Goal: Task Accomplishment & Management: Manage account settings

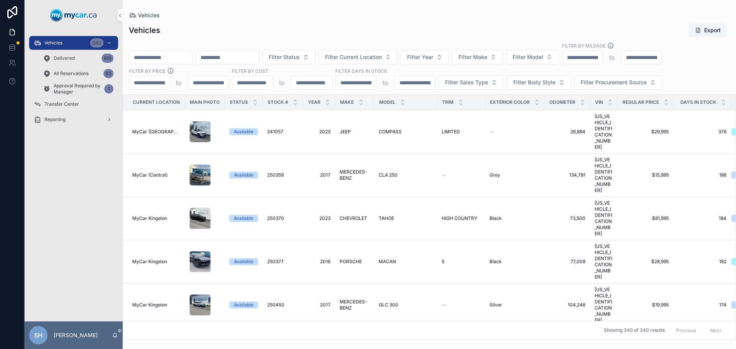
click at [374, 31] on div "Vehicles Export" at bounding box center [429, 30] width 601 height 15
click at [300, 59] on span "Filter Status" at bounding box center [284, 57] width 31 height 8
click at [302, 88] on div "Available" at bounding box center [328, 88] width 92 height 12
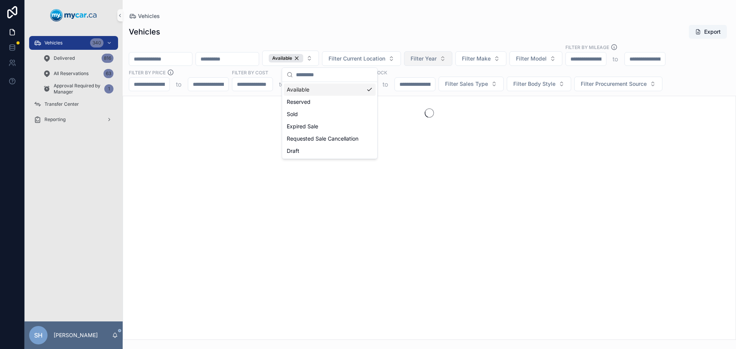
click at [436, 56] on span "Filter Year" at bounding box center [423, 59] width 26 height 8
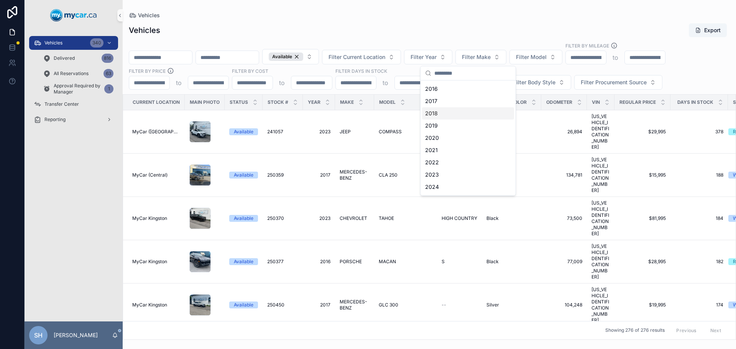
scroll to position [77, 0]
click at [442, 145] on div "2023" at bounding box center [468, 146] width 92 height 12
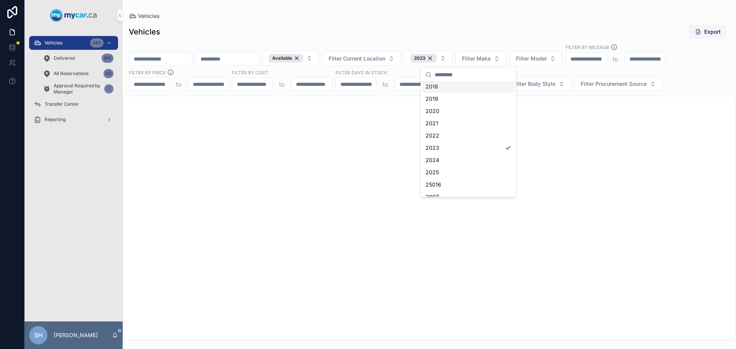
click at [451, 24] on div "Vehicles Export Available Filter Current Location 2023 Filter Make Filter Model…" at bounding box center [429, 180] width 613 height 320
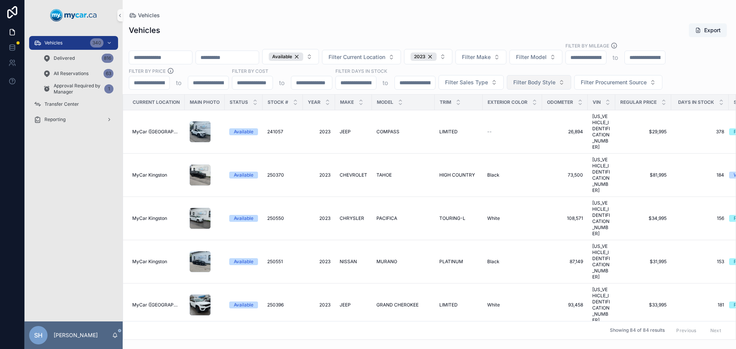
click at [546, 80] on span "Filter Body Style" at bounding box center [534, 83] width 42 height 8
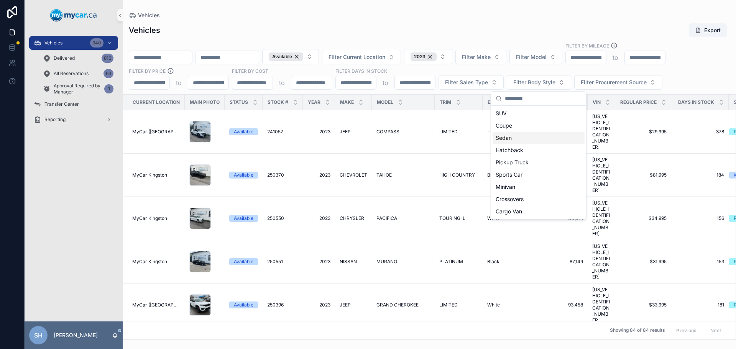
click at [512, 139] on div "Sedan" at bounding box center [538, 138] width 92 height 12
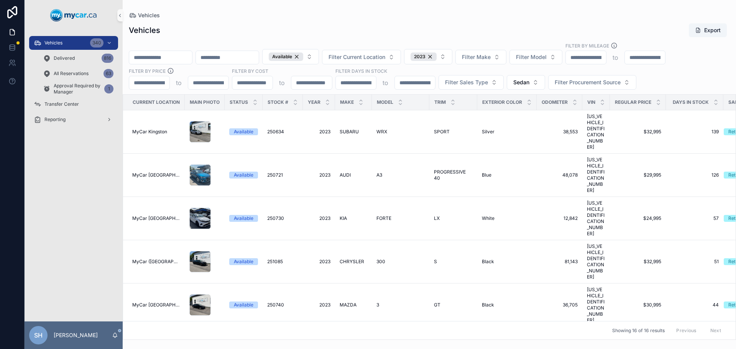
click at [481, 13] on div "Vehicles" at bounding box center [429, 15] width 601 height 6
click at [360, 99] on icon "scrollable content" at bounding box center [360, 100] width 5 height 5
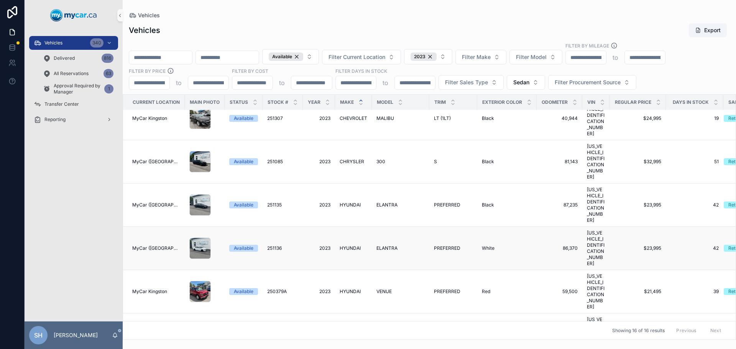
scroll to position [257, 0]
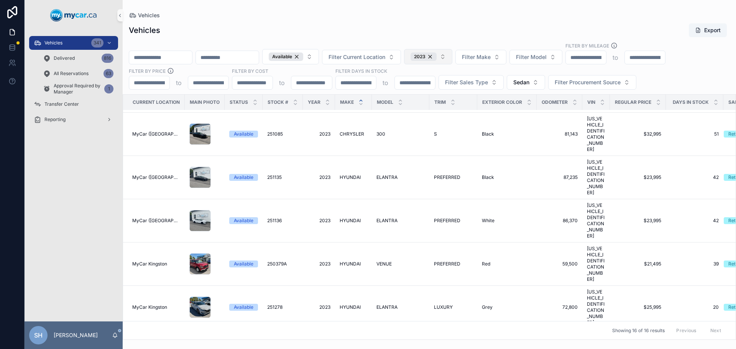
click at [452, 56] on button "2023" at bounding box center [428, 56] width 48 height 15
click at [433, 87] on div "None" at bounding box center [468, 88] width 92 height 12
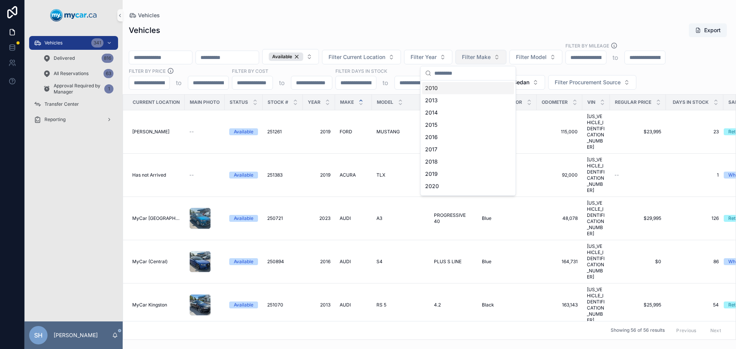
click at [490, 55] on span "Filter Make" at bounding box center [476, 57] width 29 height 8
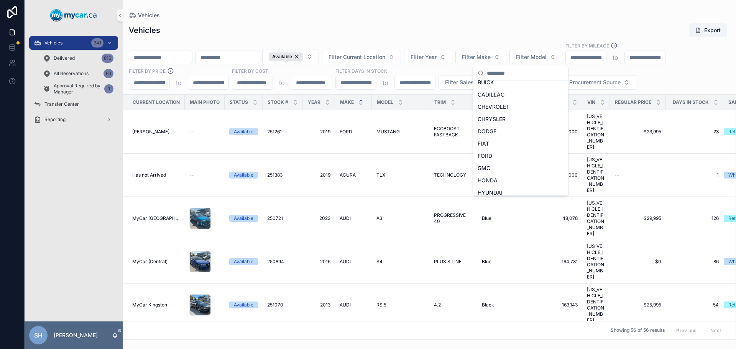
scroll to position [153, 0]
click at [495, 152] on div "KIA" at bounding box center [520, 155] width 92 height 12
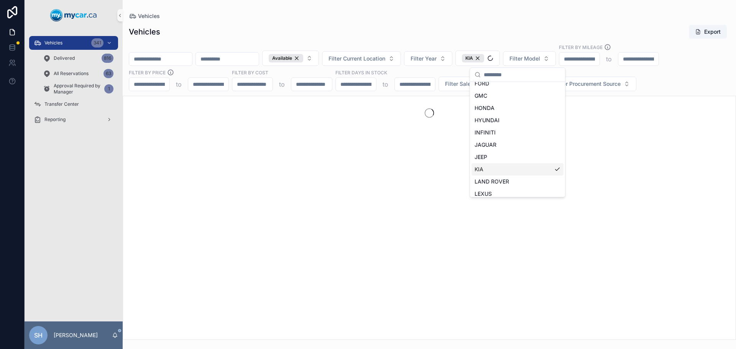
scroll to position [165, 0]
click at [505, 23] on div "Vehicles Export Available Filter Current Location Filter Year ... Filter Model …" at bounding box center [429, 180] width 613 height 320
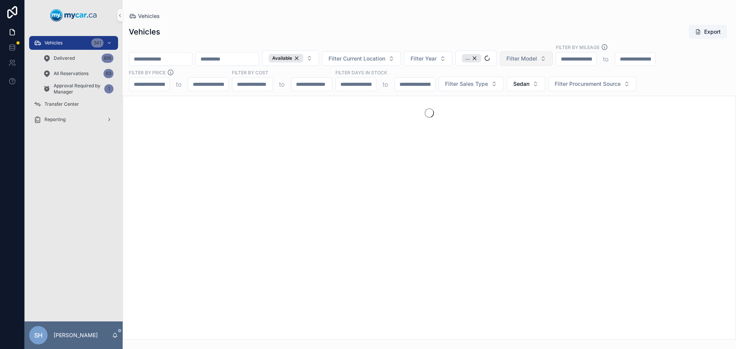
click at [537, 58] on span "Filter Model" at bounding box center [521, 59] width 31 height 8
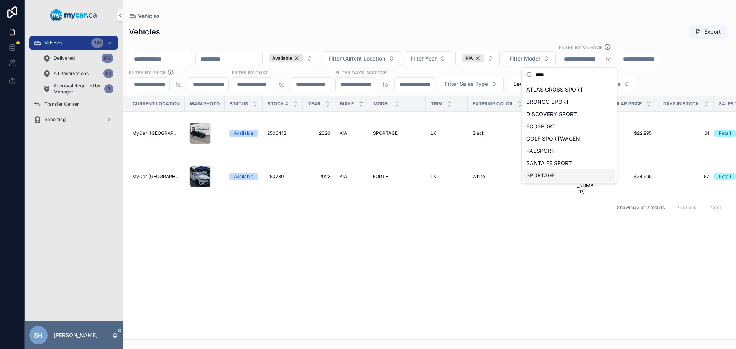
type input "****"
click at [555, 176] on div "SPORTAGE" at bounding box center [569, 175] width 92 height 12
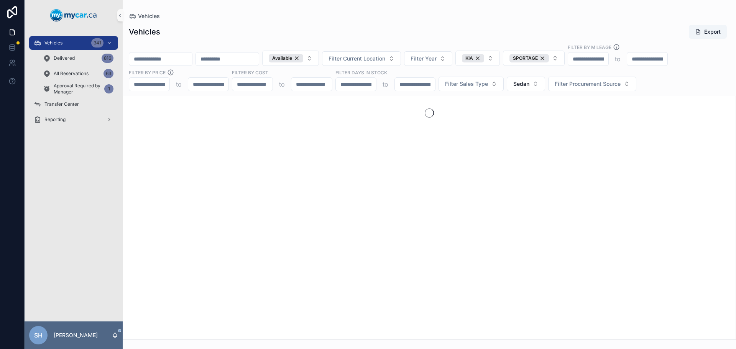
click at [485, 37] on div "Vehicles Export" at bounding box center [429, 32] width 601 height 15
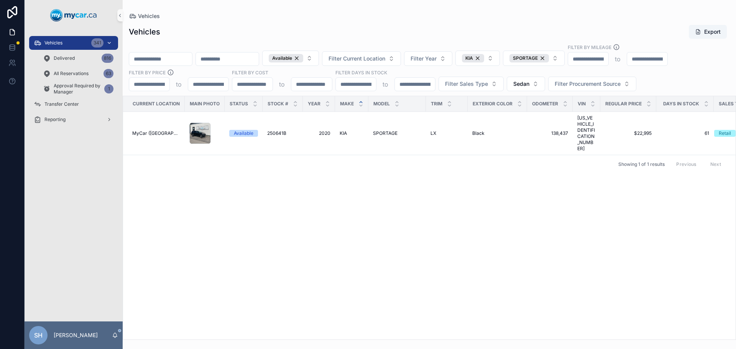
click at [74, 40] on div "Vehicles 341" at bounding box center [74, 43] width 80 height 12
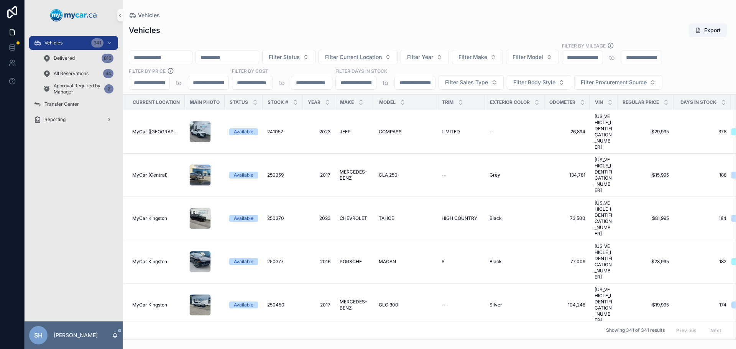
click at [217, 38] on div "Vehicles Export Filter Status Filter Current Location Filter Year Filter Make F…" at bounding box center [429, 178] width 613 height 321
click at [382, 57] on span "Filter Current Location" at bounding box center [353, 57] width 57 height 8
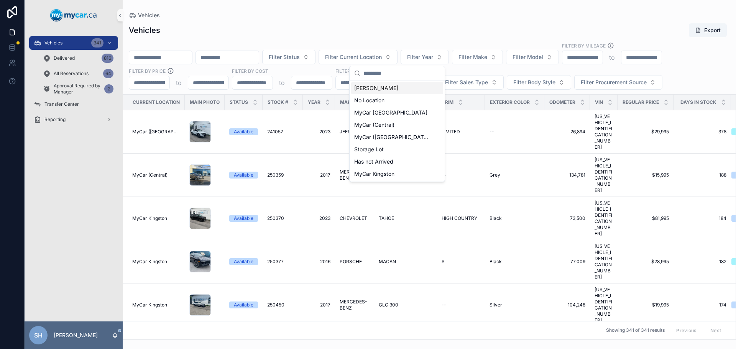
click at [289, 25] on div "Vehicles Export" at bounding box center [429, 30] width 601 height 15
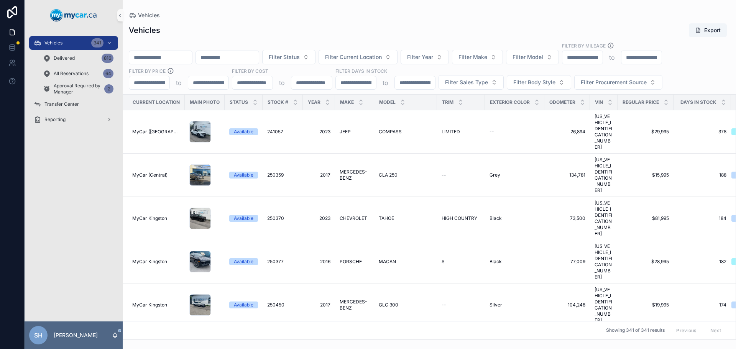
click at [156, 57] on input "scrollable content" at bounding box center [160, 57] width 63 height 11
drag, startPoint x: 293, startPoint y: 9, endPoint x: 298, endPoint y: 13, distance: 6.5
click at [293, 9] on div "Vehicles Vehicles Export Filter Status Filter Current Location Filter Year Filt…" at bounding box center [429, 170] width 613 height 340
click at [315, 52] on button "Filter Status" at bounding box center [288, 57] width 53 height 15
click at [293, 88] on div "Available" at bounding box center [328, 88] width 92 height 12
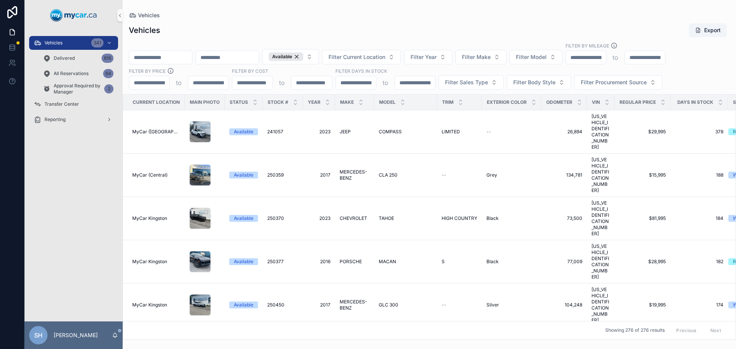
click at [351, 15] on div "Vehicles" at bounding box center [429, 15] width 601 height 6
click at [457, 83] on span "Filter Sales Type" at bounding box center [466, 83] width 43 height 8
click at [437, 125] on div "Retail" at bounding box center [470, 126] width 92 height 12
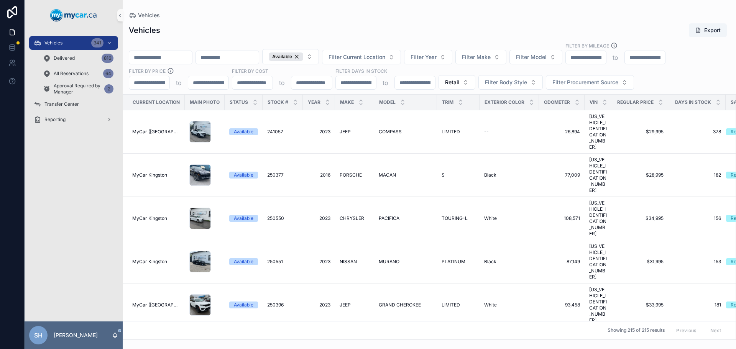
click at [365, 30] on div "Vehicles Export" at bounding box center [429, 30] width 601 height 15
click at [402, 15] on div "Vehicles" at bounding box center [429, 15] width 601 height 6
click at [152, 52] on input "scrollable content" at bounding box center [160, 57] width 63 height 11
type input "******"
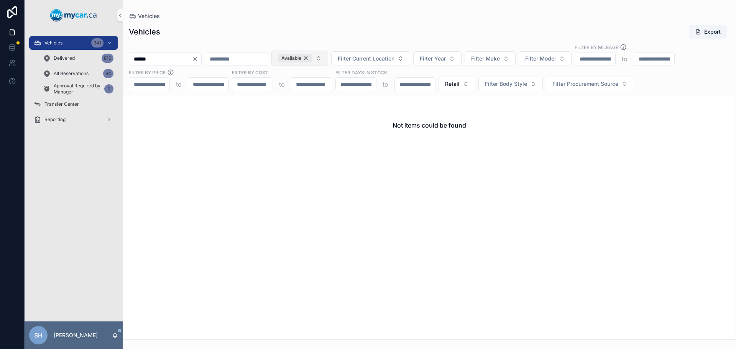
click at [312, 55] on div "Available" at bounding box center [295, 58] width 34 height 8
click at [457, 83] on span "Retail" at bounding box center [452, 84] width 15 height 8
click at [417, 114] on div "None" at bounding box center [456, 115] width 92 height 12
click at [171, 173] on div "Not items could be found" at bounding box center [429, 218] width 613 height 244
click at [282, 31] on div "Vehicles Export" at bounding box center [429, 32] width 601 height 15
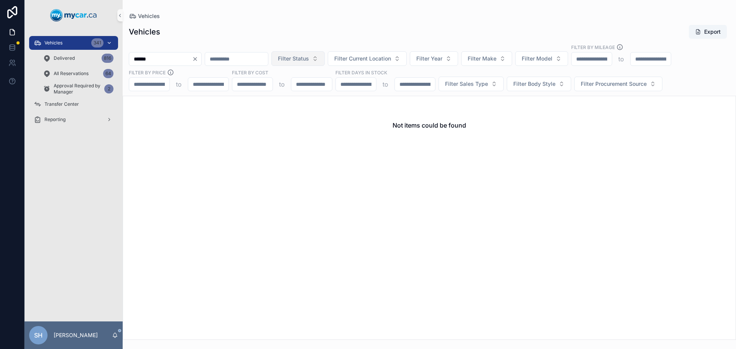
click at [35, 42] on icon "scrollable content" at bounding box center [38, 43] width 8 height 8
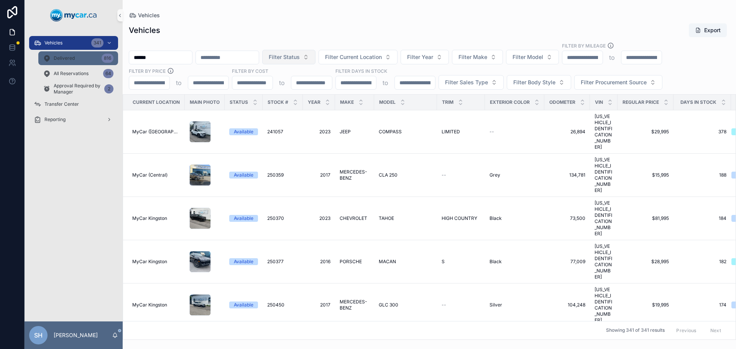
drag, startPoint x: 71, startPoint y: 61, endPoint x: 74, endPoint y: 57, distance: 4.4
click at [71, 60] on span "Delivered" at bounding box center [64, 58] width 21 height 6
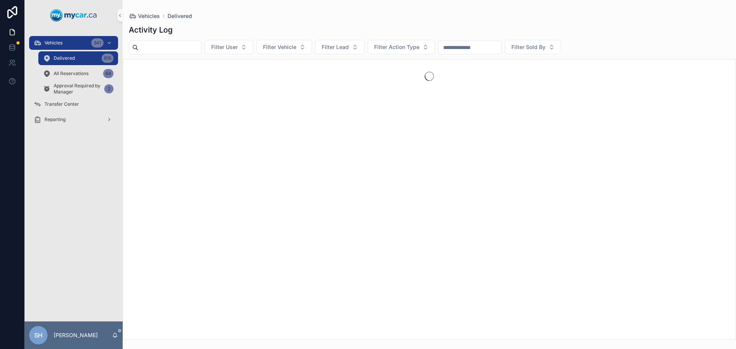
click at [159, 49] on input "scrollable content" at bounding box center [169, 47] width 63 height 11
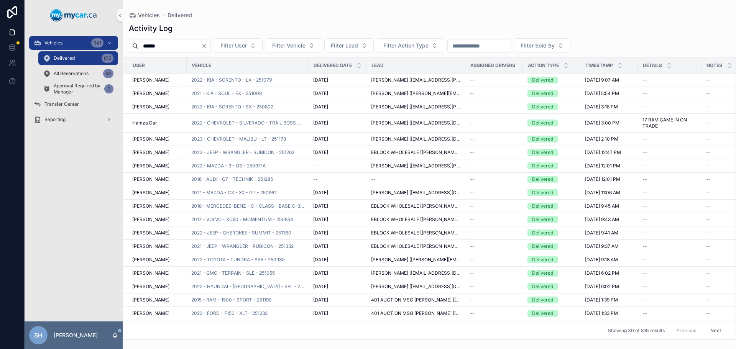
type input "******"
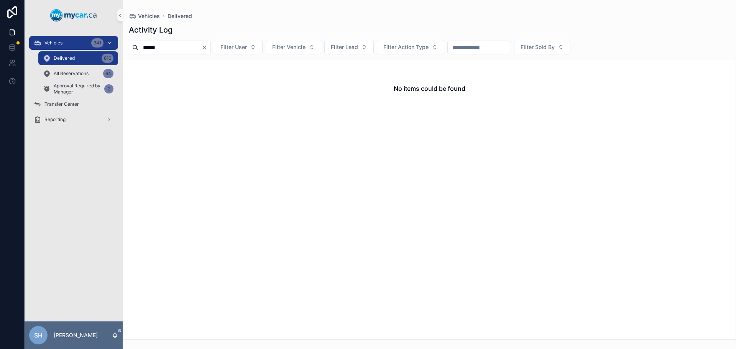
click at [61, 43] on span "Vehicles" at bounding box center [53, 43] width 18 height 6
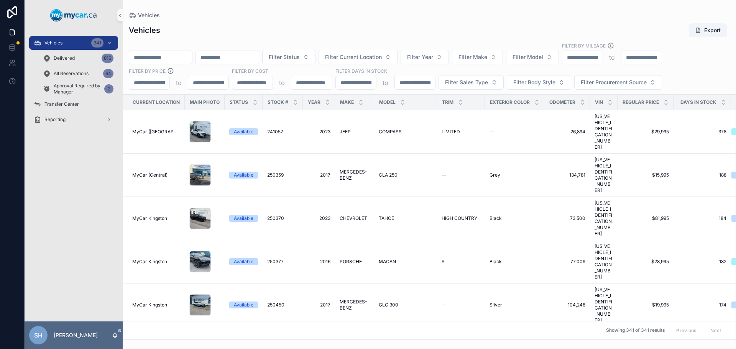
click at [150, 59] on input "scrollable content" at bounding box center [160, 57] width 63 height 11
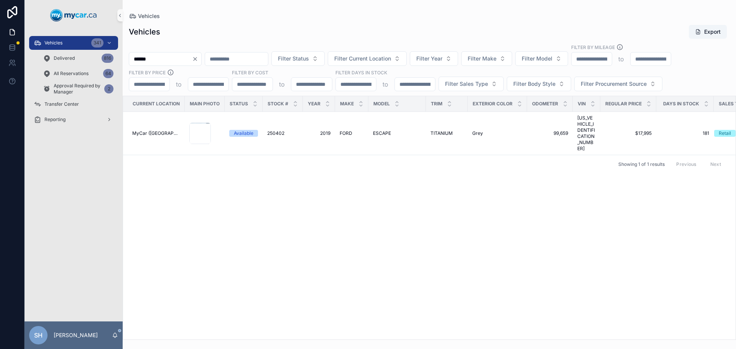
type input "******"
click at [244, 198] on div "Current Location Main Photo Status Stock # Year Make Model Trim Exterior Color …" at bounding box center [429, 217] width 612 height 243
click at [62, 46] on div "Vehicles 341" at bounding box center [74, 43] width 80 height 12
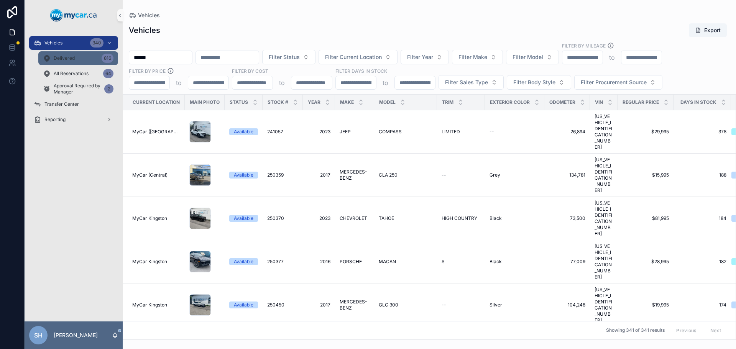
click at [85, 59] on div "Delivered 816" at bounding box center [78, 58] width 70 height 12
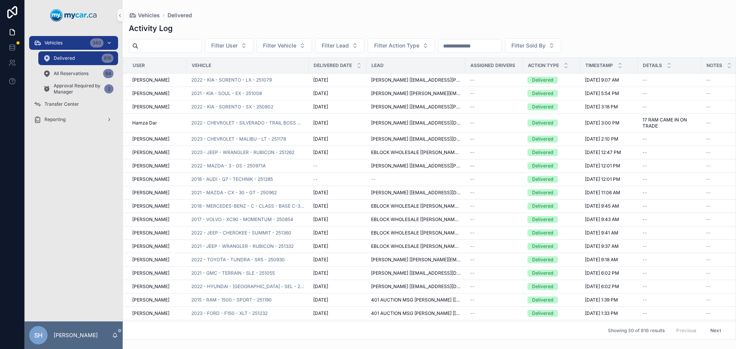
click at [79, 41] on div "Vehicles 340" at bounding box center [74, 43] width 80 height 12
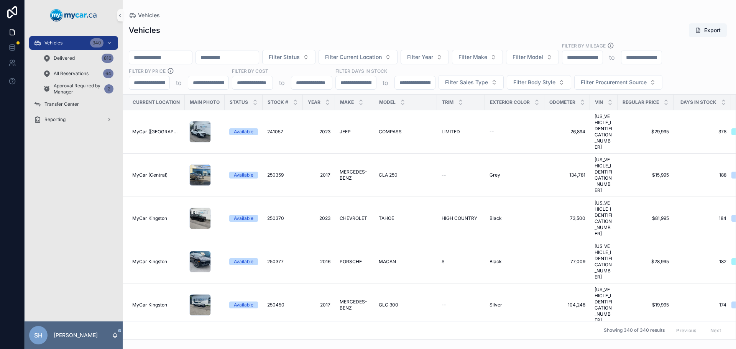
paste input "**********"
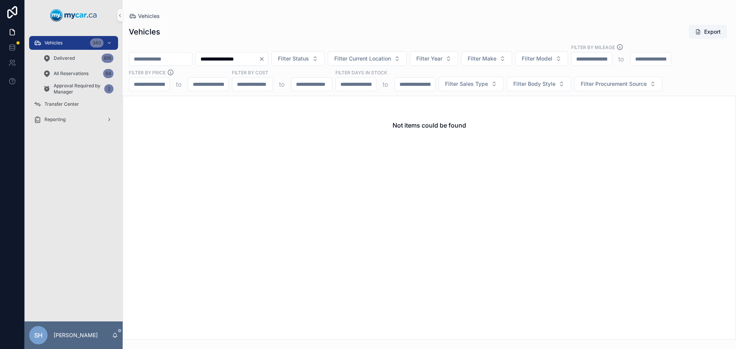
click at [414, 27] on div "Vehicles Export" at bounding box center [429, 32] width 601 height 15
click at [67, 39] on div "Vehicles 340" at bounding box center [74, 43] width 80 height 12
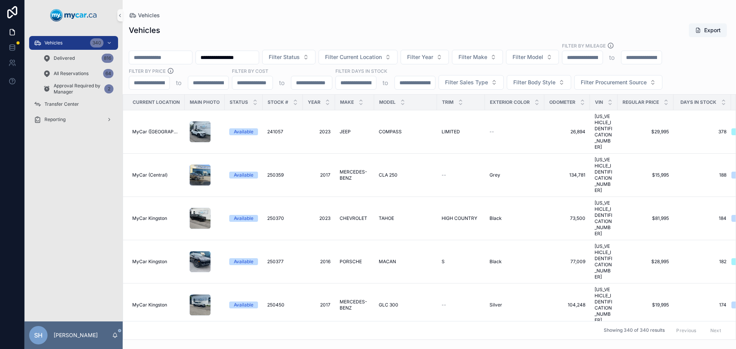
click at [259, 57] on input "**********" at bounding box center [227, 57] width 63 height 11
click at [259, 52] on input "**********" at bounding box center [227, 57] width 63 height 11
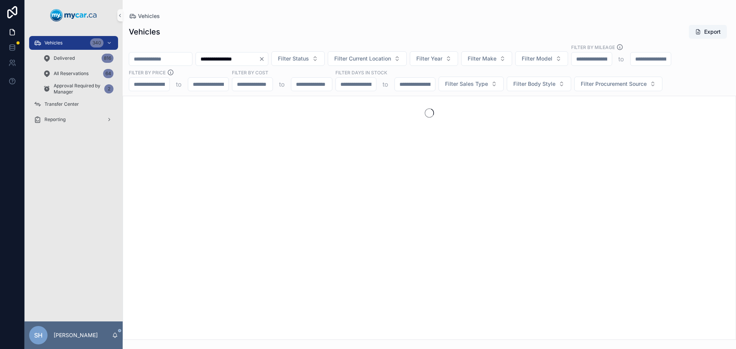
type input "**********"
click at [313, 31] on div "Vehicles Export" at bounding box center [429, 32] width 601 height 15
click at [74, 41] on div "Vehicles 340" at bounding box center [74, 43] width 80 height 12
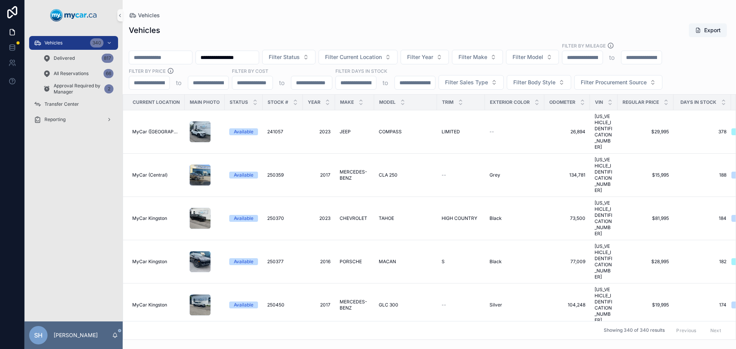
click at [293, 17] on div "Vehicles" at bounding box center [429, 15] width 601 height 6
click at [74, 38] on div "Vehicles 340" at bounding box center [74, 43] width 80 height 12
click at [66, 60] on span "Delivered" at bounding box center [64, 58] width 21 height 6
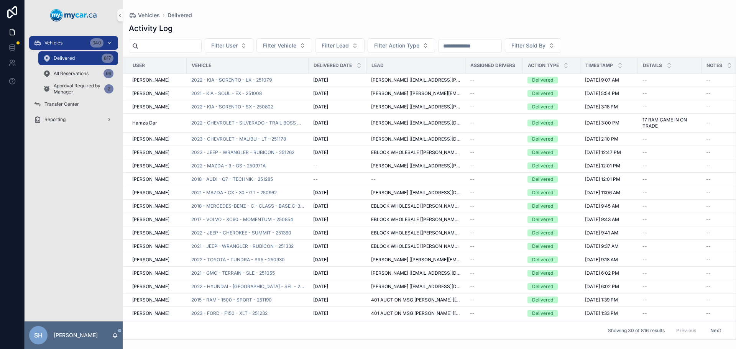
click at [67, 42] on div "Vehicles 340" at bounding box center [74, 43] width 80 height 12
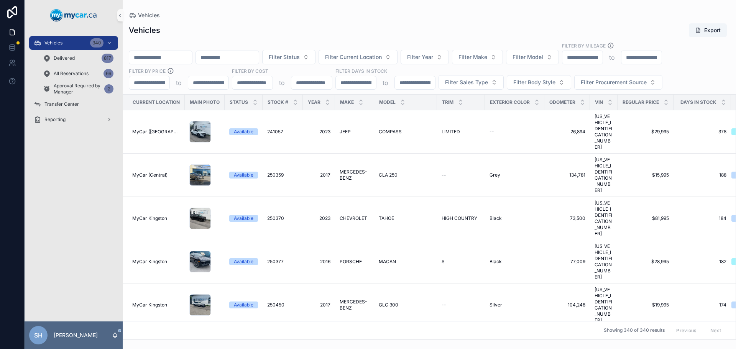
click at [149, 57] on input "scrollable content" at bounding box center [160, 57] width 63 height 11
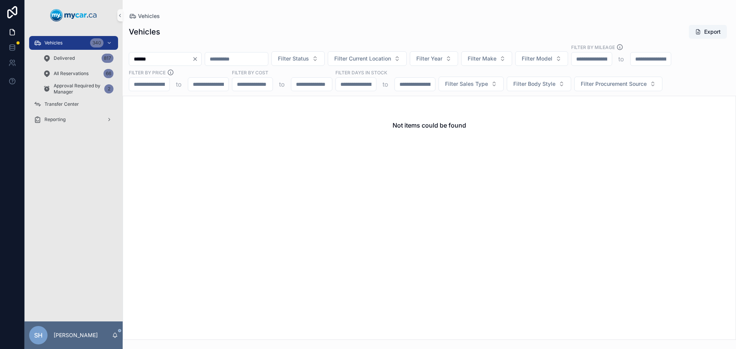
type input "******"
click at [198, 57] on icon "Clear" at bounding box center [195, 59] width 6 height 6
click at [216, 18] on div "Vehicles" at bounding box center [429, 16] width 601 height 8
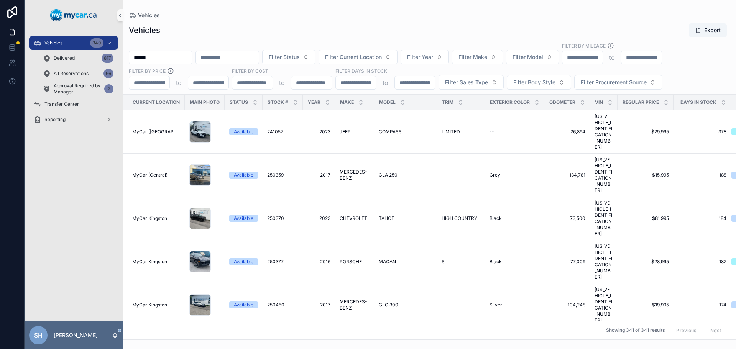
click at [259, 31] on div "Vehicles Export" at bounding box center [429, 30] width 601 height 15
click at [144, 57] on input "******" at bounding box center [160, 57] width 63 height 11
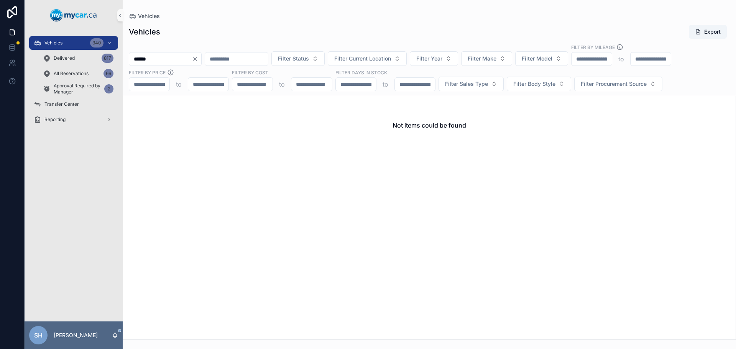
type input "******"
click at [198, 58] on icon "Clear" at bounding box center [195, 59] width 6 height 6
click at [240, 26] on div "Vehicles Export" at bounding box center [429, 32] width 601 height 15
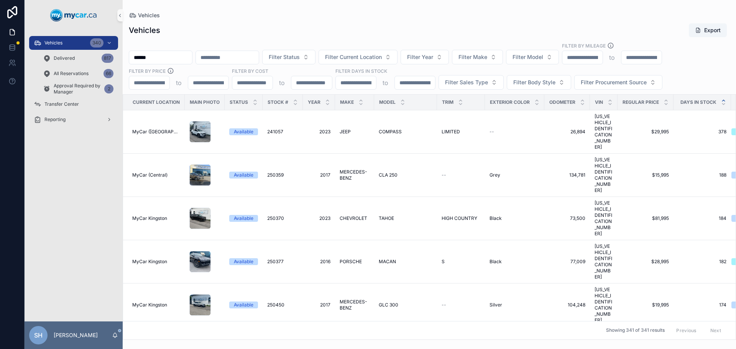
click at [721, 99] on icon "scrollable content" at bounding box center [723, 100] width 5 height 5
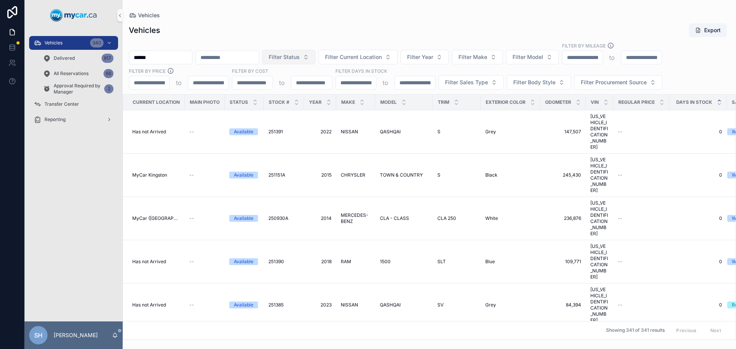
click at [300, 57] on span "Filter Status" at bounding box center [284, 57] width 31 height 8
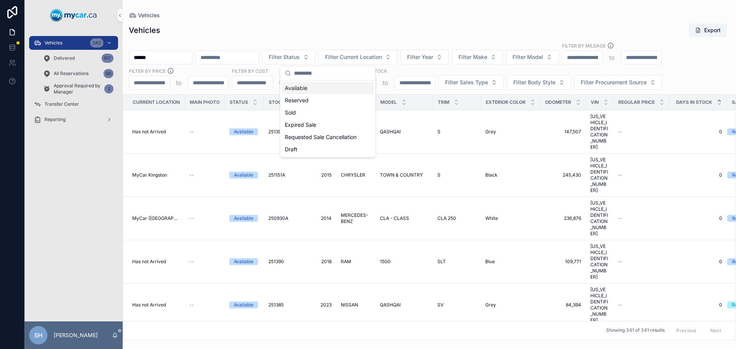
click at [295, 88] on div "Available" at bounding box center [328, 88] width 92 height 12
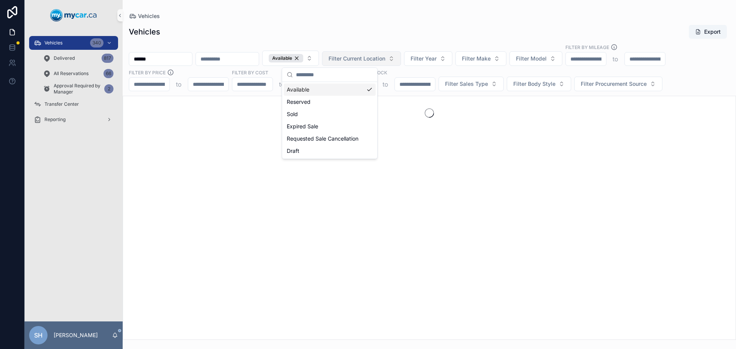
click at [385, 57] on span "Filter Current Location" at bounding box center [356, 59] width 57 height 8
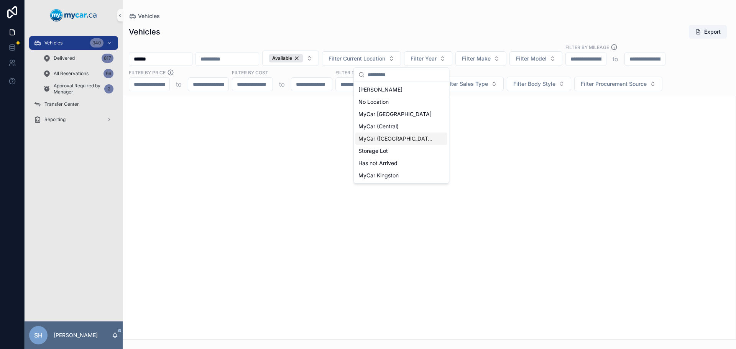
click at [391, 138] on span "MyCar ([GEOGRAPHIC_DATA])" at bounding box center [396, 139] width 77 height 8
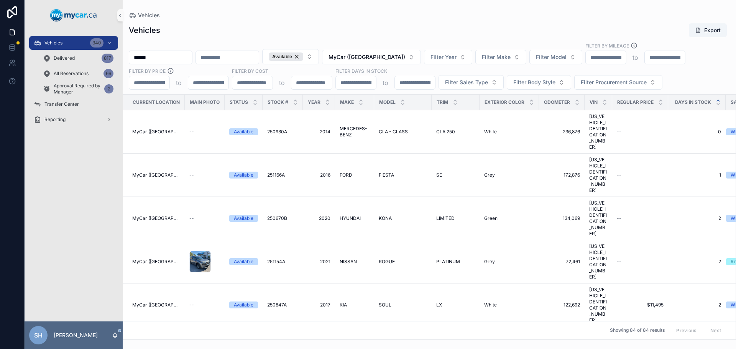
click at [393, 38] on div "Vehicles Export ****** Available MyCar ([GEOGRAPHIC_DATA]) Filter Year Filter M…" at bounding box center [429, 178] width 613 height 321
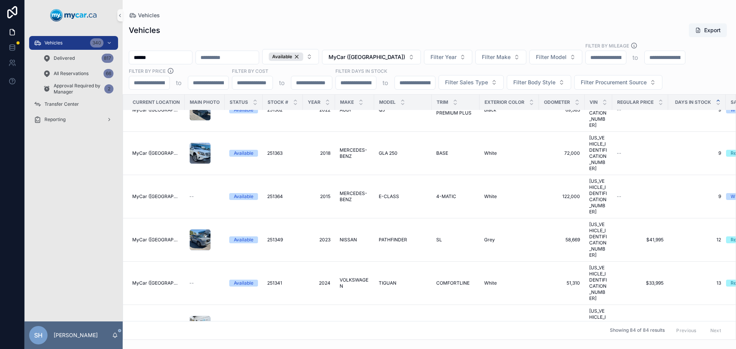
scroll to position [268, 0]
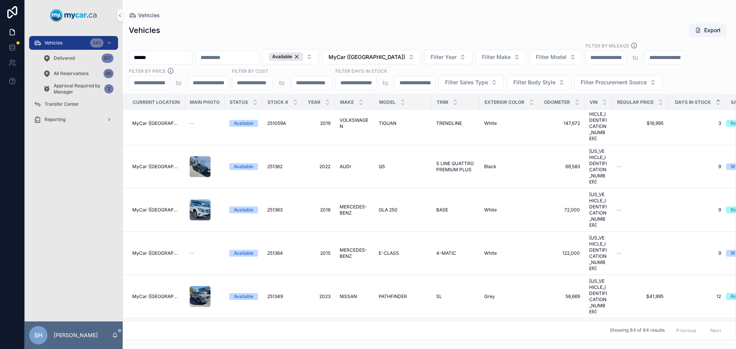
click at [452, 337] on span "COMFORTLINE" at bounding box center [452, 340] width 33 height 6
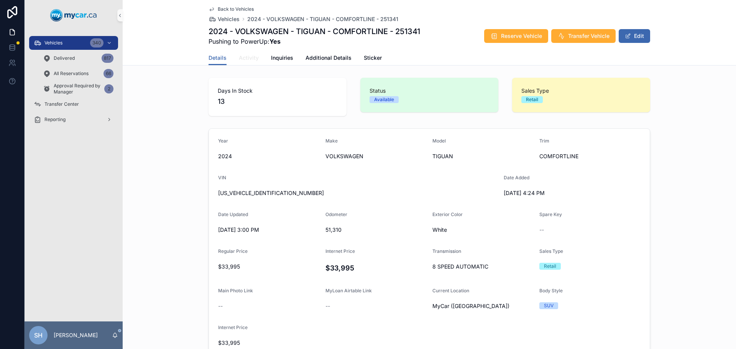
click at [248, 59] on span "Activity" at bounding box center [249, 58] width 20 height 8
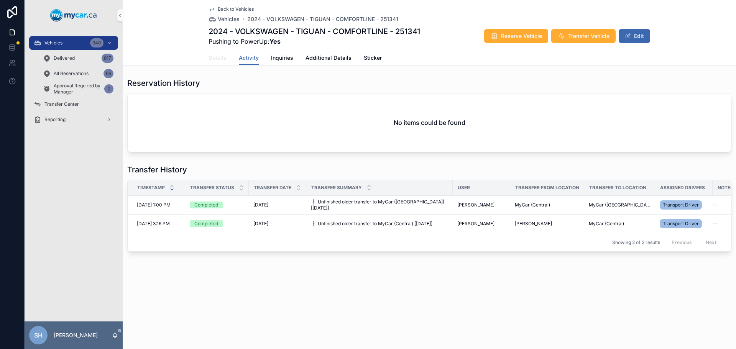
click at [213, 57] on span "Details" at bounding box center [217, 58] width 18 height 8
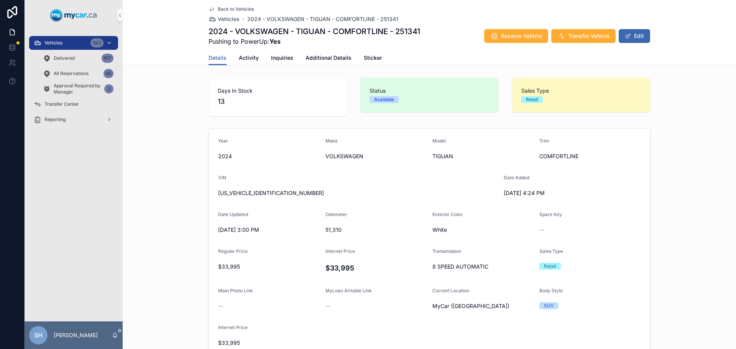
click at [55, 37] on div "Vehicles 342" at bounding box center [74, 43] width 80 height 12
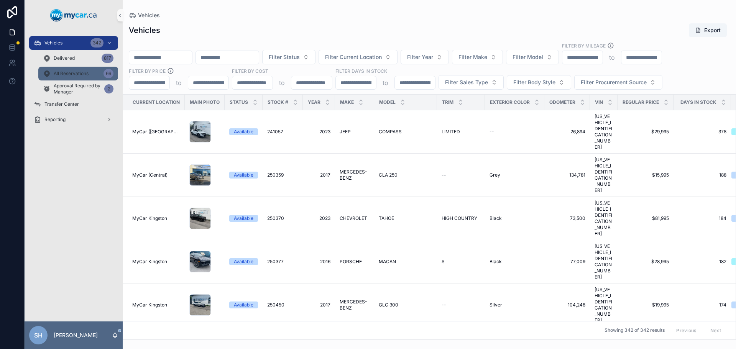
click at [73, 73] on span "All Reservations" at bounding box center [71, 73] width 35 height 6
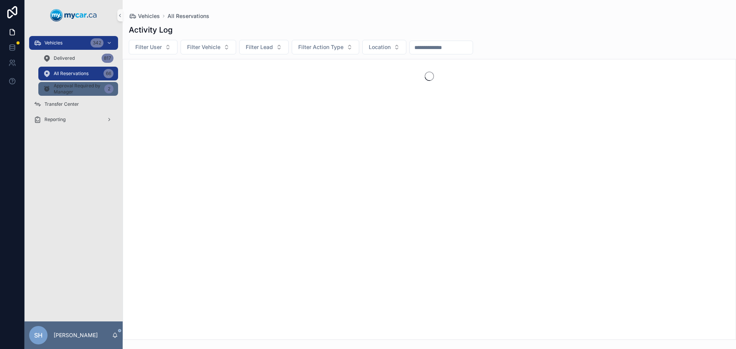
click at [67, 89] on span "Approval Required by Manager" at bounding box center [78, 89] width 48 height 12
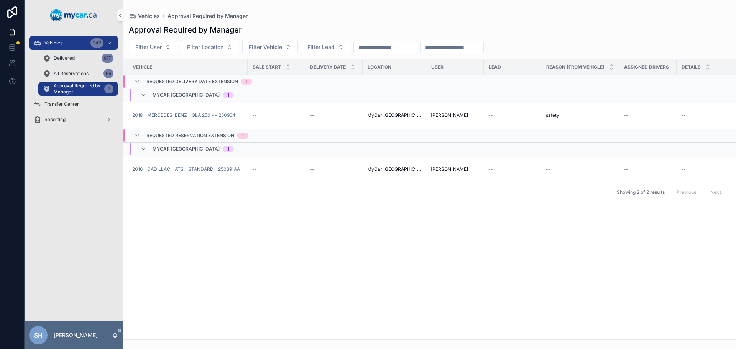
click at [180, 92] on span "MyCar [GEOGRAPHIC_DATA]" at bounding box center [185, 95] width 67 height 6
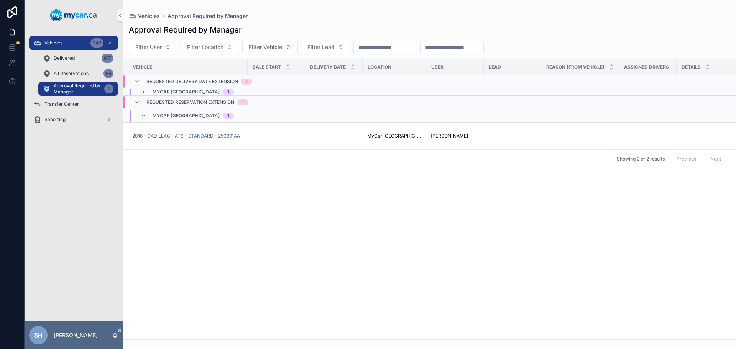
click at [180, 89] on span "MyCar [GEOGRAPHIC_DATA]" at bounding box center [185, 92] width 67 height 6
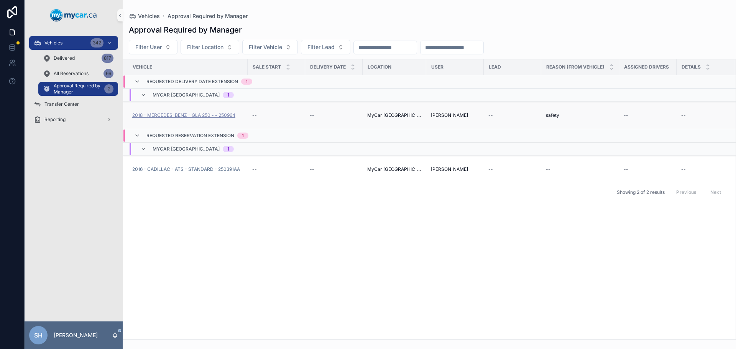
click at [181, 115] on span "2018 - MERCEDES-BENZ - GLA 250 - - 250964" at bounding box center [183, 115] width 103 height 6
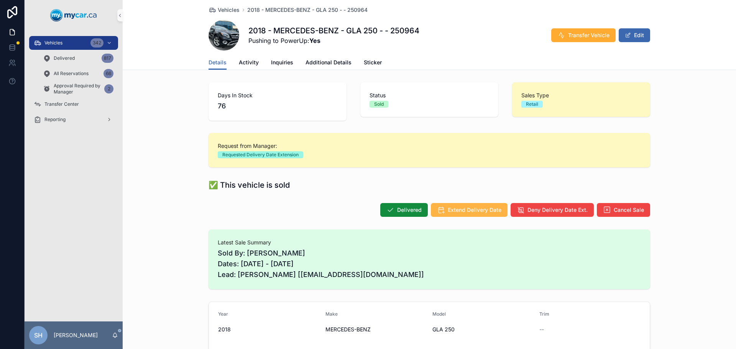
click at [467, 208] on span "Extend Delivery Date" at bounding box center [474, 210] width 54 height 8
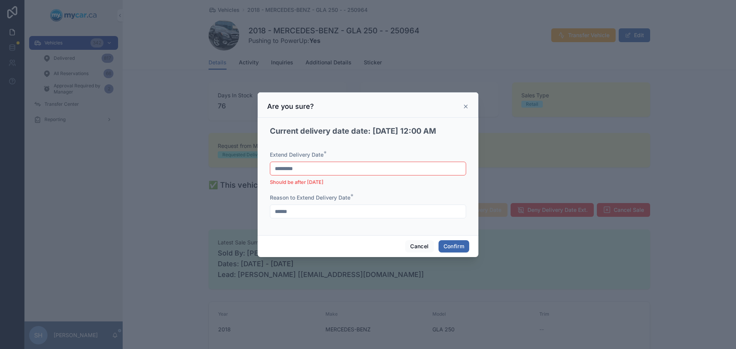
click at [319, 168] on input "*********" at bounding box center [367, 168] width 195 height 11
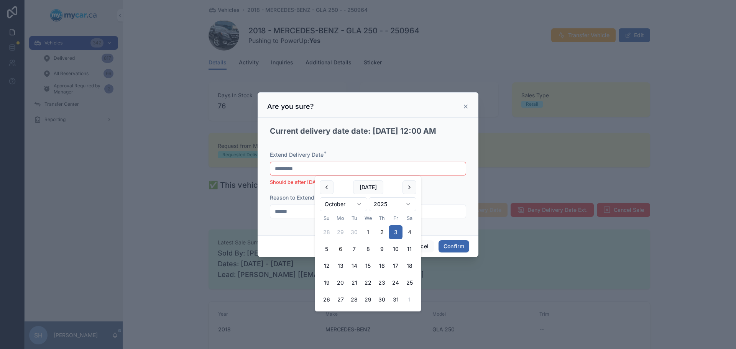
click at [342, 249] on button "6" at bounding box center [340, 249] width 14 height 14
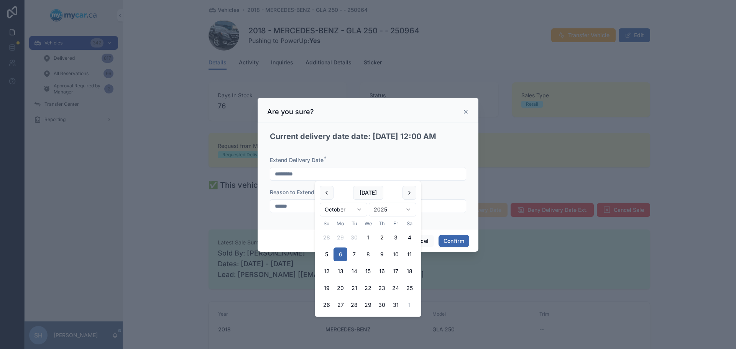
type input "*********"
click at [457, 240] on button "Confirm" at bounding box center [453, 241] width 31 height 12
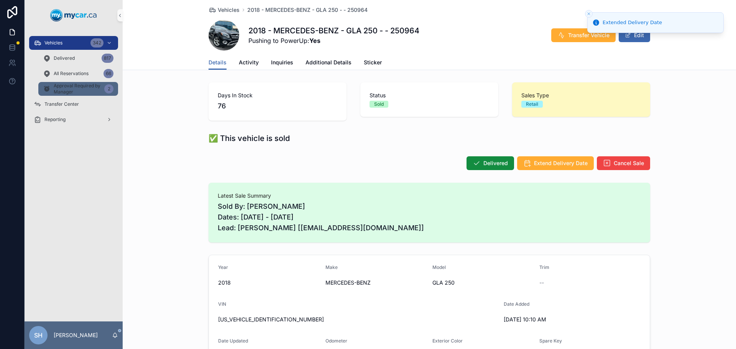
click at [75, 86] on span "Approval Required by Manager" at bounding box center [78, 89] width 48 height 12
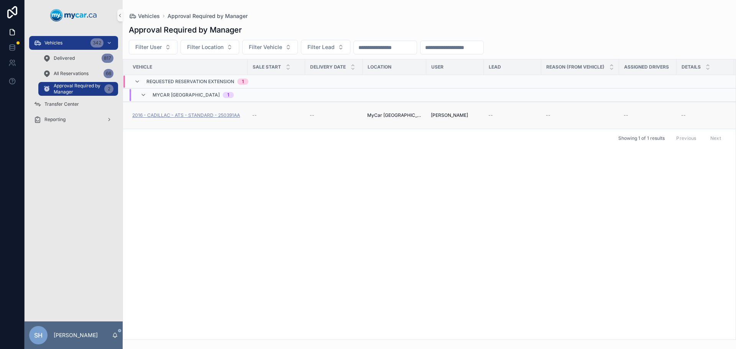
click at [180, 115] on span "2016 - CADILLAC - ATS - STANDARD - 250391AA" at bounding box center [186, 115] width 108 height 6
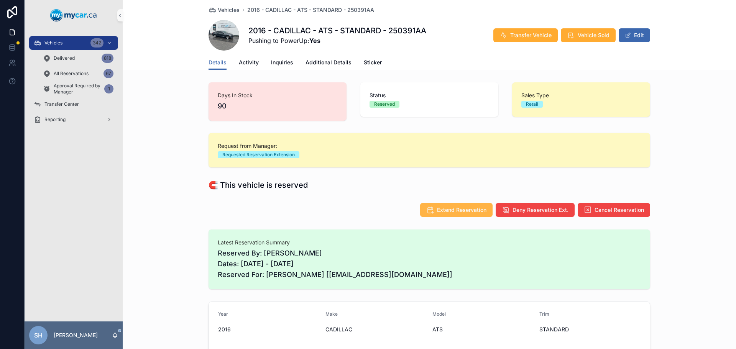
click at [439, 210] on span "Extend Reservation" at bounding box center [461, 210] width 49 height 8
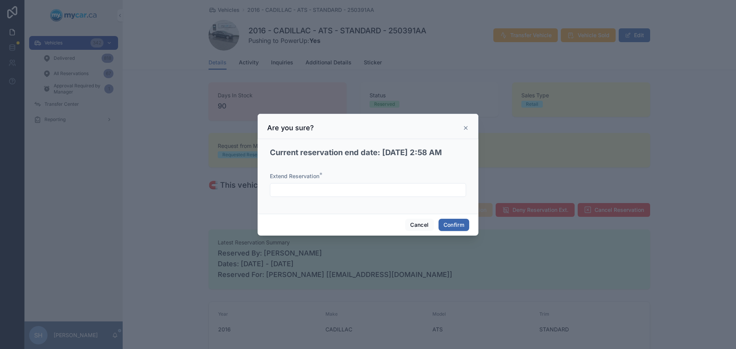
click at [313, 194] on input "text" at bounding box center [367, 190] width 195 height 11
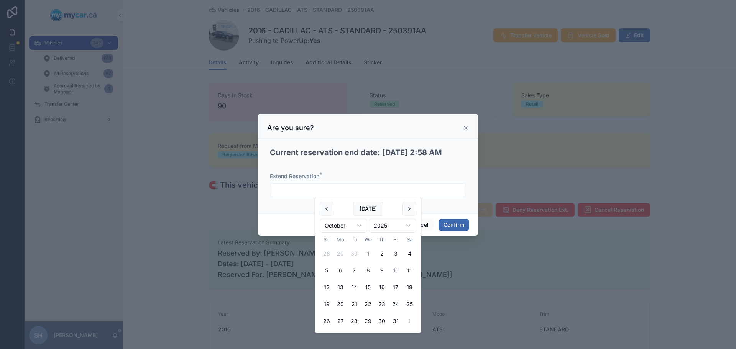
click at [339, 269] on button "6" at bounding box center [340, 271] width 14 height 14
type input "*********"
click at [456, 221] on button "Confirm" at bounding box center [453, 225] width 31 height 12
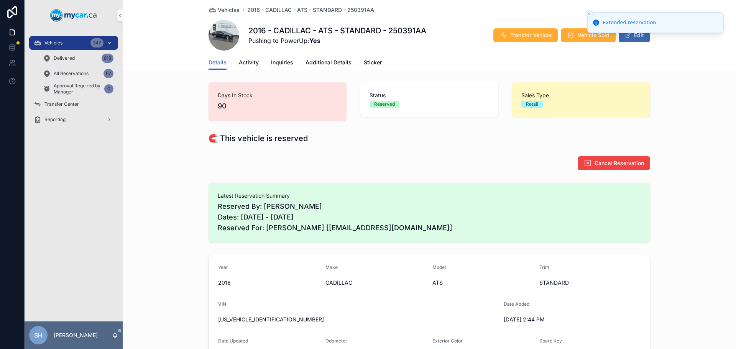
click at [54, 45] on span "Vehicles" at bounding box center [53, 43] width 18 height 6
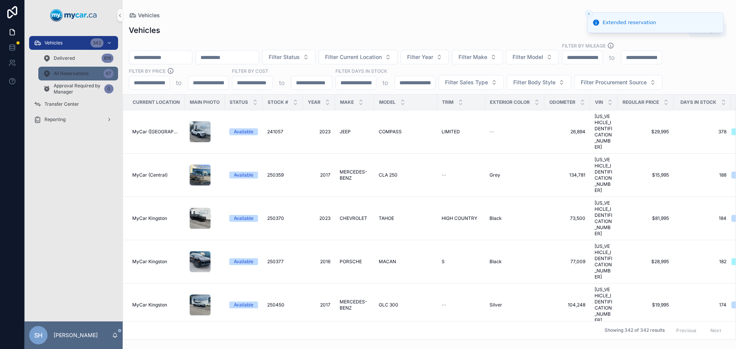
click at [65, 76] on span "All Reservations" at bounding box center [71, 73] width 35 height 6
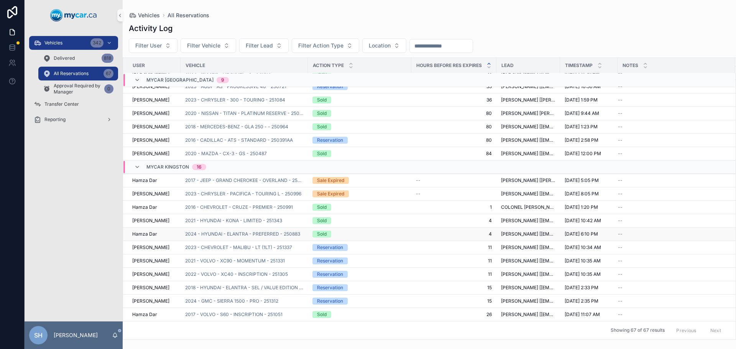
scroll to position [77, 0]
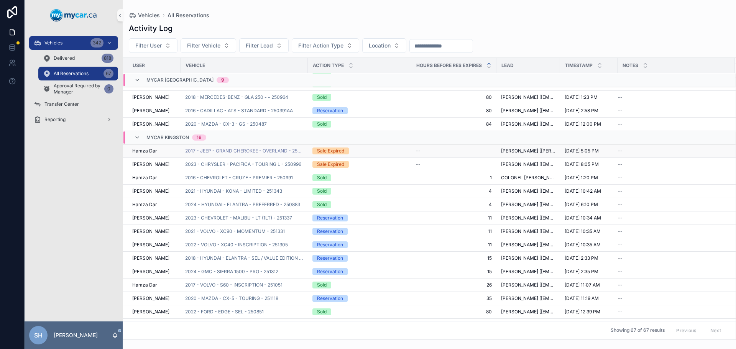
click at [250, 153] on span "2017 - JEEP - GRAND CHEROKEE - OVERLAND - 250865" at bounding box center [244, 151] width 118 height 6
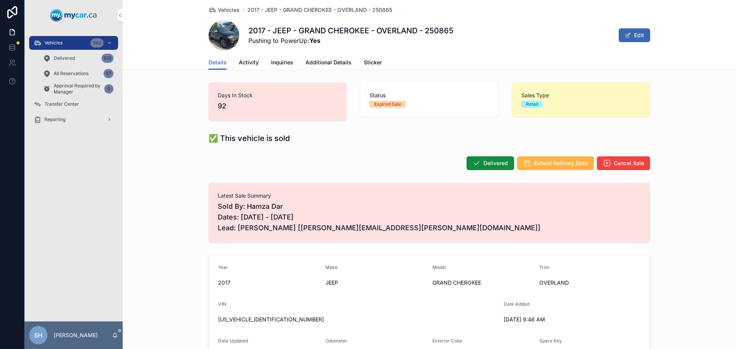
click at [546, 164] on span "Extend Delivery Date" at bounding box center [561, 163] width 54 height 8
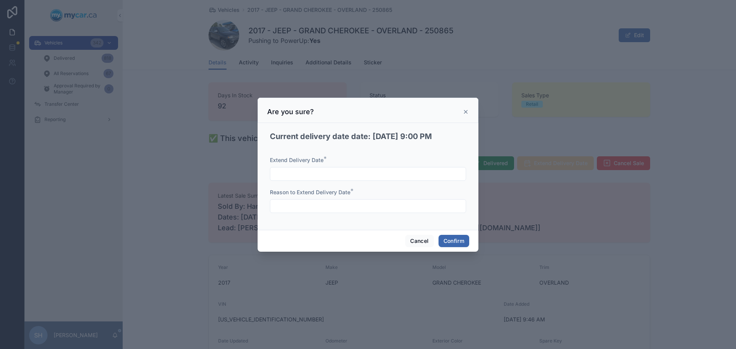
click at [338, 172] on input "text" at bounding box center [367, 174] width 195 height 11
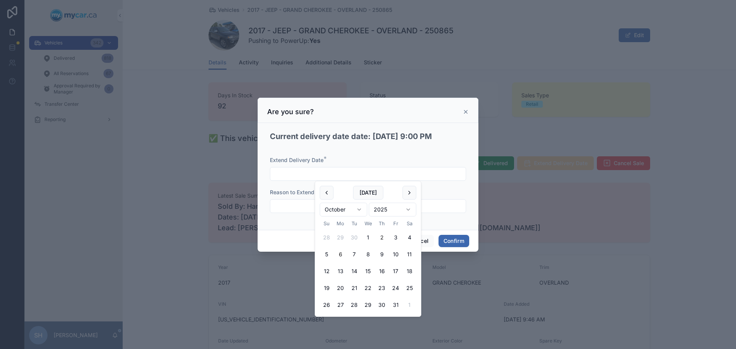
click at [340, 253] on button "6" at bounding box center [340, 254] width 14 height 14
type input "*********"
click at [297, 208] on input "text" at bounding box center [367, 206] width 195 height 11
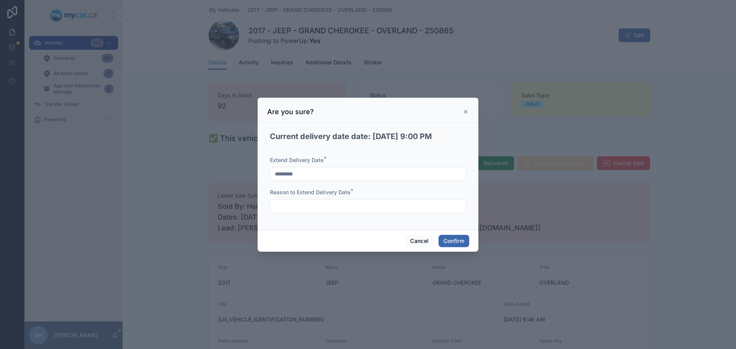
type input "******"
click at [447, 240] on button "Confirm" at bounding box center [453, 241] width 31 height 12
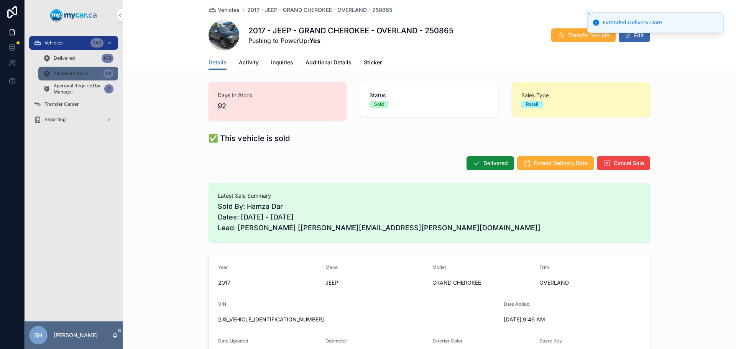
click at [69, 78] on div "All Reservations 68" at bounding box center [78, 73] width 70 height 12
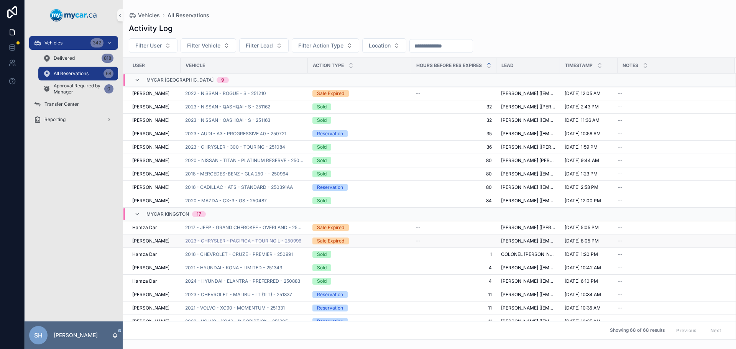
click at [248, 244] on span "2023 - CHRYSLER - PACIFICA - TOURING L - 250996" at bounding box center [243, 241] width 116 height 6
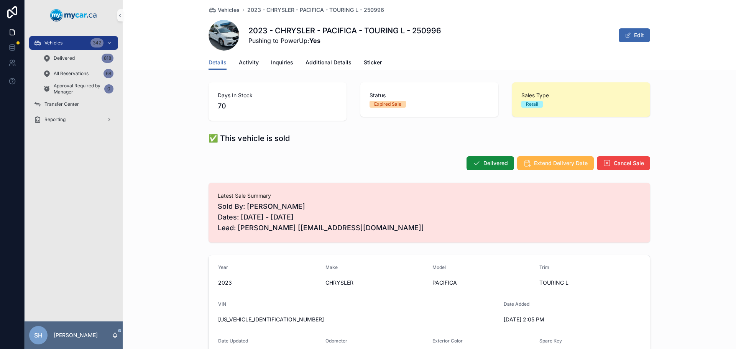
click at [542, 164] on span "Extend Delivery Date" at bounding box center [561, 163] width 54 height 8
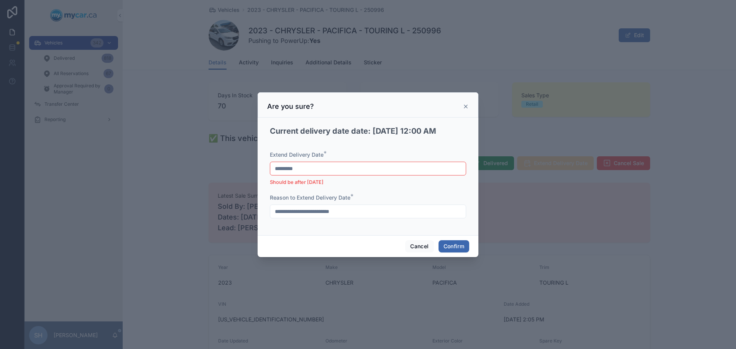
click at [292, 169] on input "*********" at bounding box center [367, 168] width 195 height 11
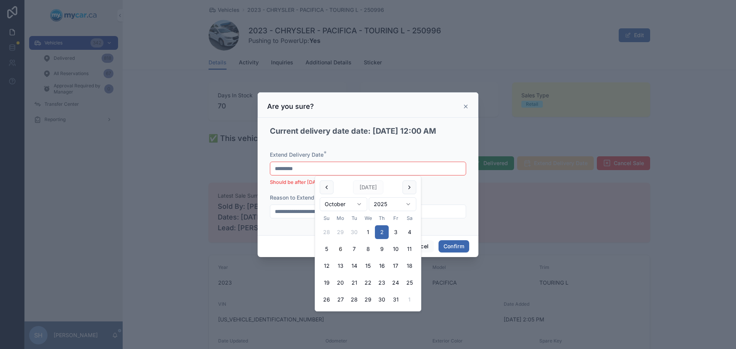
click at [339, 247] on button "6" at bounding box center [340, 249] width 14 height 14
type input "*********"
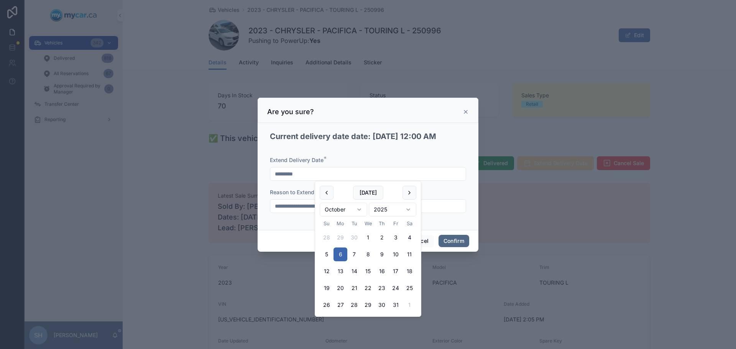
click at [457, 240] on button "Confirm" at bounding box center [453, 241] width 31 height 12
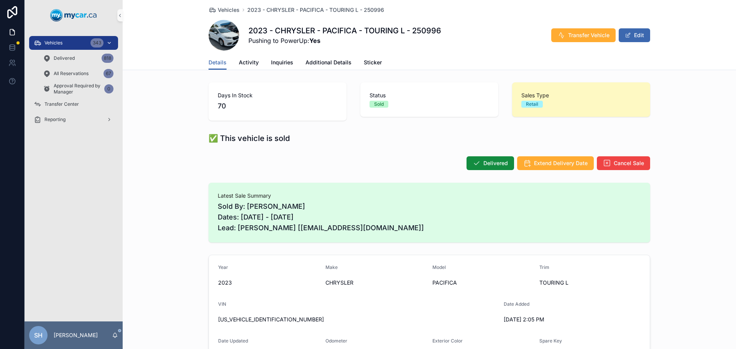
click at [61, 43] on span "Vehicles" at bounding box center [53, 43] width 18 height 6
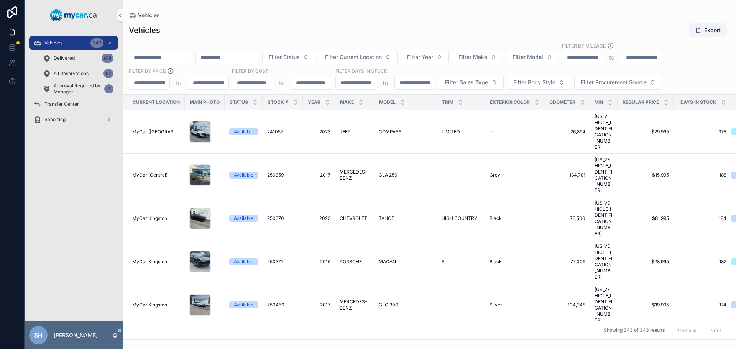
click at [164, 53] on input "scrollable content" at bounding box center [160, 57] width 63 height 11
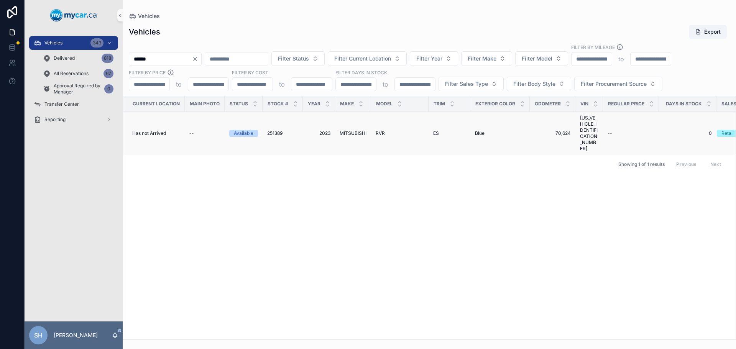
type input "******"
click at [344, 130] on span "MITSUBISHI" at bounding box center [352, 133] width 27 height 6
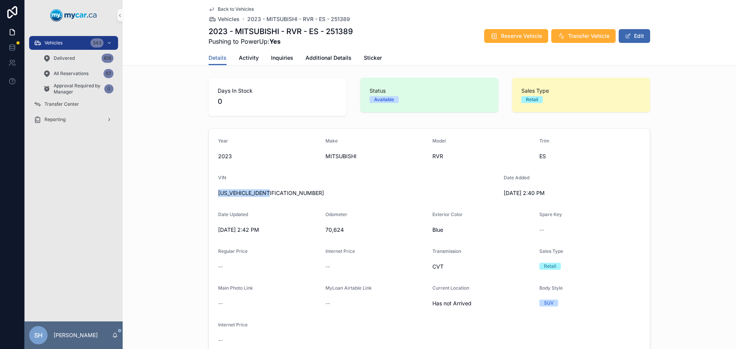
drag, startPoint x: 278, startPoint y: 192, endPoint x: 200, endPoint y: 198, distance: 78.0
click at [200, 198] on div "Year [DATE] Make MITSUBISHI Model RVR Trim ES VIN [US_VEHICLE_IDENTIFICATION_NU…" at bounding box center [429, 242] width 613 height 234
drag, startPoint x: 277, startPoint y: 192, endPoint x: 206, endPoint y: 197, distance: 70.3
click at [209, 197] on form "Year [DATE] Make MITSUBISHI Model RVR Trim ES VIN [US_VEHICLE_IDENTIFICATION_NU…" at bounding box center [429, 242] width 441 height 227
copy span "[US_VEHICLE_IDENTIFICATION_NUMBER]"
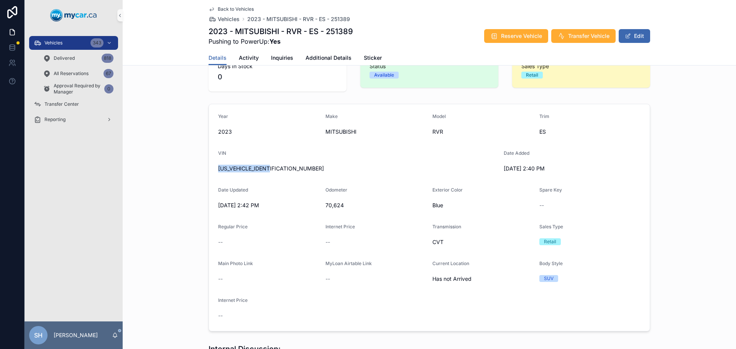
scroll to position [38, 0]
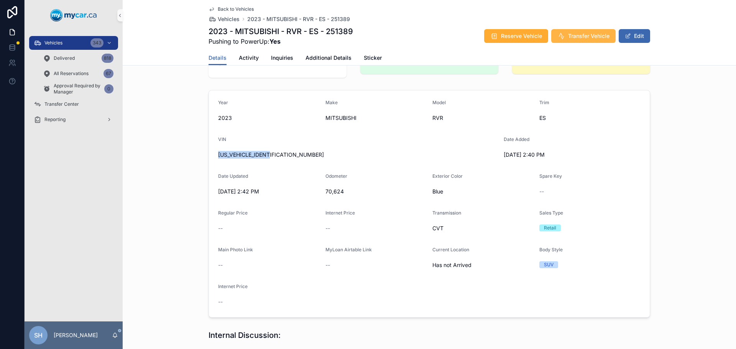
drag, startPoint x: 637, startPoint y: 38, endPoint x: 605, endPoint y: 36, distance: 32.2
click at [637, 37] on button "Edit" at bounding box center [633, 36] width 31 height 14
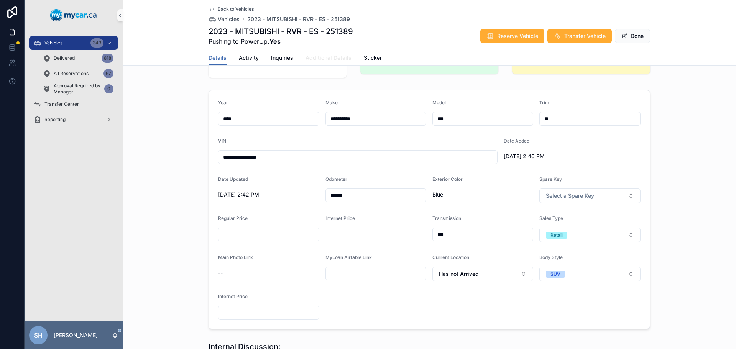
drag, startPoint x: 335, startPoint y: 57, endPoint x: 332, endPoint y: 61, distance: 5.2
click at [335, 57] on span "Additional Details" at bounding box center [328, 58] width 46 height 8
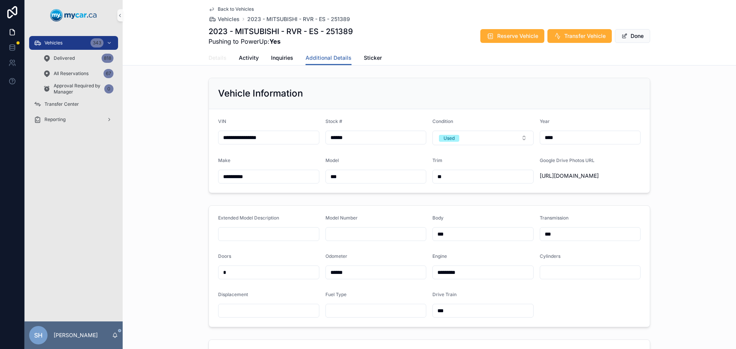
click at [214, 54] on span "Details" at bounding box center [217, 58] width 18 height 8
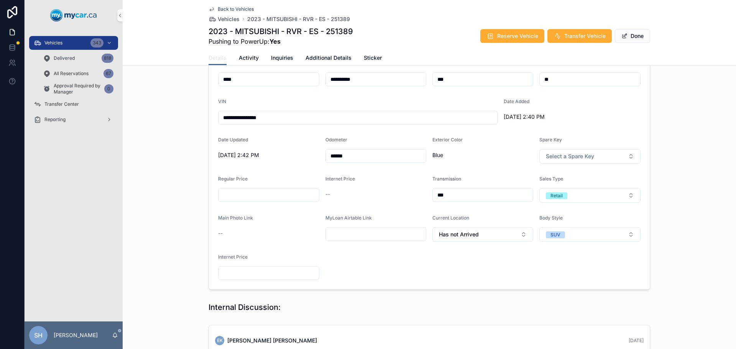
scroll to position [153, 0]
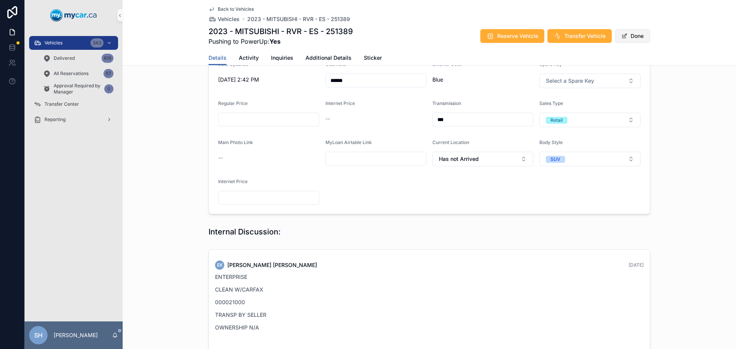
click at [633, 38] on button "Done" at bounding box center [631, 36] width 35 height 14
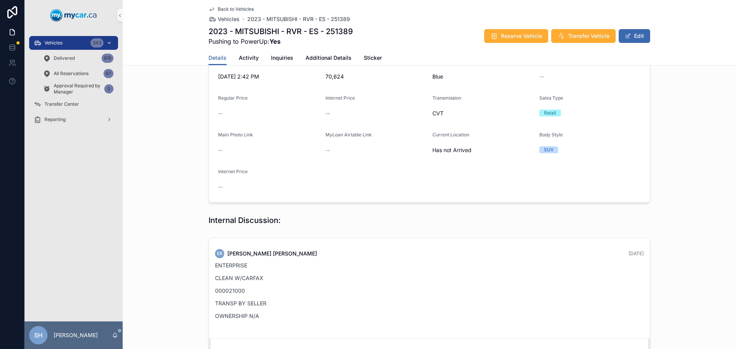
click at [59, 42] on span "Vehicles" at bounding box center [53, 43] width 18 height 6
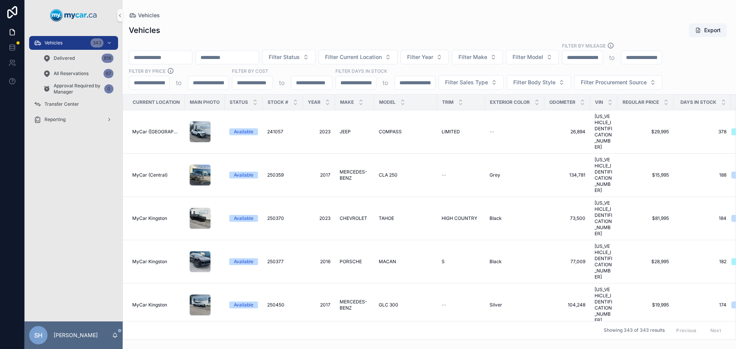
click at [166, 57] on input "scrollable content" at bounding box center [160, 57] width 63 height 11
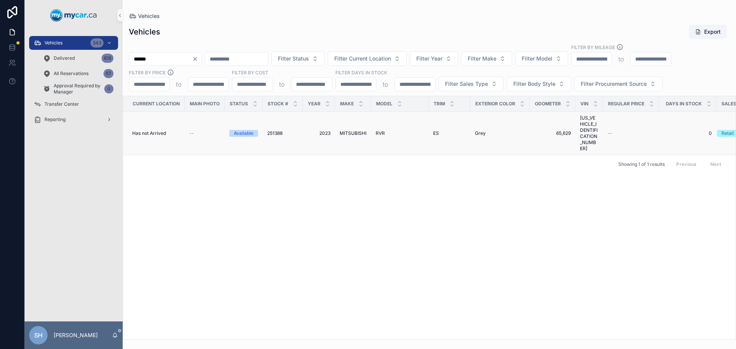
type input "******"
click at [350, 130] on span "MITSUBISHI" at bounding box center [352, 133] width 27 height 6
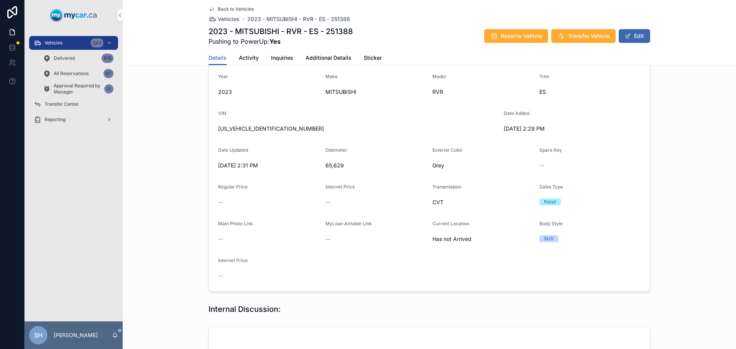
scroll to position [192, 0]
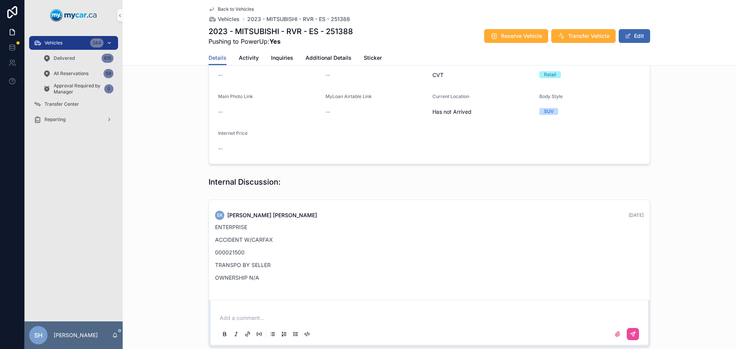
click at [66, 45] on div "Vehicles 344" at bounding box center [74, 43] width 80 height 12
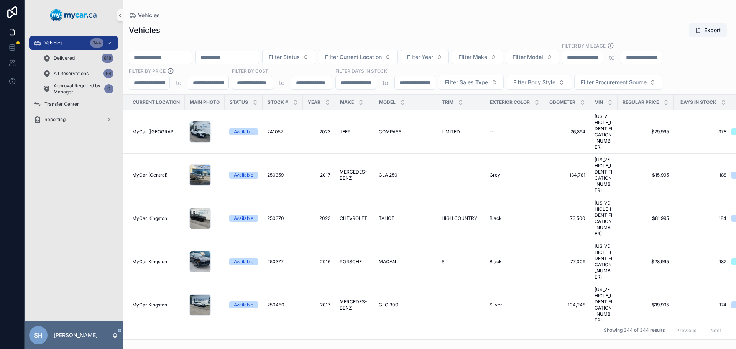
click at [156, 58] on input "scrollable content" at bounding box center [160, 57] width 63 height 11
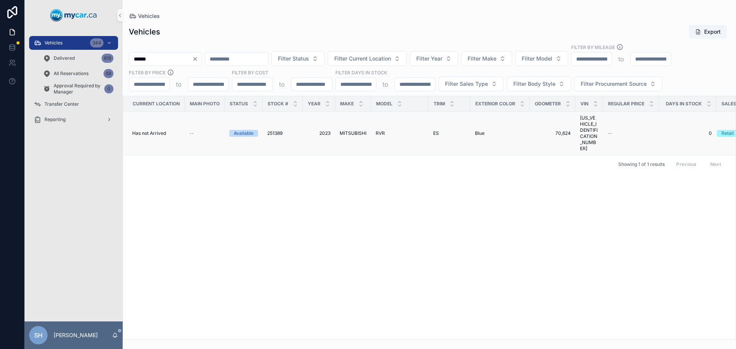
type input "******"
click at [354, 130] on span "MITSUBISHI" at bounding box center [352, 133] width 27 height 6
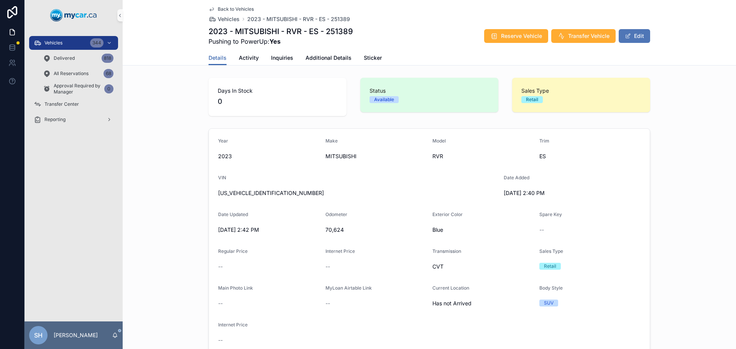
click at [627, 38] on span "scrollable content" at bounding box center [627, 36] width 6 height 6
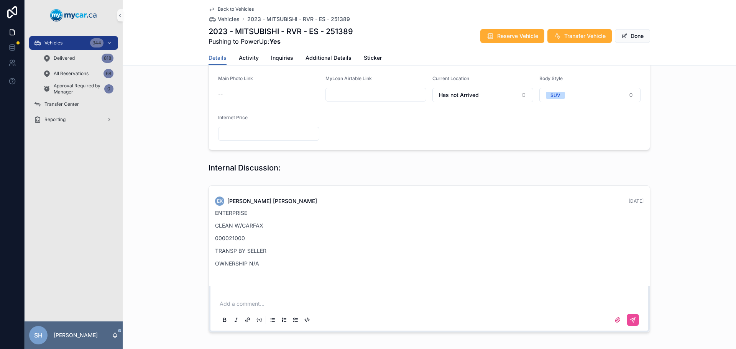
scroll to position [259, 0]
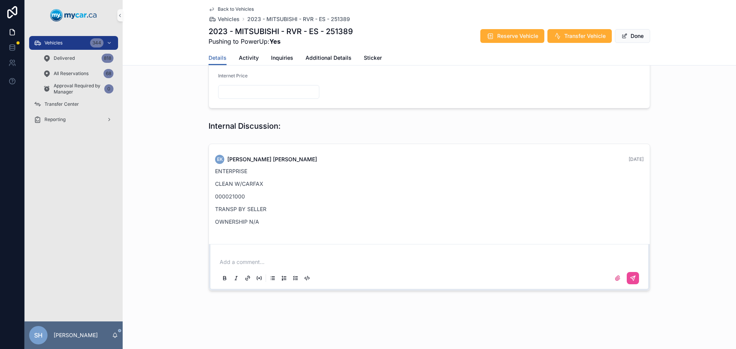
click at [231, 198] on p "000021000" at bounding box center [429, 196] width 428 height 8
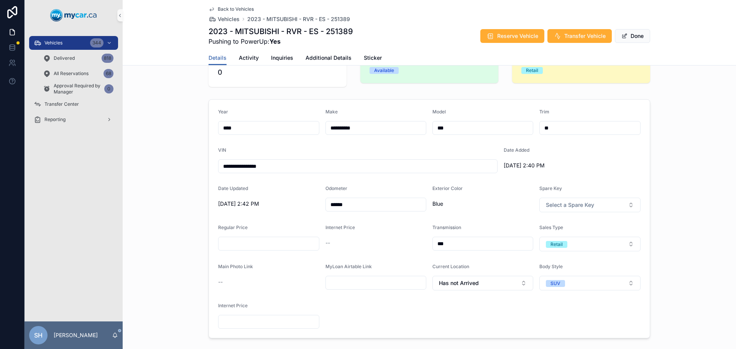
scroll to position [0, 0]
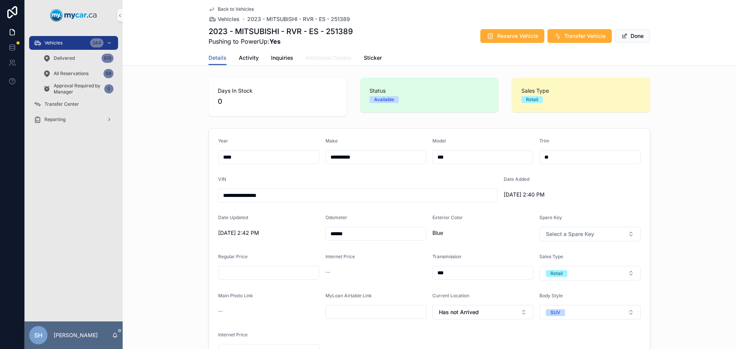
click at [329, 54] on link "Additional Details" at bounding box center [328, 58] width 46 height 15
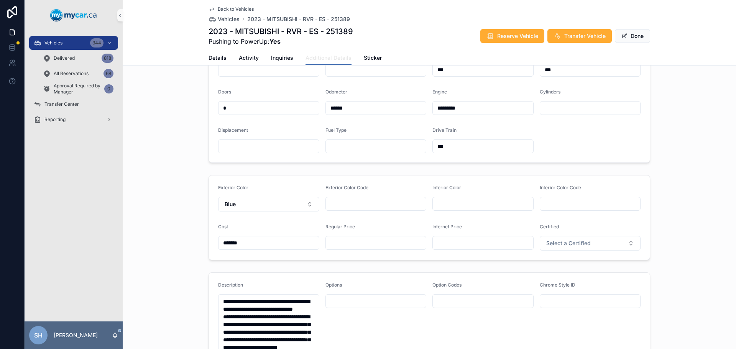
scroll to position [230, 0]
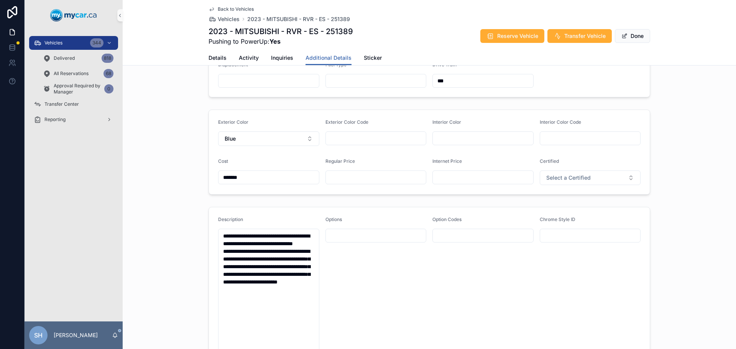
drag, startPoint x: 228, startPoint y: 185, endPoint x: 231, endPoint y: 182, distance: 4.1
click at [228, 183] on input "*******" at bounding box center [268, 177] width 100 height 11
type input "*******"
click at [684, 125] on div "Exterior Color Blue Exterior Color Code Interior Color Interior Color Code Cost…" at bounding box center [429, 151] width 613 height 91
click at [344, 177] on div "scrollable content" at bounding box center [375, 177] width 101 height 14
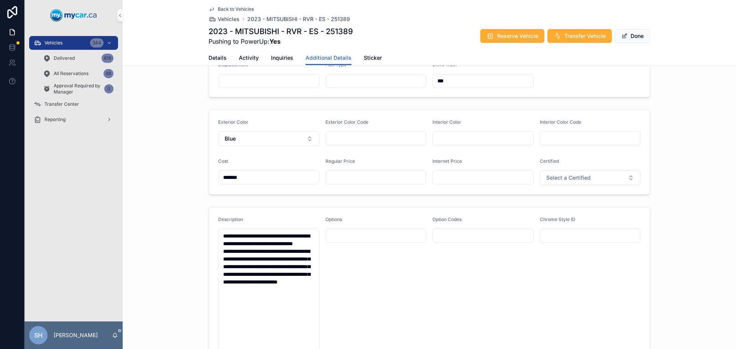
click at [345, 183] on input "scrollable content" at bounding box center [376, 177] width 100 height 11
type input "*******"
click at [474, 183] on input "scrollable content" at bounding box center [483, 177] width 100 height 11
type input "*******"
click at [684, 131] on div "Exterior Color Blue Exterior Color Code Interior Color Interior Color Code Cost…" at bounding box center [429, 151] width 613 height 91
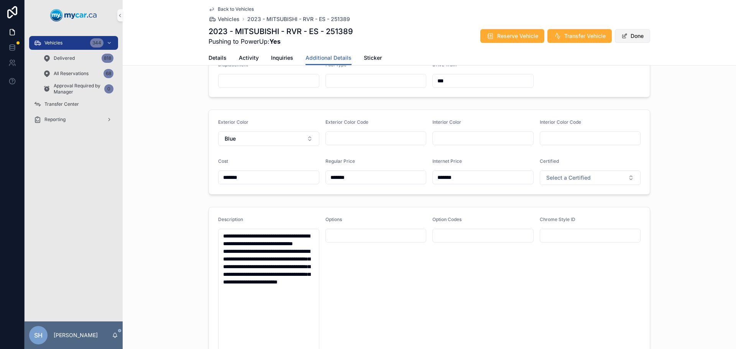
click at [638, 35] on button "Done" at bounding box center [631, 36] width 35 height 14
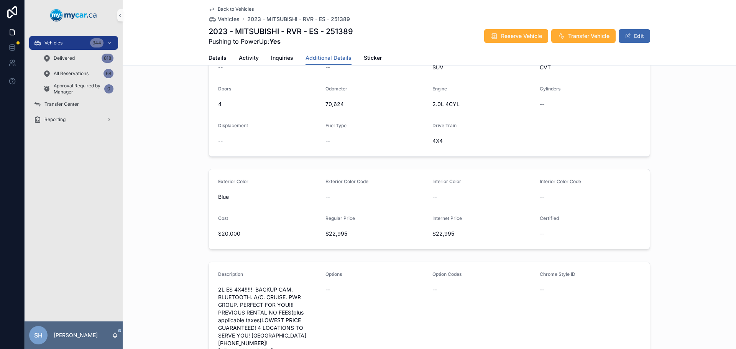
scroll to position [189, 0]
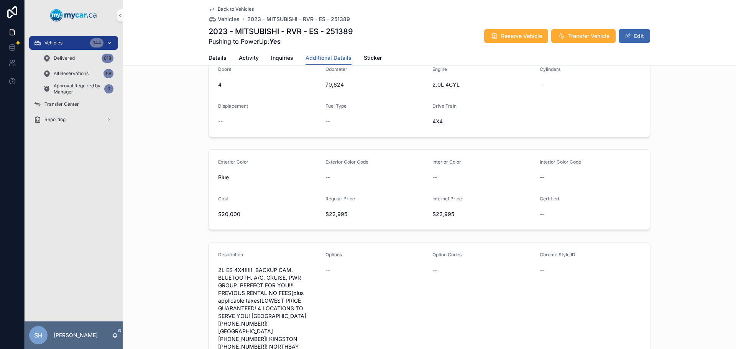
click at [55, 40] on span "Vehicles" at bounding box center [53, 43] width 18 height 6
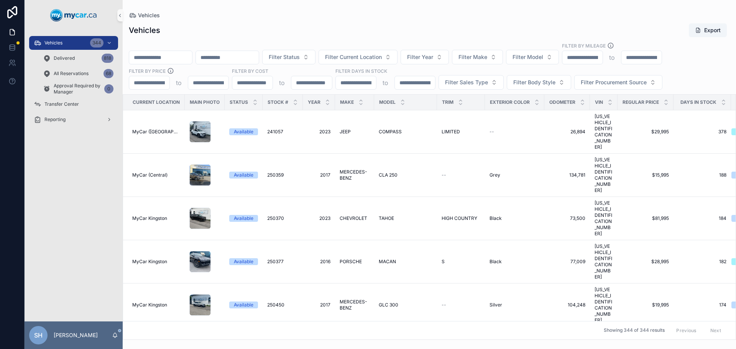
click at [153, 52] on input "scrollable content" at bounding box center [160, 57] width 63 height 11
type input "******"
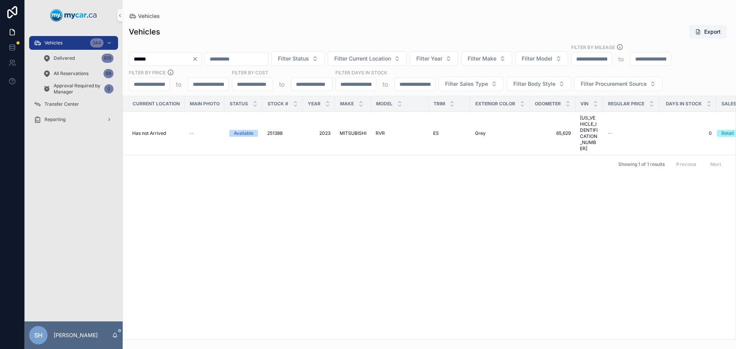
click at [349, 130] on span "MITSUBISHI" at bounding box center [352, 133] width 27 height 6
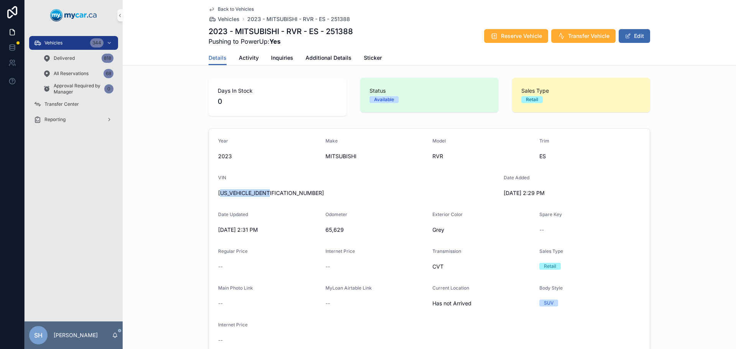
drag, startPoint x: 279, startPoint y: 194, endPoint x: 220, endPoint y: 197, distance: 59.8
click at [220, 197] on div "[US_VEHICLE_IDENTIFICATION_NUMBER]" at bounding box center [357, 193] width 279 height 12
click at [218, 215] on span "Date Updated" at bounding box center [233, 214] width 30 height 6
drag, startPoint x: 280, startPoint y: 190, endPoint x: 214, endPoint y: 197, distance: 67.1
click at [213, 198] on form "Year [DATE] Make MITSUBISHI Model RVR Trim ES VIN [US_VEHICLE_IDENTIFICATION_NU…" at bounding box center [429, 242] width 441 height 227
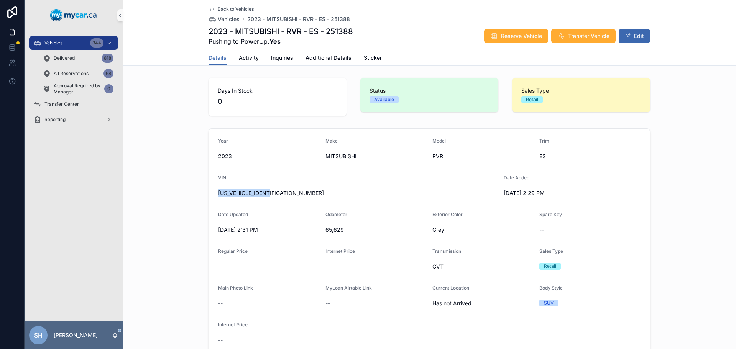
copy span "[US_VEHICLE_IDENTIFICATION_NUMBER]"
click at [633, 33] on button "Edit" at bounding box center [633, 36] width 31 height 14
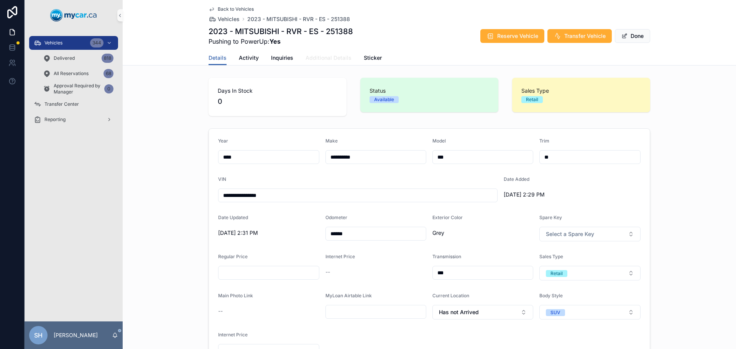
click at [321, 59] on span "Additional Details" at bounding box center [328, 58] width 46 height 8
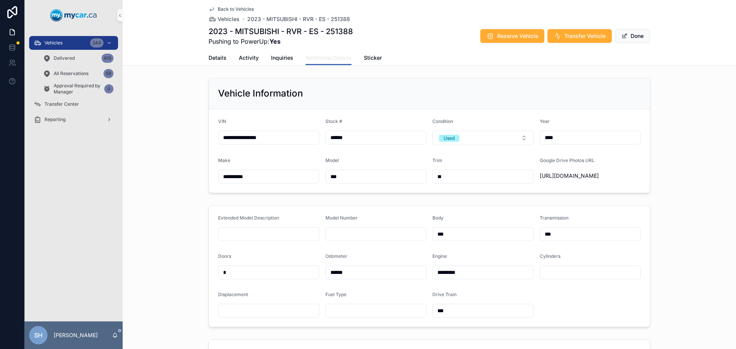
scroll to position [153, 0]
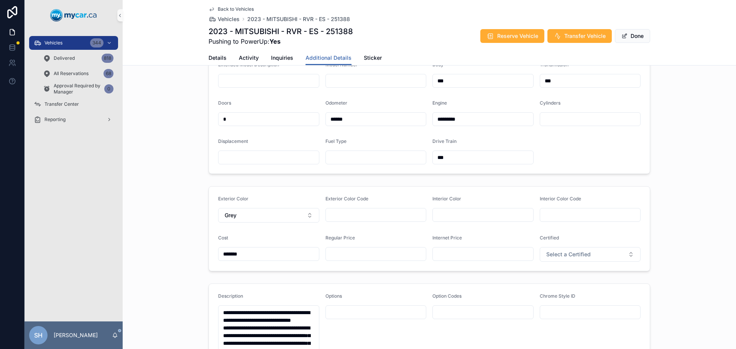
drag, startPoint x: 252, startPoint y: 262, endPoint x: 193, endPoint y: 268, distance: 59.0
click at [189, 269] on div "Exterior Color Grey Exterior Color Code Interior Color Interior Color Code Cost…" at bounding box center [429, 228] width 613 height 91
type input "*******"
click at [154, 219] on div "Exterior Color Grey Exterior Color Code Interior Color Interior Color Code Cost…" at bounding box center [429, 228] width 613 height 91
click at [345, 255] on input "scrollable content" at bounding box center [376, 254] width 100 height 11
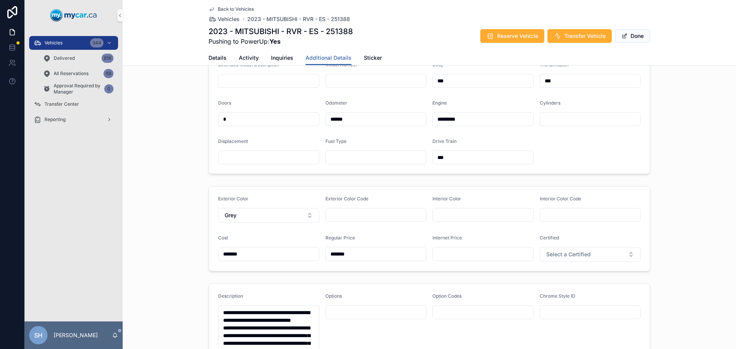
type input "*******"
click at [629, 33] on span "Done" at bounding box center [631, 36] width 35 height 14
click at [629, 34] on span "Done" at bounding box center [631, 36] width 35 height 14
click at [631, 34] on button "Done" at bounding box center [631, 36] width 35 height 14
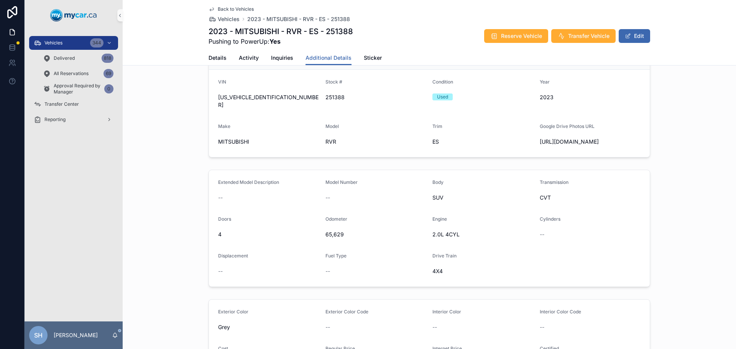
scroll to position [36, 0]
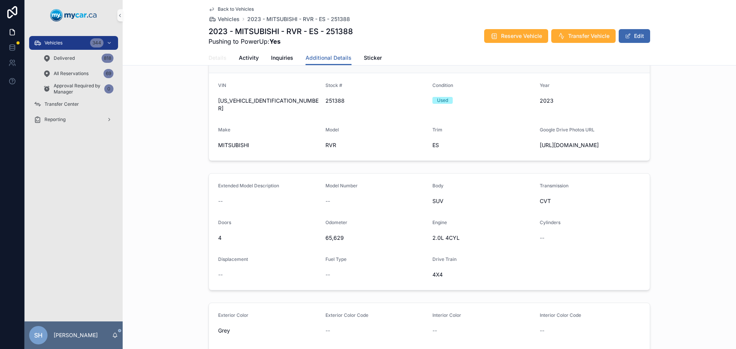
click at [215, 60] on span "Details" at bounding box center [217, 58] width 18 height 8
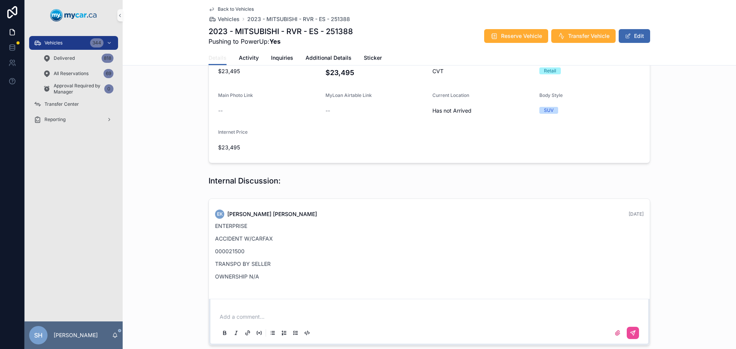
scroll to position [174, 0]
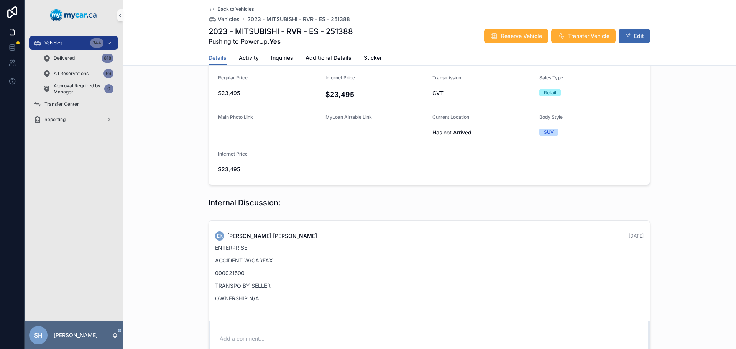
click at [228, 274] on p "000021500" at bounding box center [429, 273] width 428 height 8
click at [230, 274] on p "000021500" at bounding box center [429, 273] width 428 height 8
click at [231, 273] on p "000021500" at bounding box center [429, 273] width 428 height 8
click at [232, 272] on p "000021500" at bounding box center [429, 273] width 428 height 8
click at [233, 270] on p "000021500" at bounding box center [429, 273] width 428 height 8
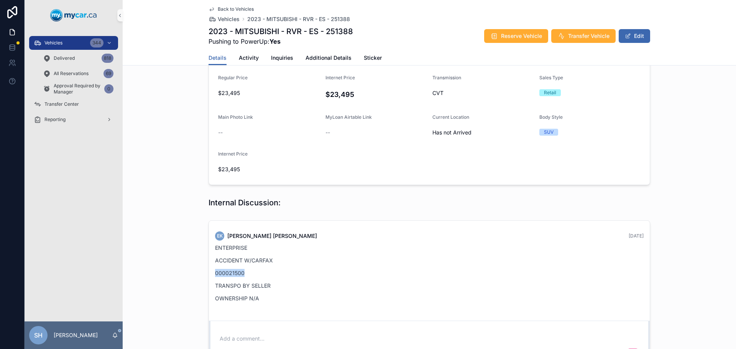
click at [234, 270] on p "000021500" at bounding box center [429, 273] width 428 height 8
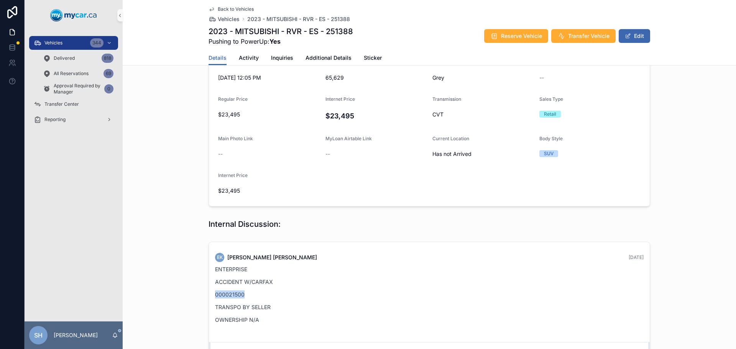
scroll to position [135, 0]
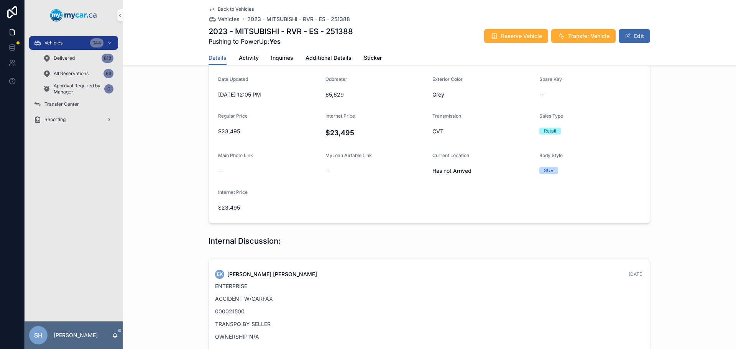
click at [698, 151] on div "Year [DATE] Make MITSUBISHI Model RVR Trim ES VIN [US_VEHICLE_IDENTIFICATION_NU…" at bounding box center [429, 108] width 613 height 236
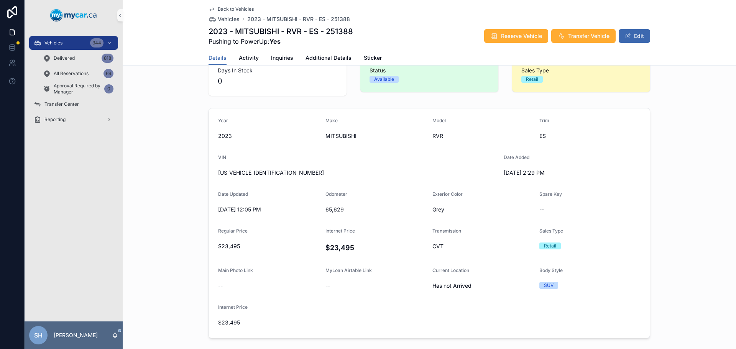
scroll to position [0, 0]
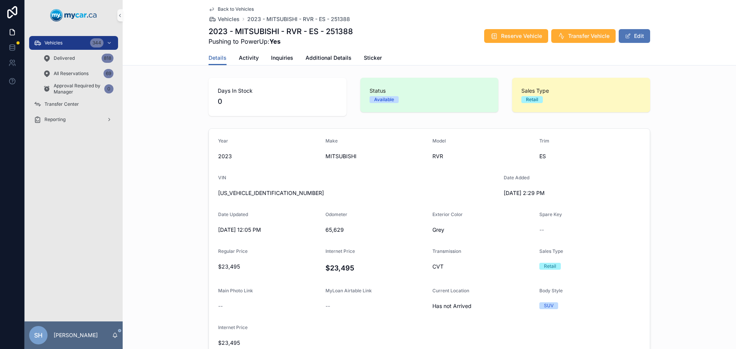
click at [626, 37] on span "scrollable content" at bounding box center [627, 36] width 6 height 6
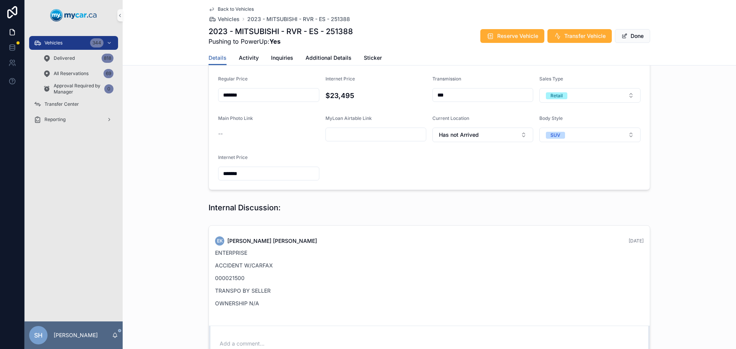
scroll to position [192, 0]
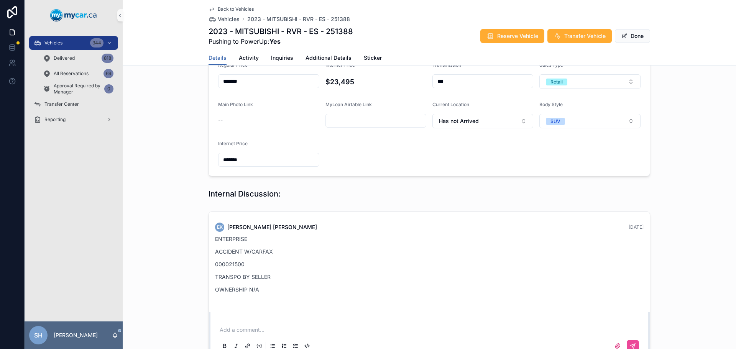
click at [233, 261] on p "000021500" at bounding box center [429, 264] width 428 height 8
click at [233, 263] on p "000021500" at bounding box center [429, 264] width 428 height 8
drag, startPoint x: 250, startPoint y: 262, endPoint x: 230, endPoint y: 265, distance: 20.4
click at [230, 265] on p "000021500" at bounding box center [429, 264] width 428 height 8
click at [301, 253] on p "ACCIDENT W/CARFAX" at bounding box center [429, 251] width 428 height 8
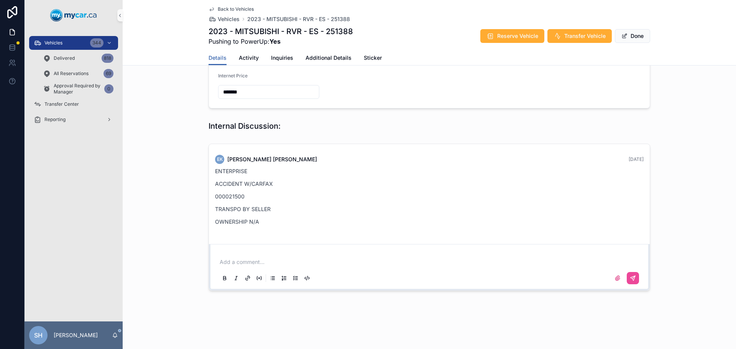
scroll to position [144, 0]
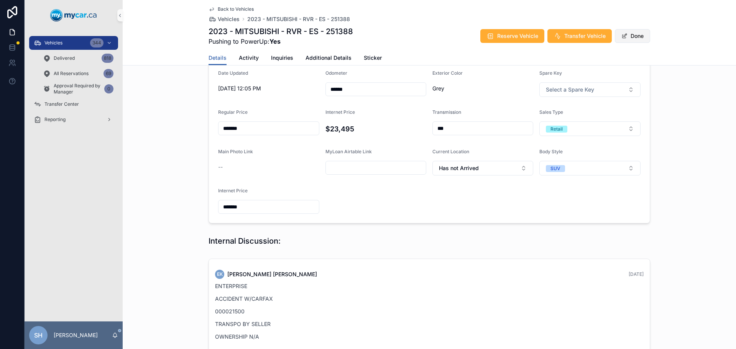
click at [627, 35] on button "Done" at bounding box center [631, 36] width 35 height 14
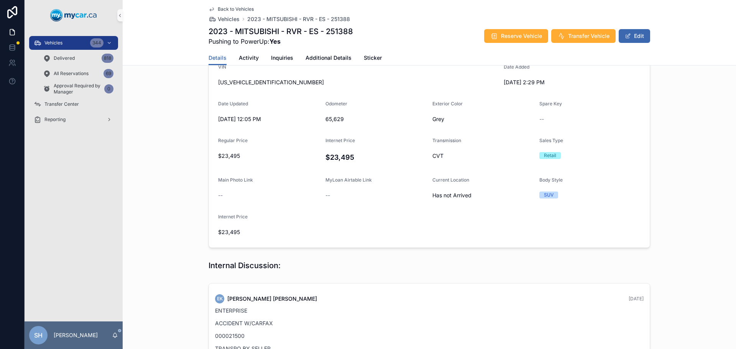
scroll to position [29, 0]
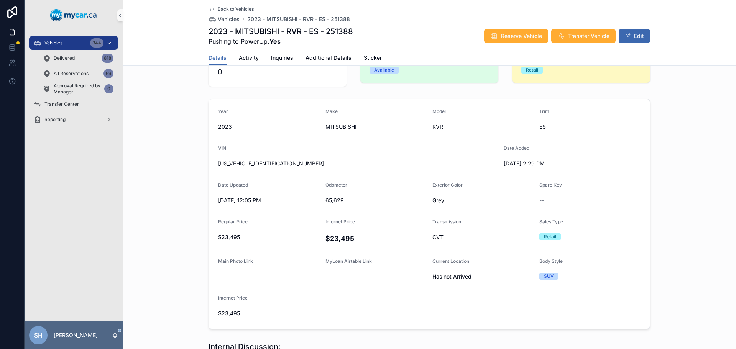
click at [61, 43] on span "Vehicles" at bounding box center [53, 43] width 18 height 6
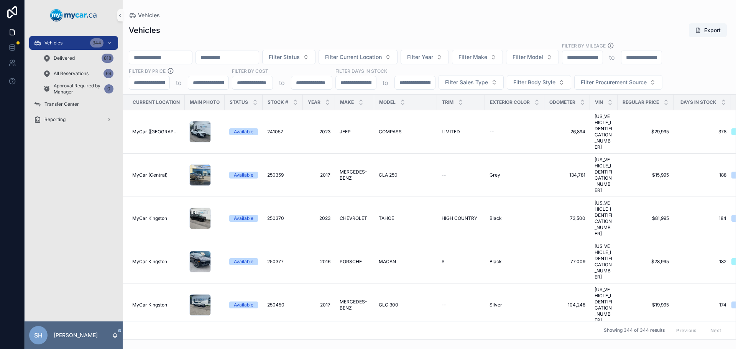
click at [174, 59] on input "scrollable content" at bounding box center [160, 57] width 63 height 11
type input "******"
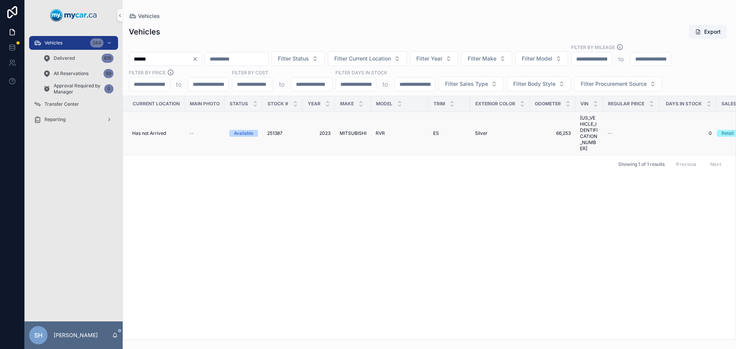
click at [355, 130] on span "MITSUBISHI" at bounding box center [352, 133] width 27 height 6
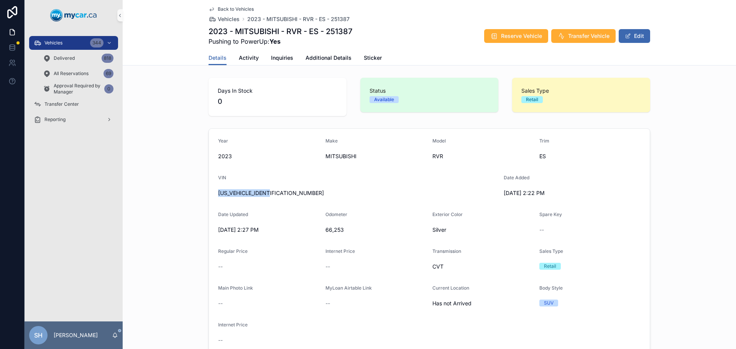
drag, startPoint x: 279, startPoint y: 195, endPoint x: 294, endPoint y: 188, distance: 17.2
click at [218, 192] on span "[US_VEHICLE_IDENTIFICATION_NUMBER]" at bounding box center [357, 193] width 279 height 8
click at [674, 45] on div "Back to Vehicles Vehicles 2023 - MITSUBISHI - RVR - ES - 251387 2023 - MITSUBIS…" at bounding box center [429, 33] width 613 height 66
click at [645, 36] on button "Edit" at bounding box center [633, 36] width 31 height 14
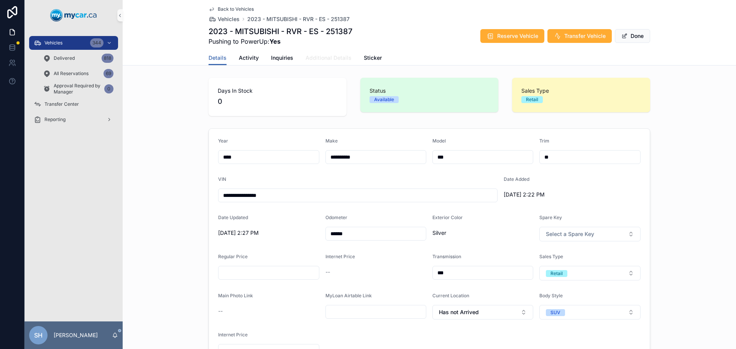
click at [323, 62] on link "Additional Details" at bounding box center [328, 58] width 46 height 15
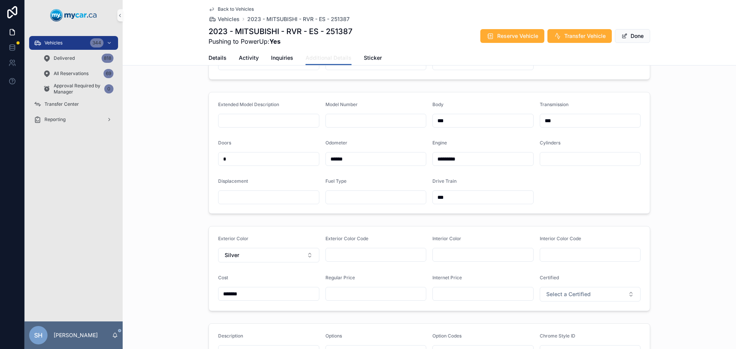
scroll to position [115, 0]
click at [332, 298] on input "scrollable content" at bounding box center [376, 292] width 100 height 11
type input "*******"
drag, startPoint x: 246, startPoint y: 298, endPoint x: 231, endPoint y: 300, distance: 15.1
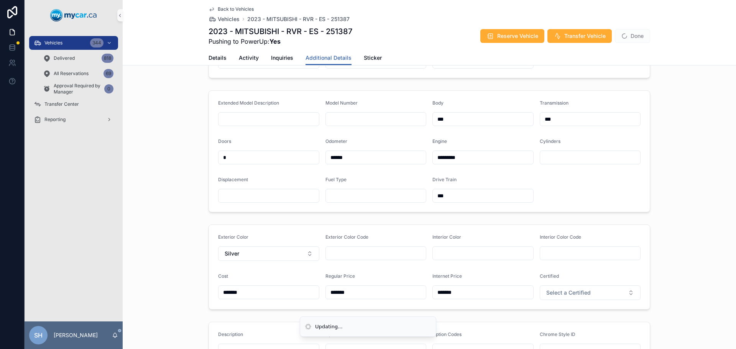
click at [228, 298] on input "*******" at bounding box center [268, 292] width 100 height 11
type input "*******"
click at [165, 241] on div "Exterior Color Silver Exterior Color Code Interior Color Interior Color Code Co…" at bounding box center [429, 266] width 613 height 91
click at [634, 35] on button "Done" at bounding box center [631, 36] width 35 height 14
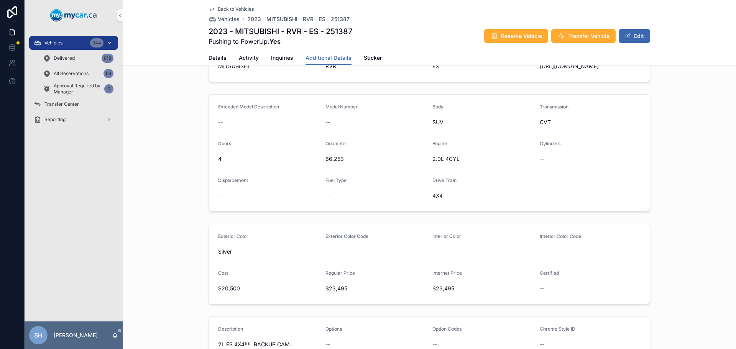
drag, startPoint x: 63, startPoint y: 43, endPoint x: 98, endPoint y: 49, distance: 35.5
click at [63, 42] on div "Vehicles 344" at bounding box center [74, 43] width 80 height 12
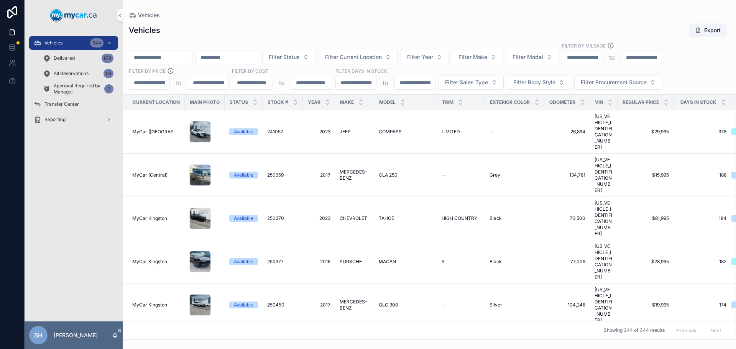
click at [135, 56] on input "scrollable content" at bounding box center [160, 57] width 63 height 11
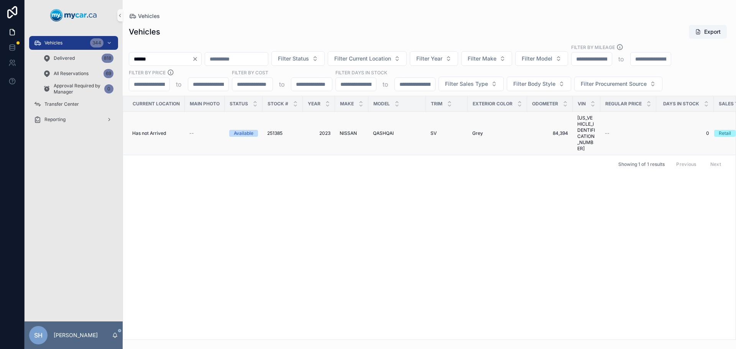
type input "******"
click at [321, 130] on span "2023" at bounding box center [318, 133] width 23 height 6
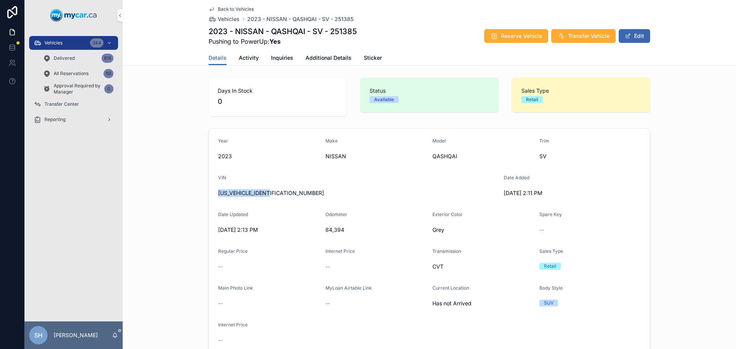
drag, startPoint x: 273, startPoint y: 195, endPoint x: 218, endPoint y: 190, distance: 55.4
click at [218, 190] on span "[US_VEHICLE_IDENTIFICATION_NUMBER]" at bounding box center [357, 193] width 279 height 8
copy span "[US_VEHICLE_IDENTIFICATION_NUMBER]"
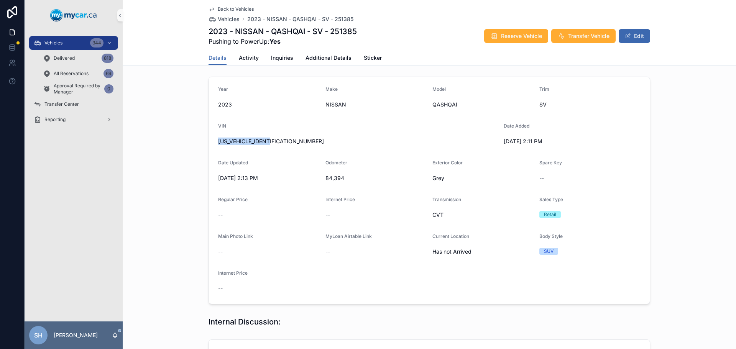
scroll to position [38, 0]
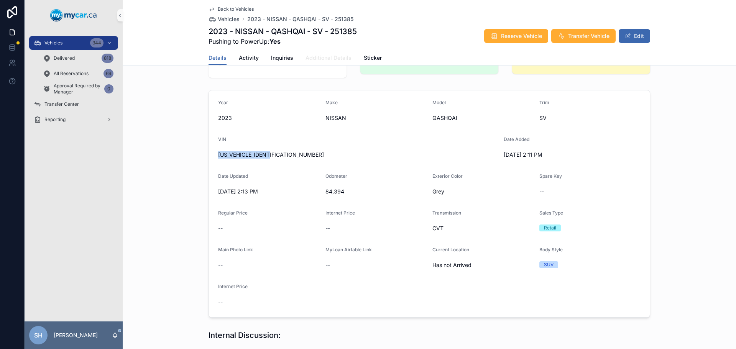
click at [323, 54] on span "Additional Details" at bounding box center [328, 58] width 46 height 8
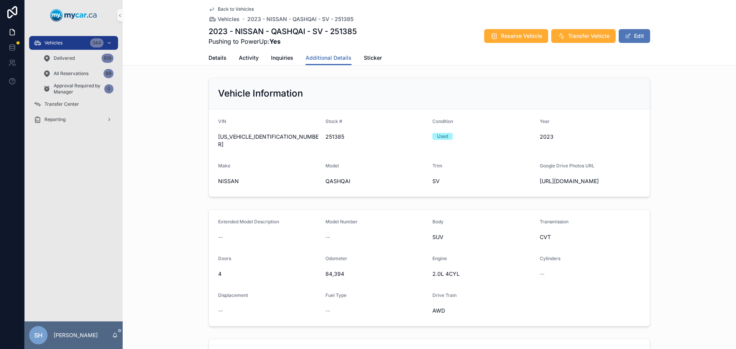
click at [643, 31] on button "Edit" at bounding box center [633, 36] width 31 height 14
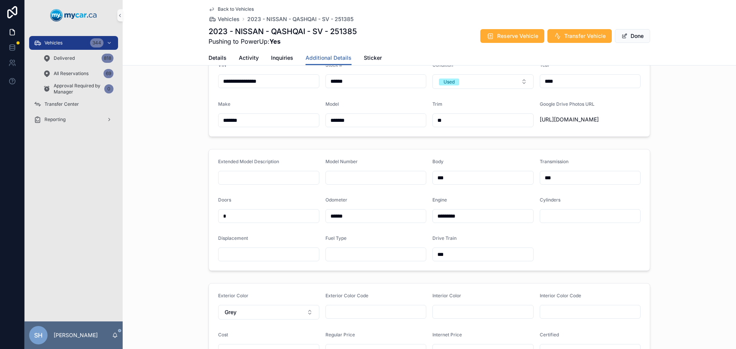
scroll to position [115, 0]
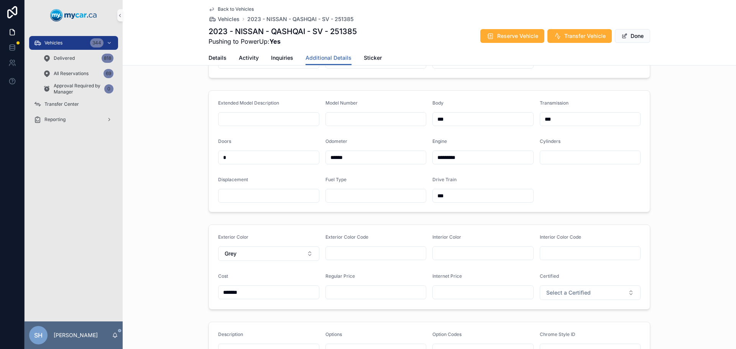
drag, startPoint x: 348, startPoint y: 306, endPoint x: 352, endPoint y: 303, distance: 5.2
click at [349, 300] on div "Regular Price" at bounding box center [375, 286] width 101 height 27
click at [352, 298] on input "scrollable content" at bounding box center [376, 292] width 100 height 11
drag, startPoint x: 255, startPoint y: 295, endPoint x: 202, endPoint y: 300, distance: 53.5
click at [202, 300] on div "Exterior Color Grey Exterior Color Code Interior Color Interior Color Code Cost…" at bounding box center [429, 266] width 613 height 91
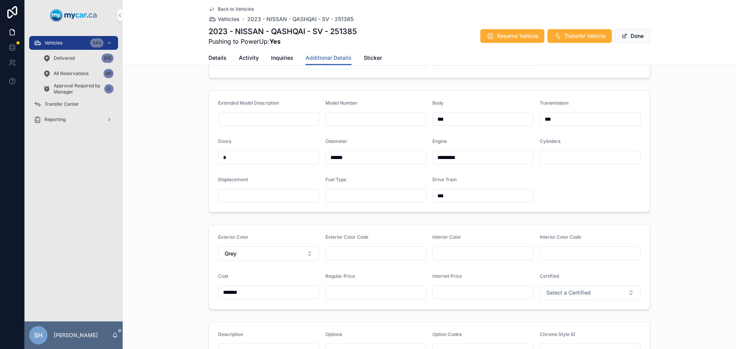
type input "*******"
click at [671, 140] on div "Extended Model Description Model Number Body *** Transmission *** Doors * Odome…" at bounding box center [429, 151] width 613 height 128
click at [627, 37] on button "Done" at bounding box center [631, 36] width 35 height 14
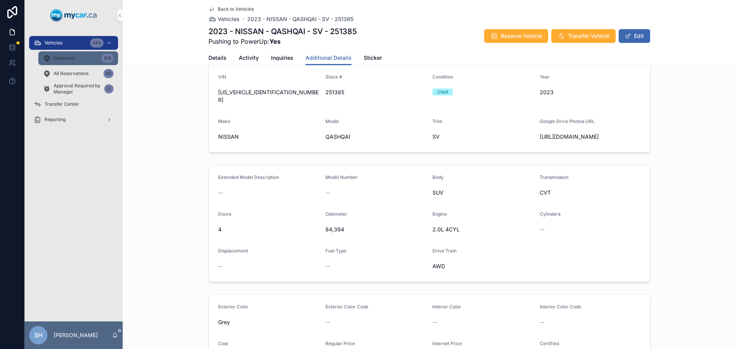
scroll to position [38, 0]
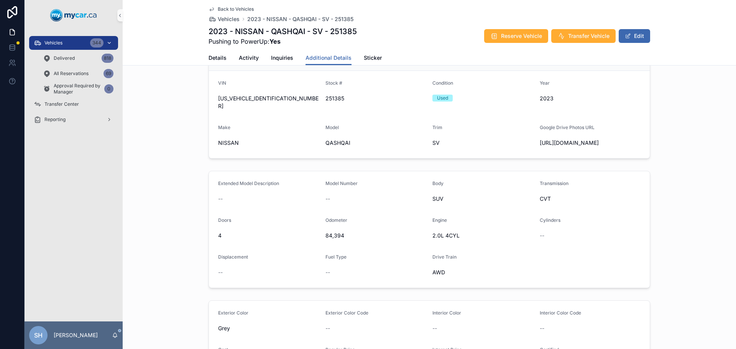
click at [64, 43] on div "Vehicles 344" at bounding box center [74, 43] width 80 height 12
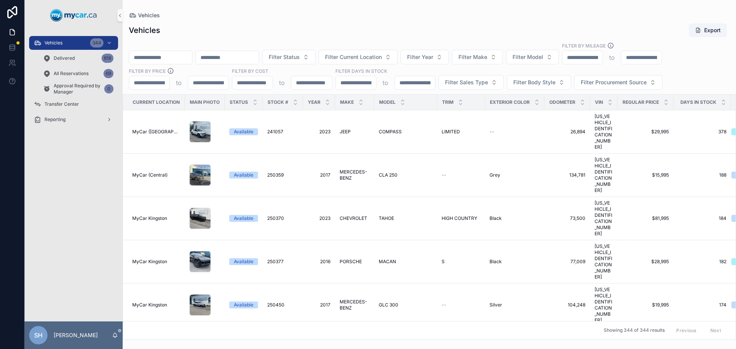
click at [138, 54] on input "scrollable content" at bounding box center [160, 57] width 63 height 11
type input "******"
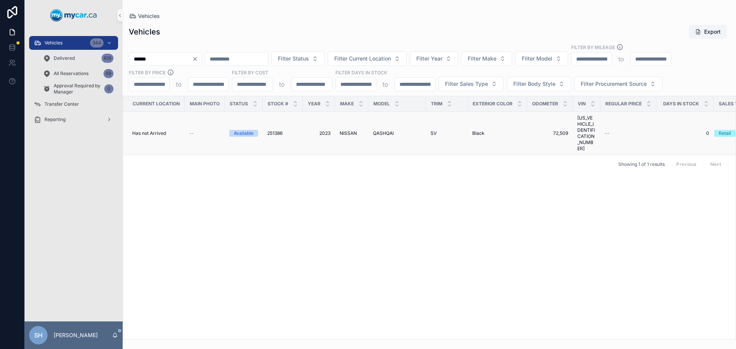
click at [346, 130] on span "NISSAN" at bounding box center [347, 133] width 17 height 6
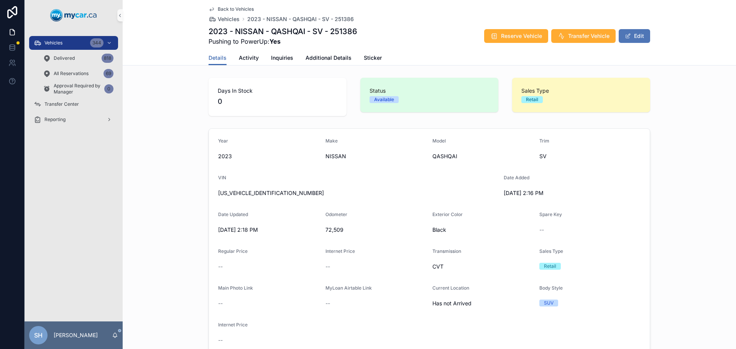
click at [635, 34] on button "Edit" at bounding box center [633, 36] width 31 height 14
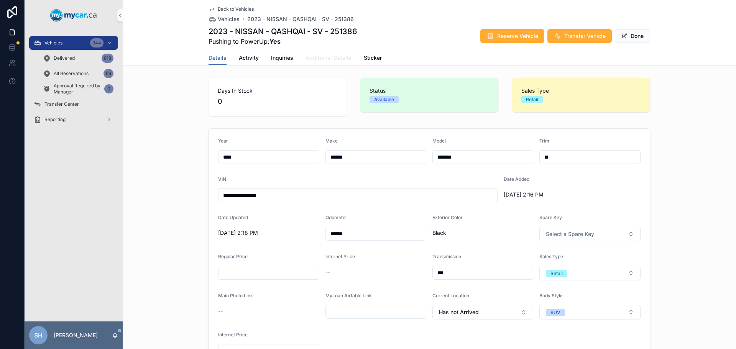
click at [326, 59] on span "Additional Details" at bounding box center [328, 58] width 46 height 8
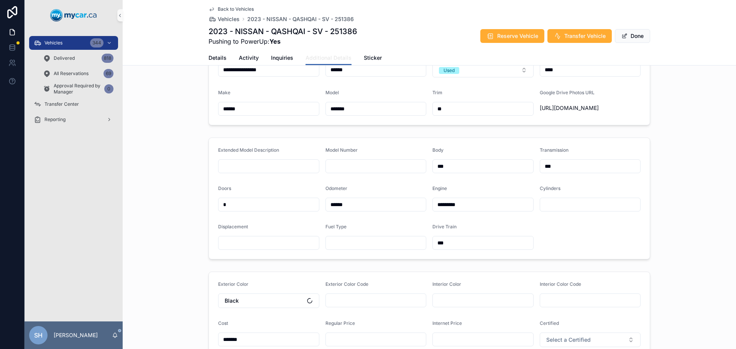
scroll to position [153, 0]
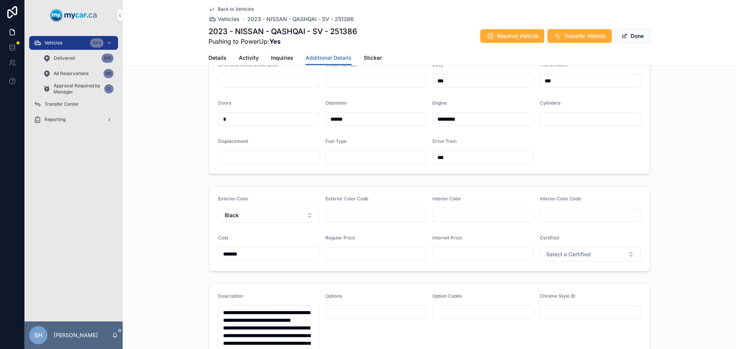
drag, startPoint x: 259, startPoint y: 261, endPoint x: 195, endPoint y: 272, distance: 65.4
click at [195, 272] on div "Exterior Color Black Exterior Color Code Interior Color Interior Color Code Cos…" at bounding box center [429, 228] width 613 height 91
type input "*******"
click at [332, 259] on input "scrollable content" at bounding box center [376, 254] width 100 height 11
type input "*******"
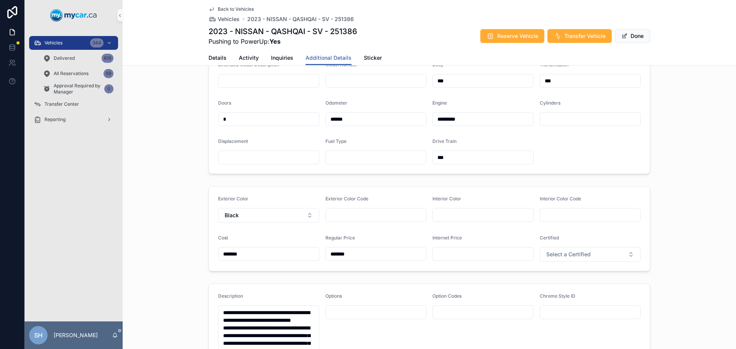
click at [462, 254] on div "scrollable content" at bounding box center [482, 254] width 101 height 14
click at [457, 259] on input "scrollable content" at bounding box center [483, 254] width 100 height 11
type input "*******"
click at [164, 206] on div "Exterior Color Black Exterior Color Code Interior Color Interior Color Code Cos…" at bounding box center [429, 228] width 613 height 91
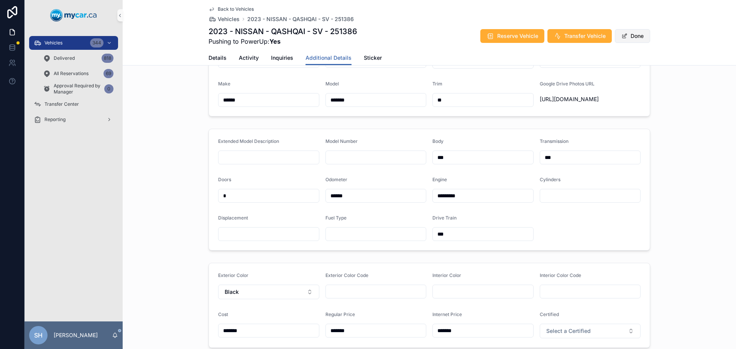
click at [632, 39] on button "Done" at bounding box center [631, 36] width 35 height 14
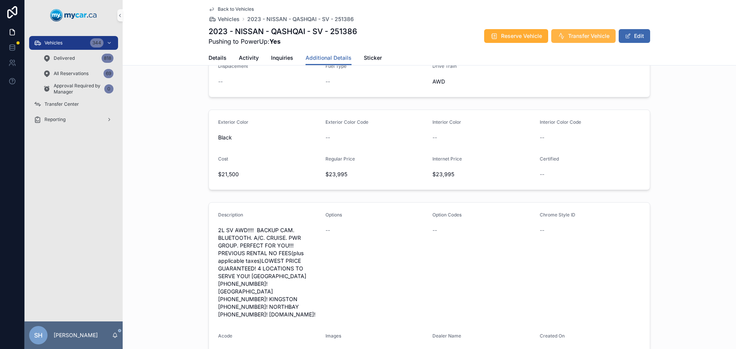
scroll to position [230, 0]
click at [204, 66] on div "Extended Model Description -- Model Number -- Body SUV Transmission CVT Doors 4…" at bounding box center [429, 37] width 613 height 123
click at [208, 60] on span "Details" at bounding box center [217, 58] width 18 height 8
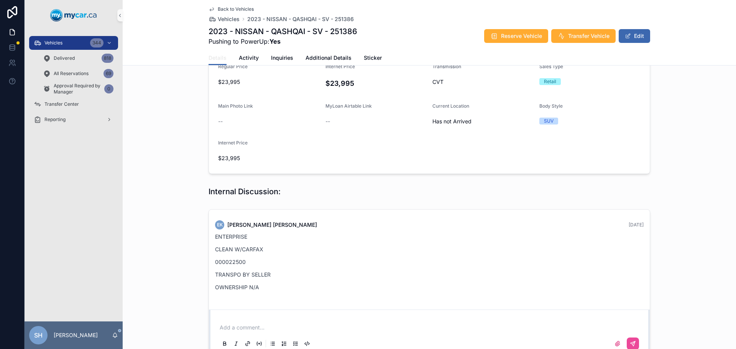
scroll to position [250, 0]
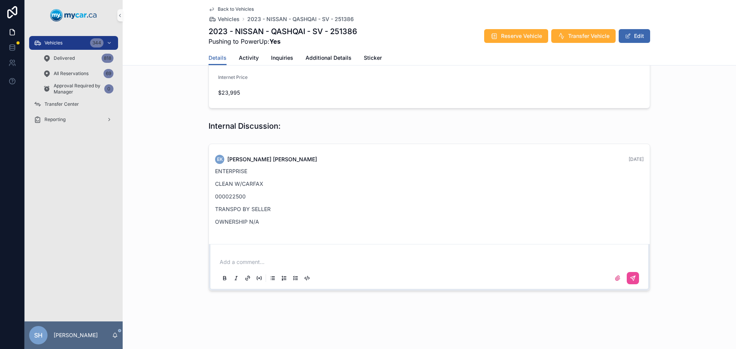
click at [248, 260] on p "scrollable content" at bounding box center [431, 262] width 422 height 8
click at [242, 260] on span "**********" at bounding box center [233, 261] width 26 height 5
click at [310, 260] on p "**********" at bounding box center [431, 262] width 422 height 8
click at [319, 56] on span "Additional Details" at bounding box center [328, 58] width 46 height 8
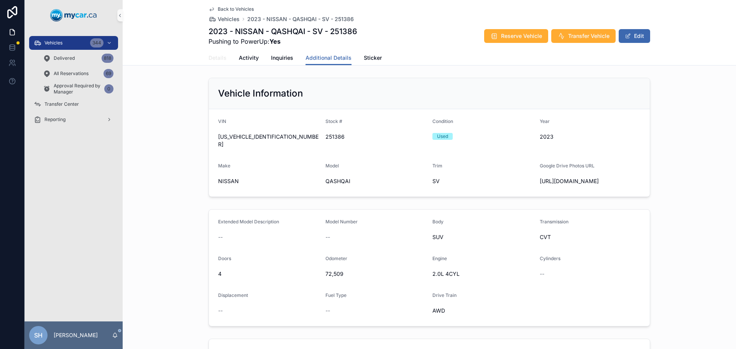
click at [213, 62] on link "Details" at bounding box center [217, 58] width 18 height 15
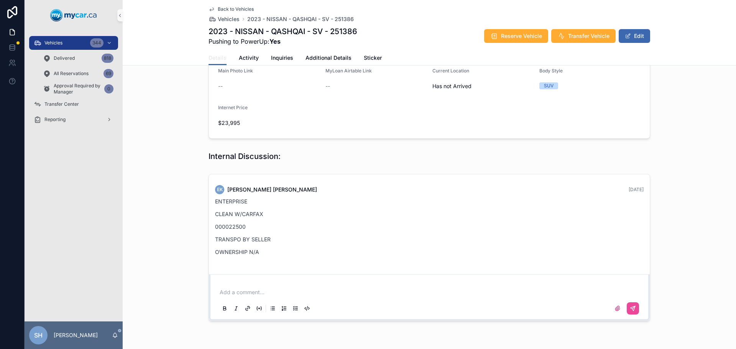
scroll to position [250, 0]
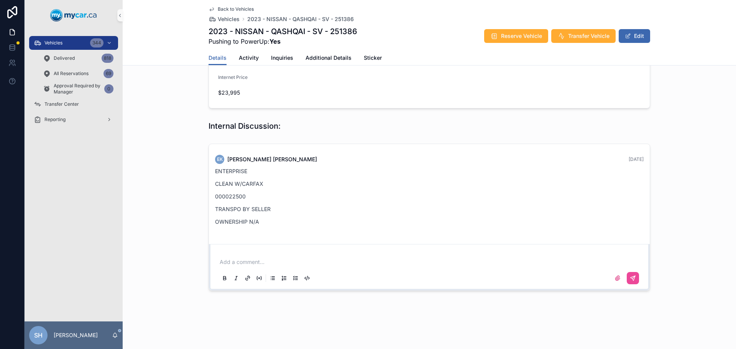
click at [246, 266] on div "Add a comment..." at bounding box center [429, 270] width 422 height 32
click at [251, 254] on div "Add a comment..." at bounding box center [429, 270] width 422 height 32
click at [248, 262] on p "scrollable content" at bounding box center [431, 262] width 422 height 8
click at [633, 38] on button "Edit" at bounding box center [633, 36] width 31 height 14
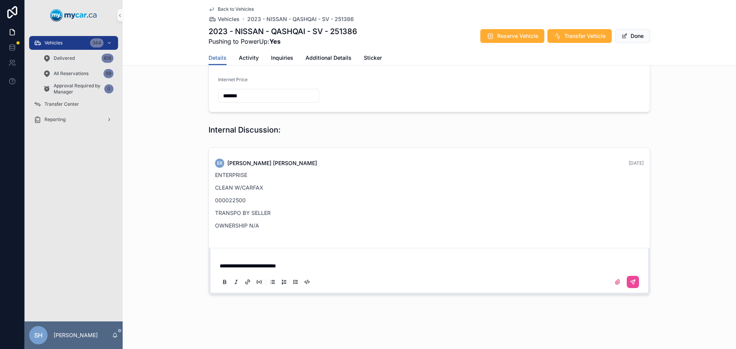
click at [485, 310] on div "**********" at bounding box center [429, 48] width 613 height 608
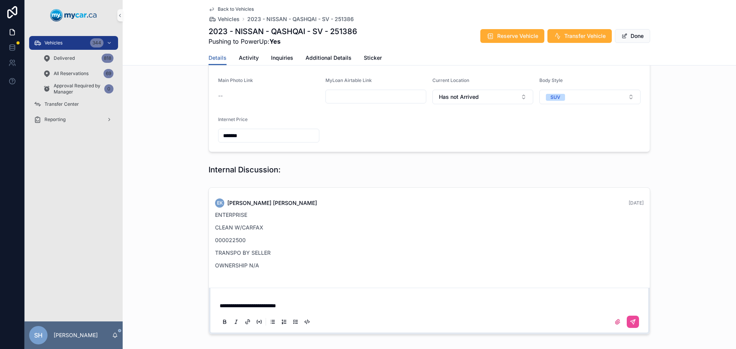
scroll to position [259, 0]
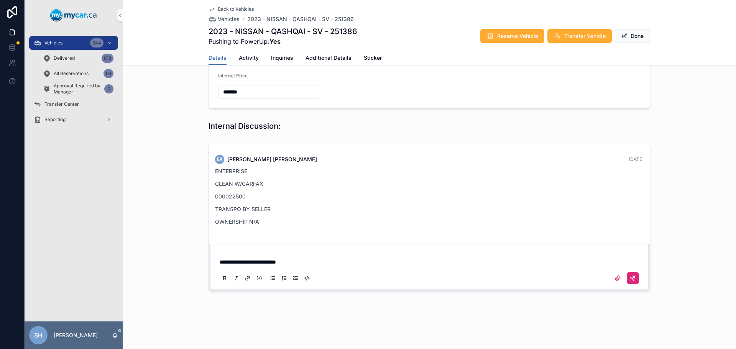
click at [632, 276] on icon "scrollable content" at bounding box center [632, 278] width 5 height 5
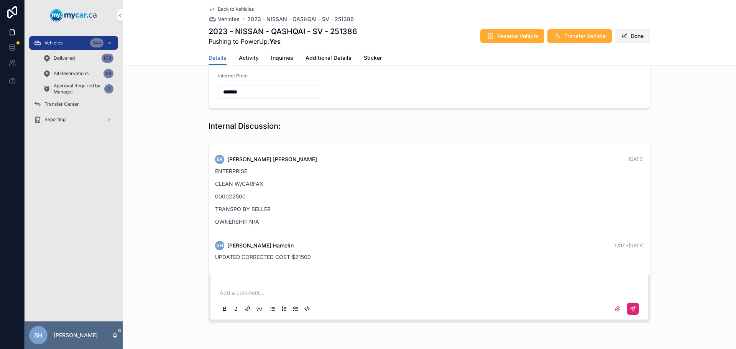
click at [638, 41] on button "Done" at bounding box center [631, 36] width 35 height 14
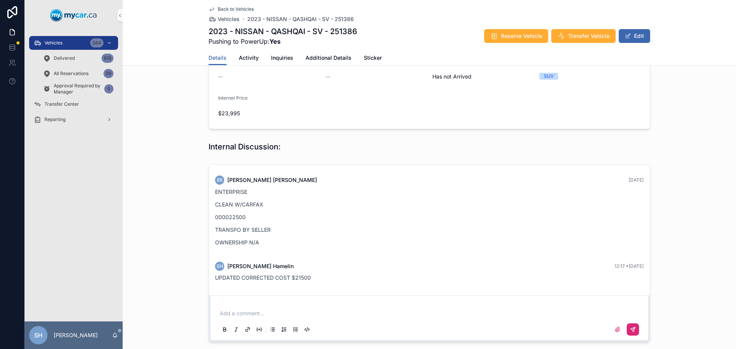
scroll to position [216, 0]
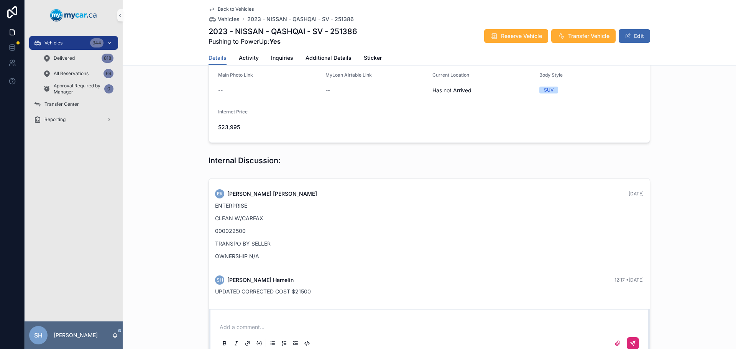
click at [87, 44] on div "Vehicles 344" at bounding box center [74, 43] width 80 height 12
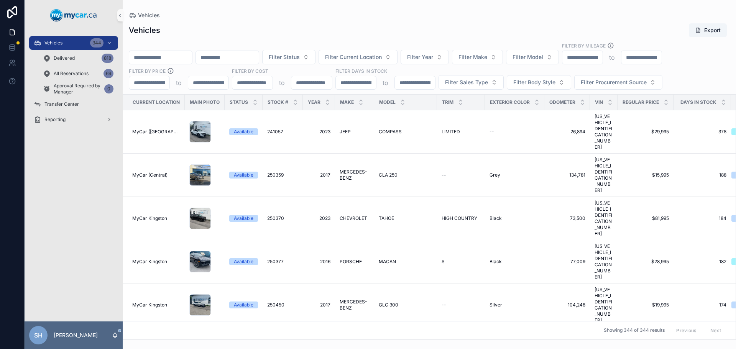
click at [165, 58] on input "scrollable content" at bounding box center [160, 57] width 63 height 11
type input "******"
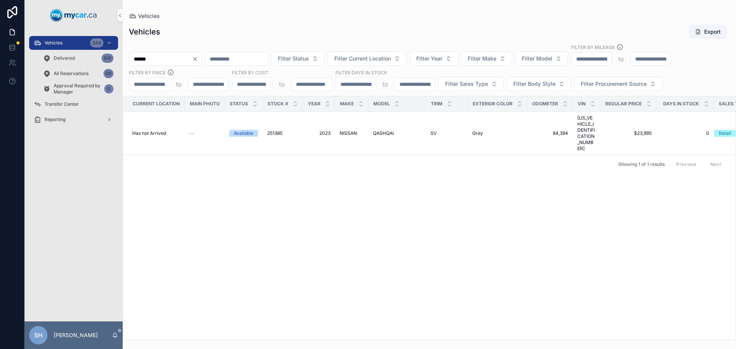
click at [352, 130] on span "NISSAN" at bounding box center [347, 133] width 17 height 6
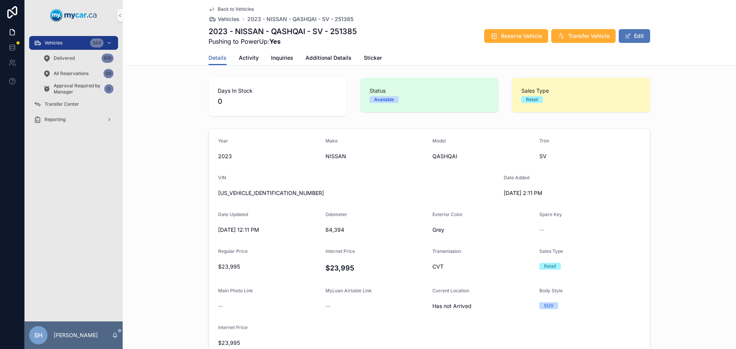
click at [640, 34] on button "Edit" at bounding box center [633, 36] width 31 height 14
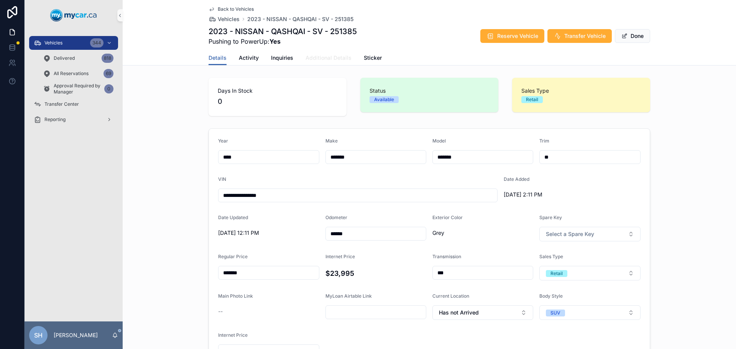
click at [316, 56] on span "Additional Details" at bounding box center [328, 58] width 46 height 8
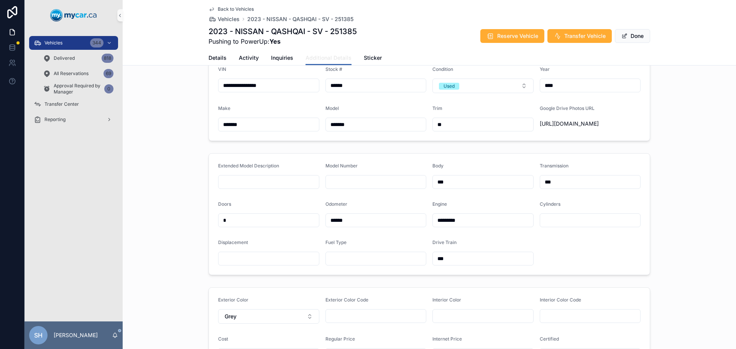
scroll to position [115, 0]
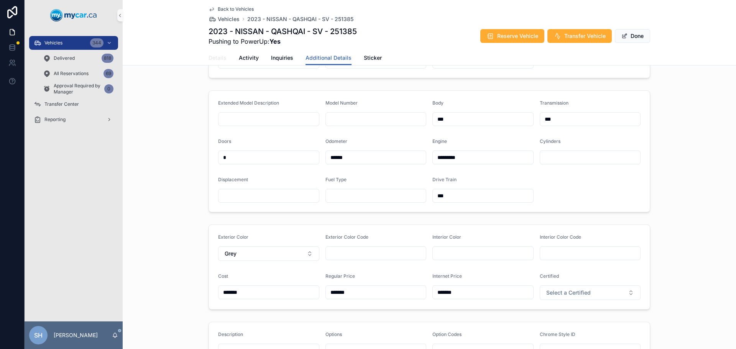
drag, startPoint x: 213, startPoint y: 57, endPoint x: 225, endPoint y: 69, distance: 16.5
click at [213, 57] on span "Details" at bounding box center [217, 58] width 18 height 8
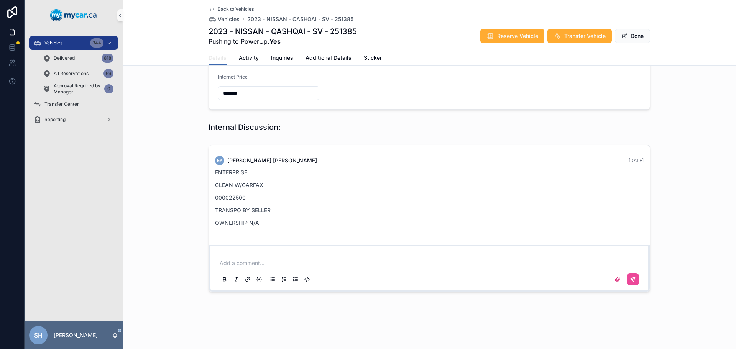
scroll to position [259, 0]
click at [267, 264] on p "scrollable content" at bounding box center [431, 262] width 422 height 8
click at [634, 275] on button "scrollable content" at bounding box center [632, 278] width 12 height 12
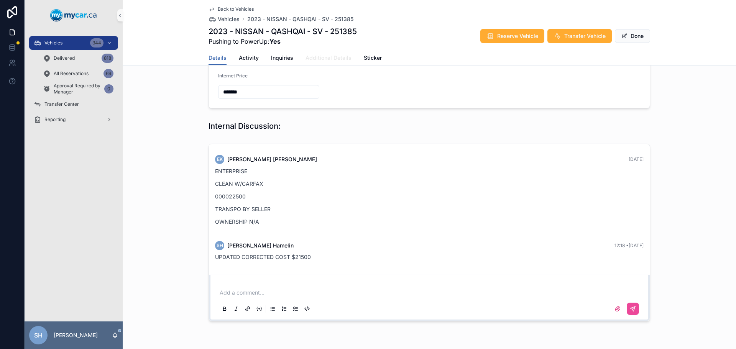
click at [318, 59] on span "Additional Details" at bounding box center [328, 58] width 46 height 8
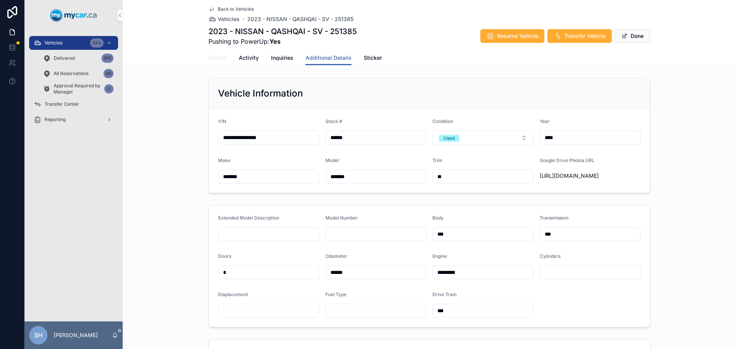
click at [208, 56] on span "Details" at bounding box center [217, 58] width 18 height 8
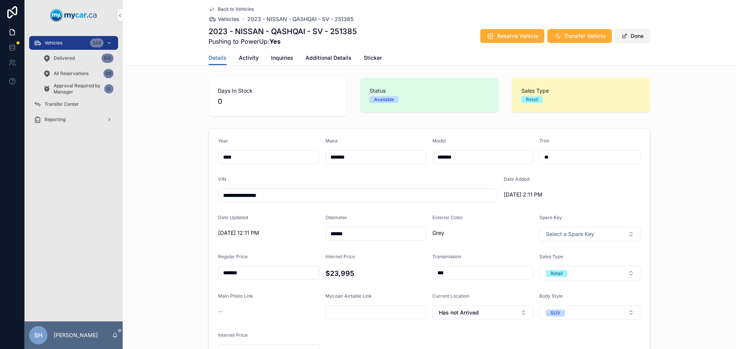
click at [628, 37] on button "Done" at bounding box center [631, 36] width 35 height 14
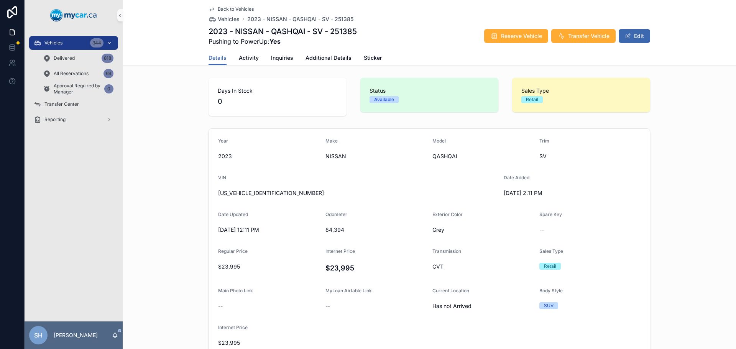
click at [63, 42] on div "Vehicles 344" at bounding box center [74, 43] width 80 height 12
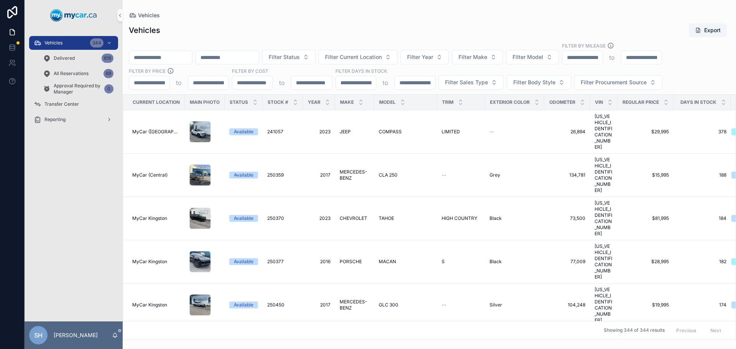
click at [159, 62] on input "scrollable content" at bounding box center [160, 57] width 63 height 11
type input "******"
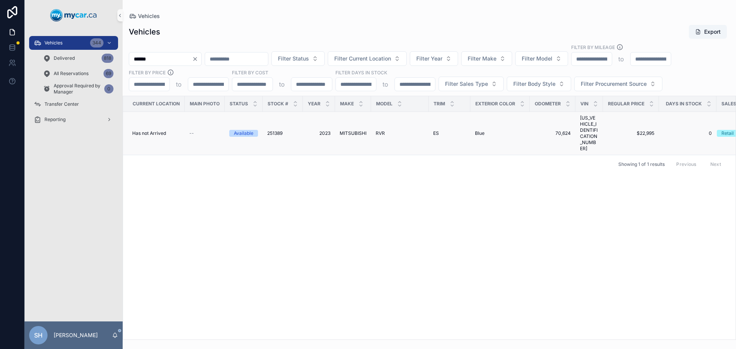
click at [329, 130] on span "2023" at bounding box center [318, 133] width 23 height 6
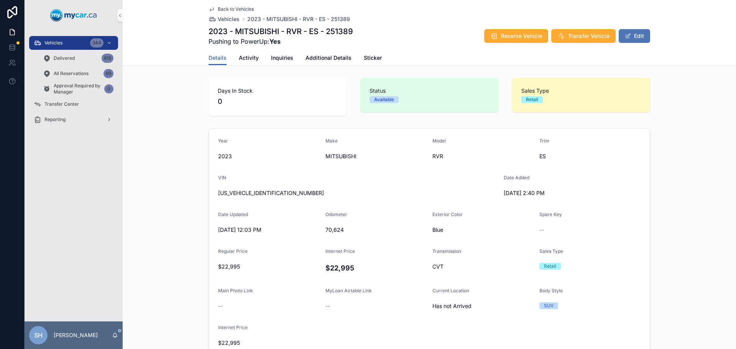
click at [638, 32] on button "Edit" at bounding box center [633, 36] width 31 height 14
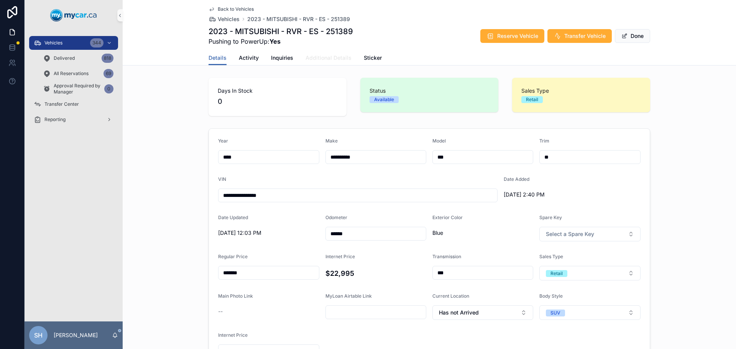
click at [321, 53] on link "Additional Details" at bounding box center [328, 58] width 46 height 15
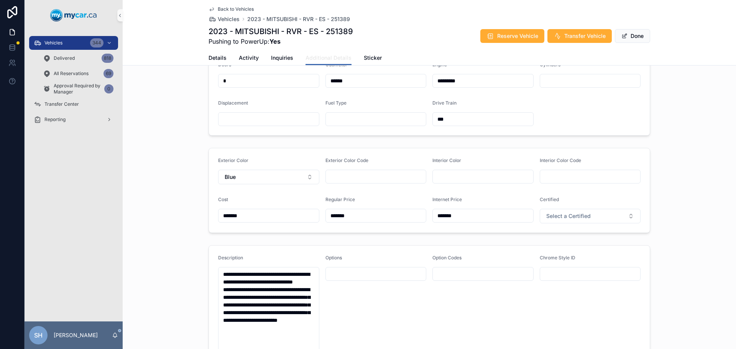
scroll to position [38, 0]
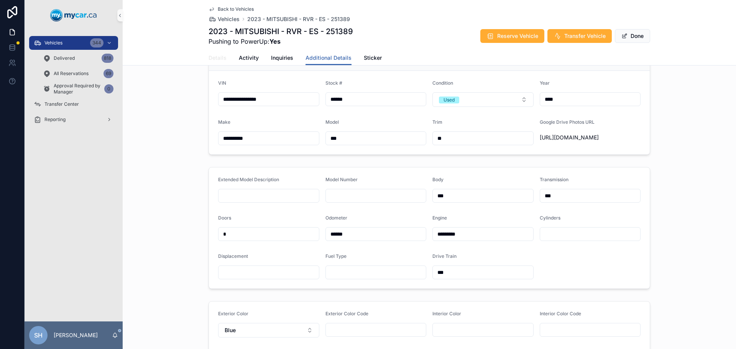
click at [210, 58] on span "Details" at bounding box center [217, 58] width 18 height 8
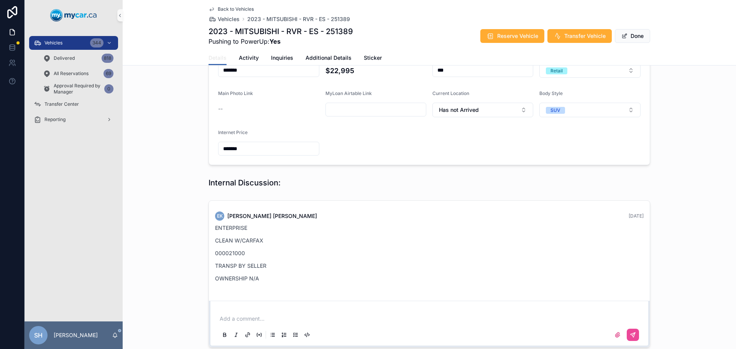
scroll to position [259, 0]
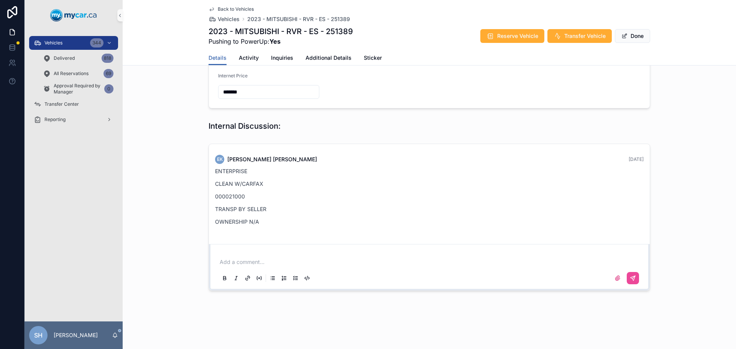
click at [240, 257] on div "Add a comment..." at bounding box center [429, 270] width 422 height 32
click at [237, 260] on p "scrollable content" at bounding box center [431, 262] width 422 height 8
click at [326, 51] on link "Additional Details" at bounding box center [328, 58] width 46 height 15
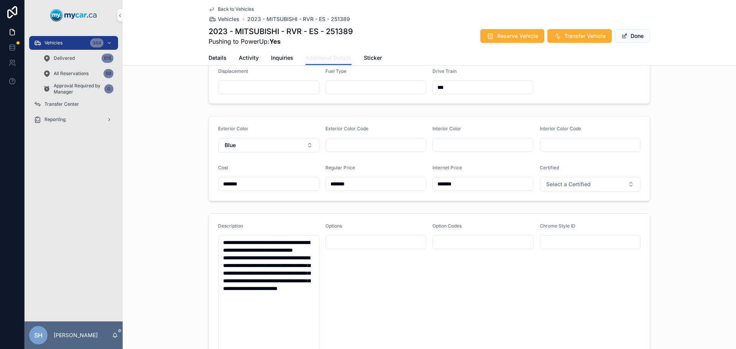
scroll to position [153, 0]
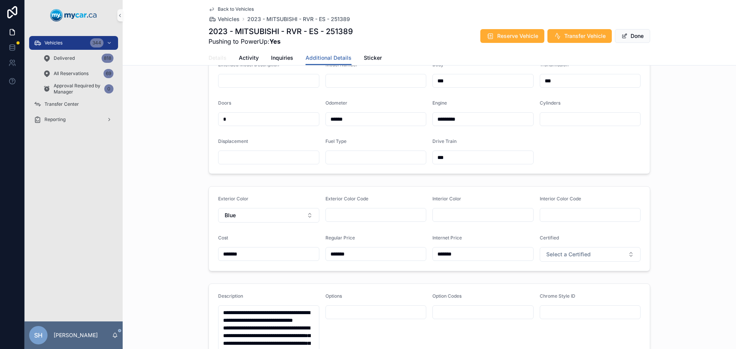
click at [217, 59] on span "Details" at bounding box center [217, 58] width 18 height 8
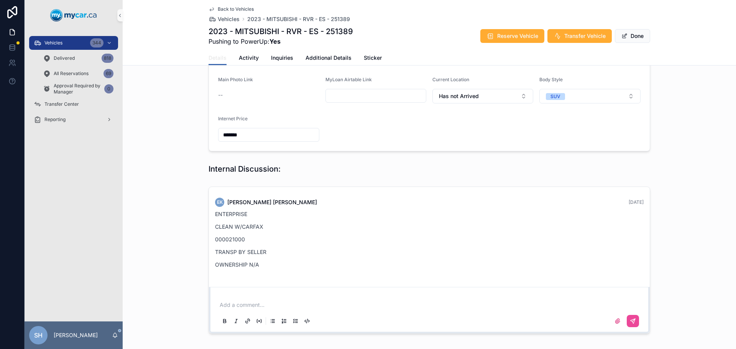
scroll to position [259, 0]
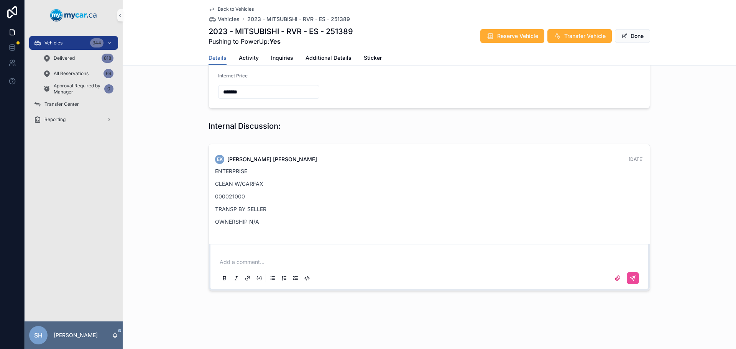
click at [274, 257] on div "Add a comment..." at bounding box center [429, 270] width 422 height 32
click at [246, 265] on p "scrollable content" at bounding box center [431, 262] width 422 height 8
click at [630, 277] on icon "scrollable content" at bounding box center [632, 278] width 5 height 5
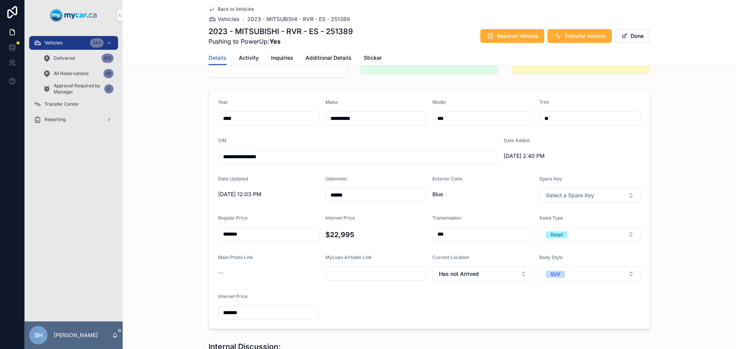
scroll to position [0, 0]
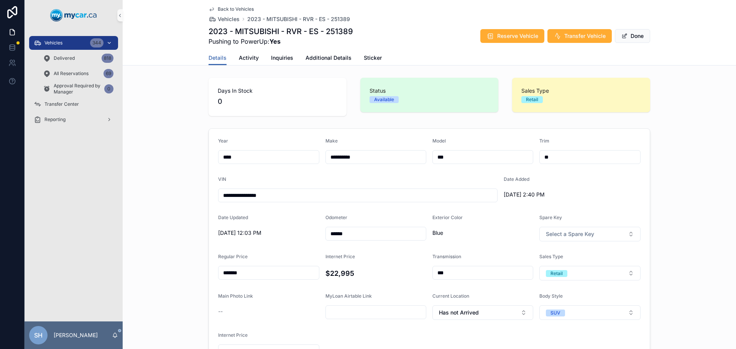
click at [62, 39] on div "Vehicles 344" at bounding box center [74, 43] width 80 height 12
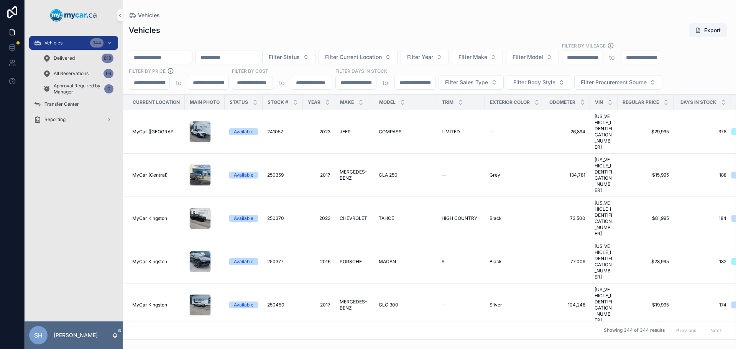
click at [160, 59] on input "scrollable content" at bounding box center [160, 57] width 63 height 11
type input "******"
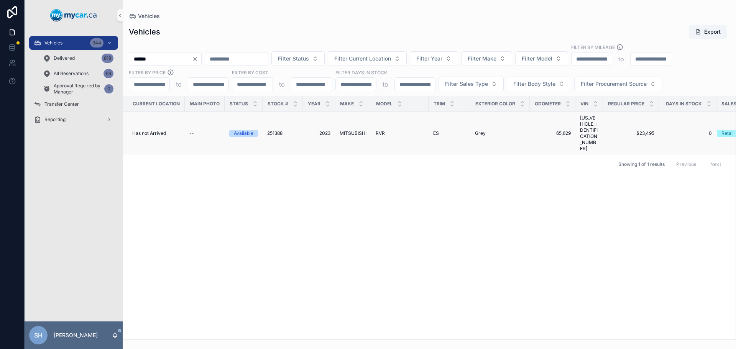
click at [277, 130] on span "251388" at bounding box center [274, 133] width 15 height 6
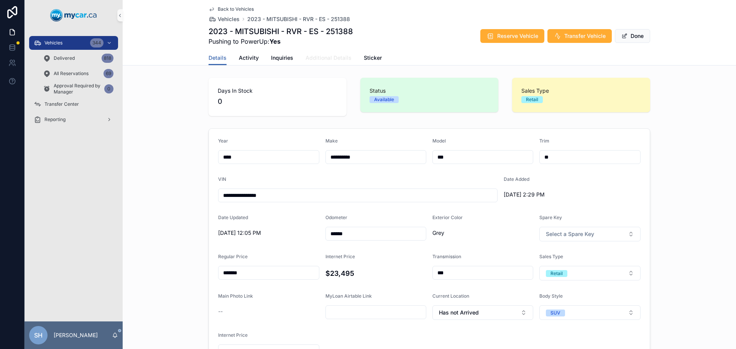
click at [337, 61] on span "Additional Details" at bounding box center [328, 58] width 46 height 8
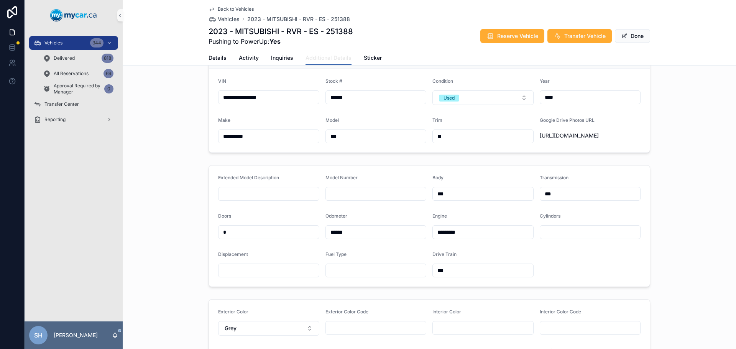
scroll to position [38, 0]
click at [213, 53] on link "Details" at bounding box center [217, 58] width 18 height 15
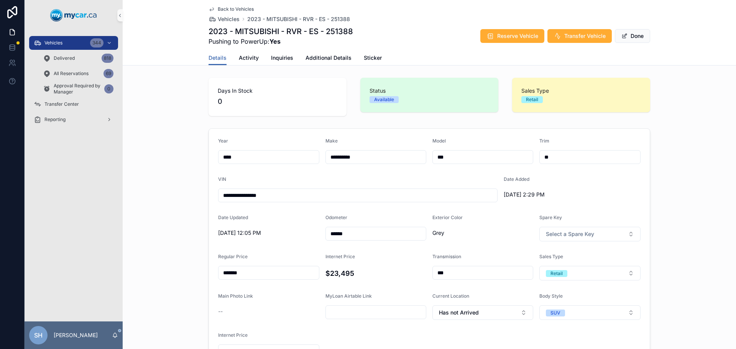
drag, startPoint x: 634, startPoint y: 34, endPoint x: 455, endPoint y: 64, distance: 181.1
click at [483, 62] on div "Back to Vehicles Vehicles 2023 - MITSUBISHI - RVR - ES - 251388 2023 - MITSUBIS…" at bounding box center [429, 33] width 613 height 66
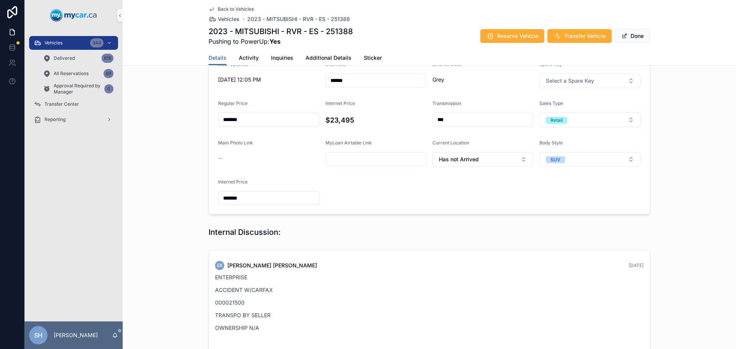
scroll to position [259, 0]
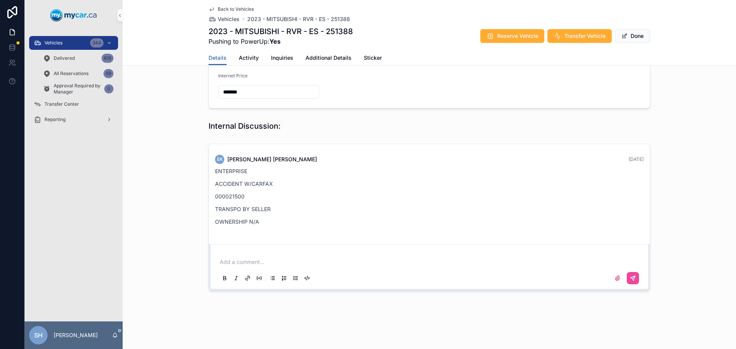
click at [249, 248] on div "Add a comment..." at bounding box center [429, 267] width 441 height 46
click at [250, 257] on div "Add a comment..." at bounding box center [429, 270] width 422 height 32
click at [248, 263] on p "scrollable content" at bounding box center [431, 262] width 422 height 8
click at [629, 279] on icon "scrollable content" at bounding box center [632, 278] width 6 height 6
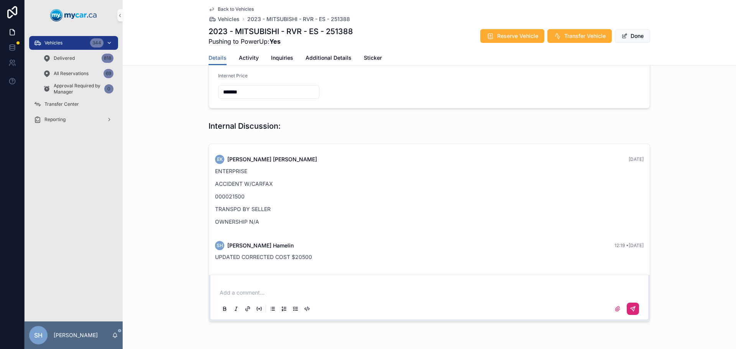
click at [73, 44] on div "Vehicles 344" at bounding box center [74, 43] width 80 height 12
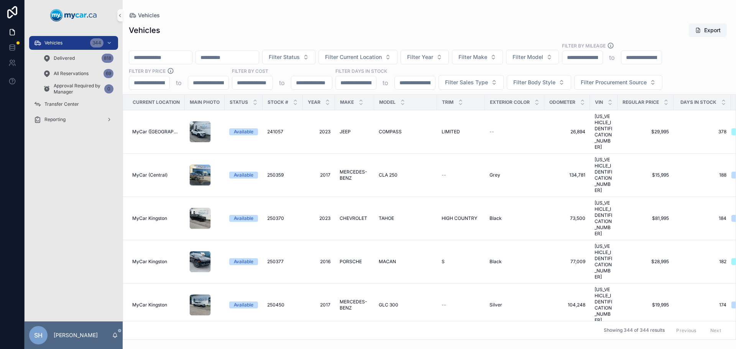
click at [157, 56] on input "scrollable content" at bounding box center [160, 57] width 63 height 11
type input "******"
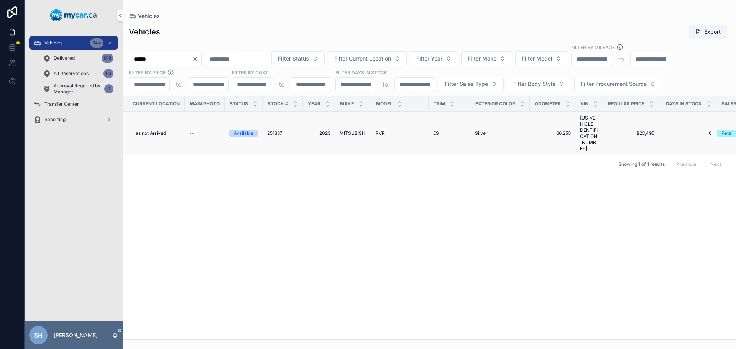
click at [324, 130] on span "2023" at bounding box center [318, 133] width 23 height 6
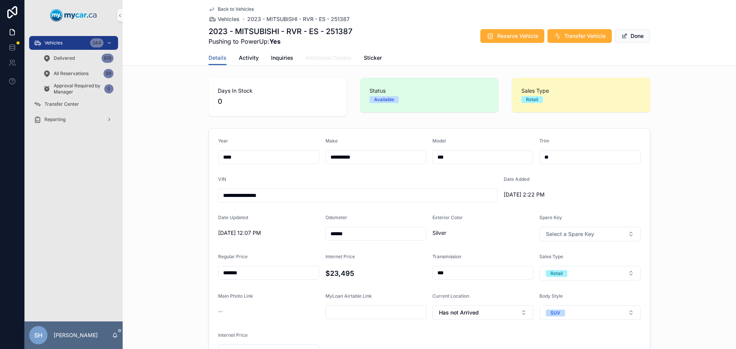
click at [323, 60] on span "Additional Details" at bounding box center [328, 58] width 46 height 8
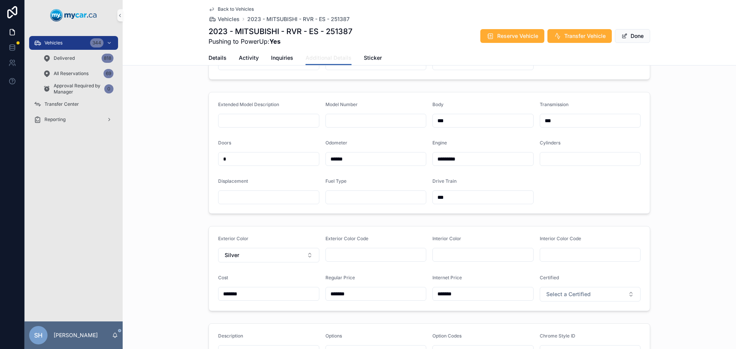
scroll to position [38, 0]
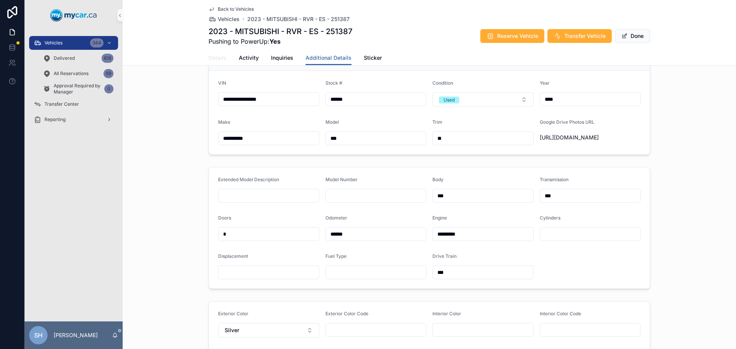
click at [213, 58] on span "Details" at bounding box center [217, 58] width 18 height 8
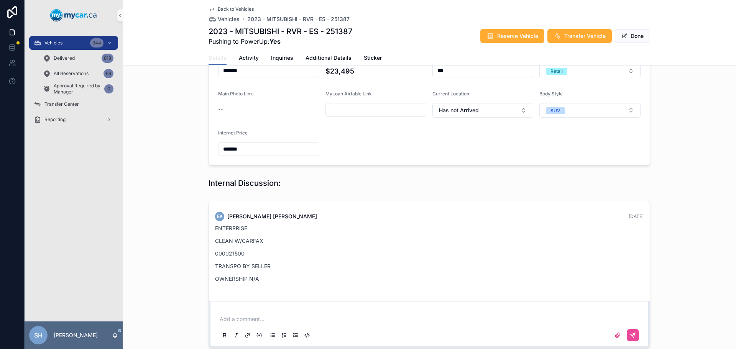
scroll to position [259, 0]
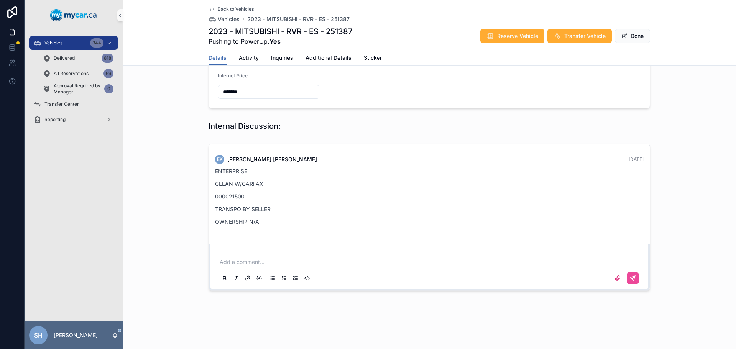
click at [260, 262] on p "scrollable content" at bounding box center [431, 262] width 422 height 8
click at [632, 277] on icon "scrollable content" at bounding box center [633, 277] width 3 height 3
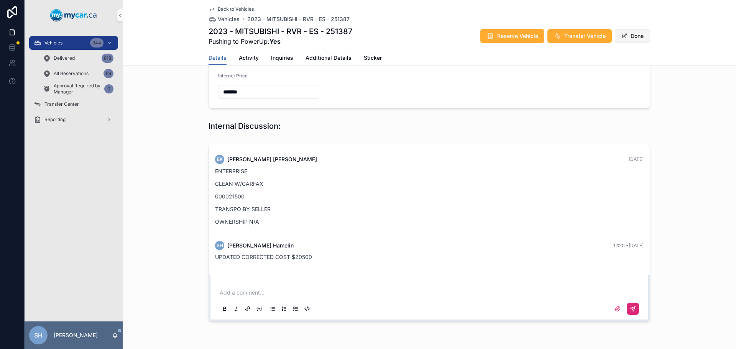
click at [636, 34] on button "Done" at bounding box center [631, 36] width 35 height 14
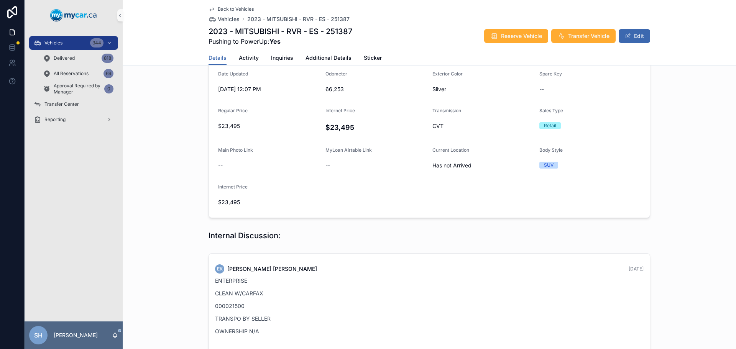
scroll to position [139, 0]
click at [54, 44] on span "Vehicles" at bounding box center [53, 43] width 18 height 6
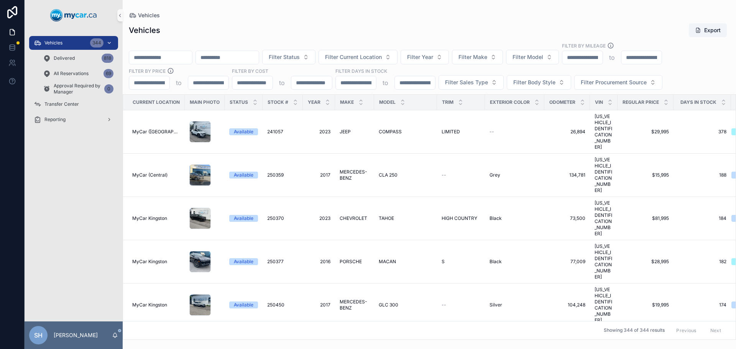
click at [67, 44] on div "Vehicles 344" at bounding box center [74, 43] width 80 height 12
click at [164, 59] on input "scrollable content" at bounding box center [160, 57] width 63 height 11
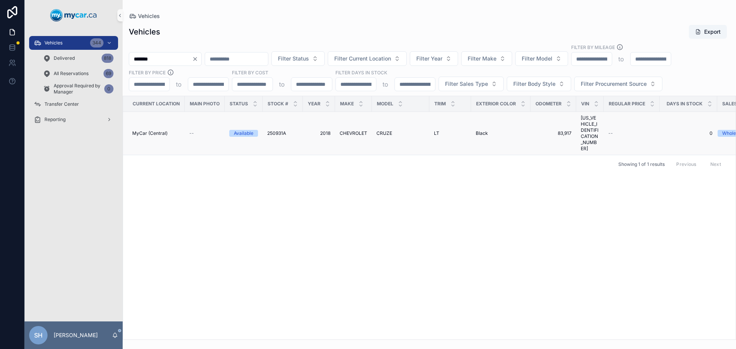
type input "*******"
click at [363, 130] on span "CHEVROLET" at bounding box center [353, 133] width 28 height 6
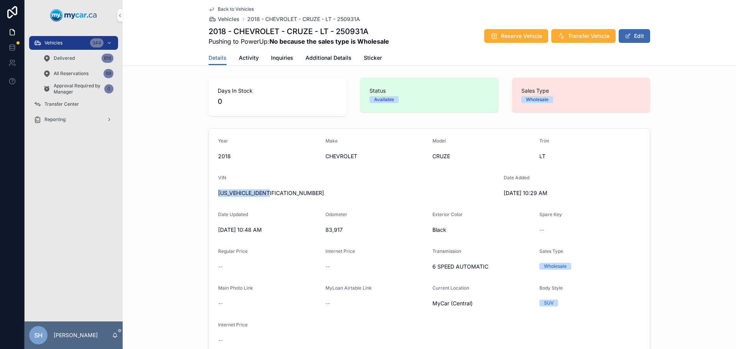
drag, startPoint x: 271, startPoint y: 195, endPoint x: 215, endPoint y: 195, distance: 56.3
click at [218, 195] on span "[US_VEHICLE_IDENTIFICATION_NUMBER]" at bounding box center [357, 193] width 279 height 8
copy span "[US_VEHICLE_IDENTIFICATION_NUMBER]"
click at [313, 57] on span "Additional Details" at bounding box center [328, 58] width 46 height 8
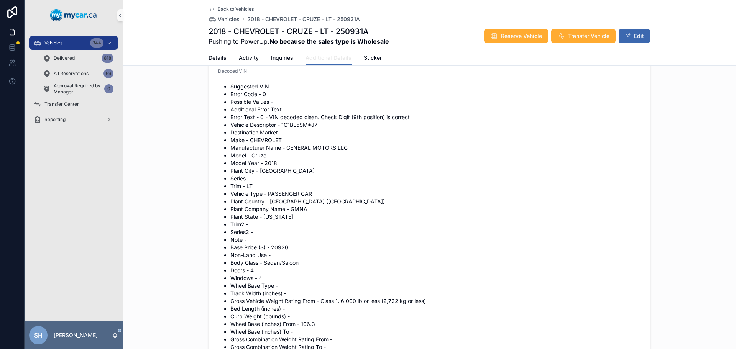
scroll to position [651, 0]
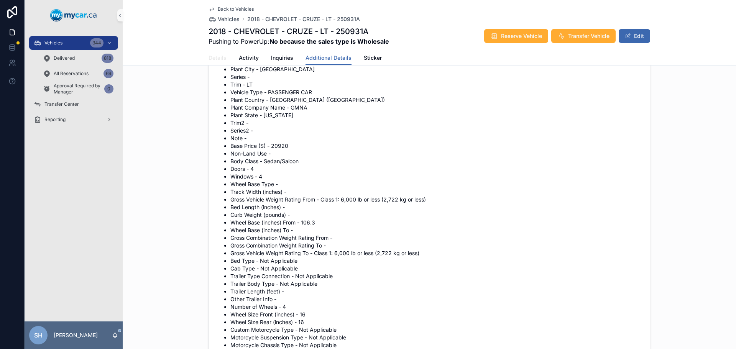
click at [215, 58] on span "Details" at bounding box center [217, 58] width 18 height 8
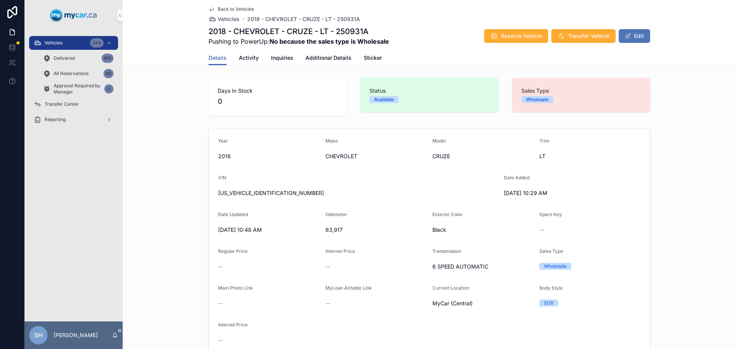
click at [644, 36] on button "Edit" at bounding box center [633, 36] width 31 height 14
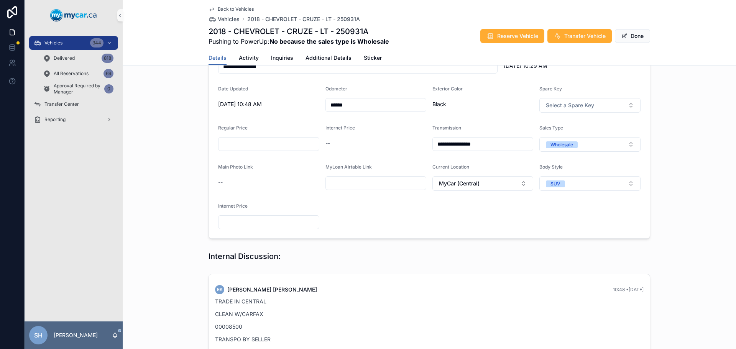
scroll to position [115, 0]
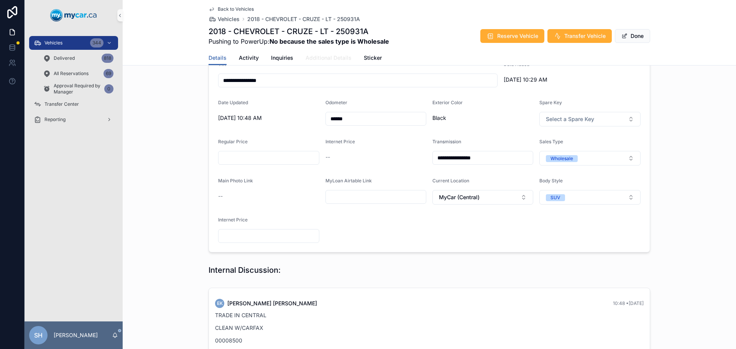
click at [319, 54] on span "Additional Details" at bounding box center [328, 58] width 46 height 8
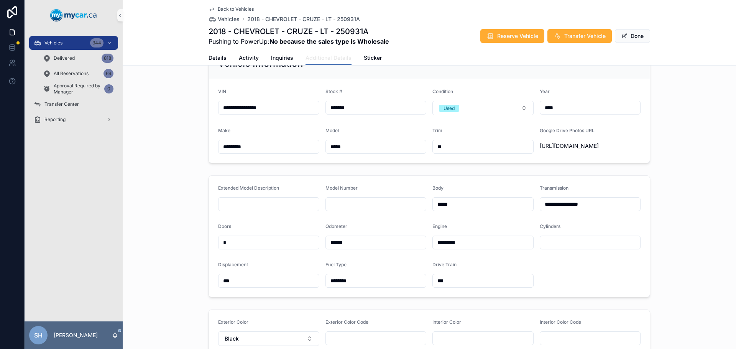
scroll to position [153, 0]
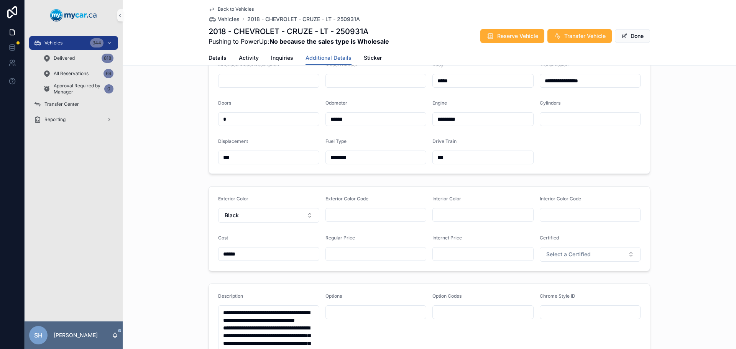
click at [346, 257] on input "scrollable content" at bounding box center [376, 254] width 100 height 11
type input "*******"
click at [626, 34] on span "Done" at bounding box center [631, 36] width 35 height 14
click at [626, 34] on button "Done" at bounding box center [631, 36] width 35 height 14
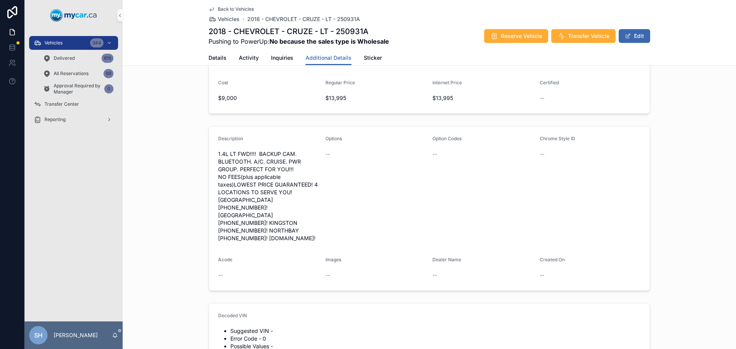
scroll to position [268, 0]
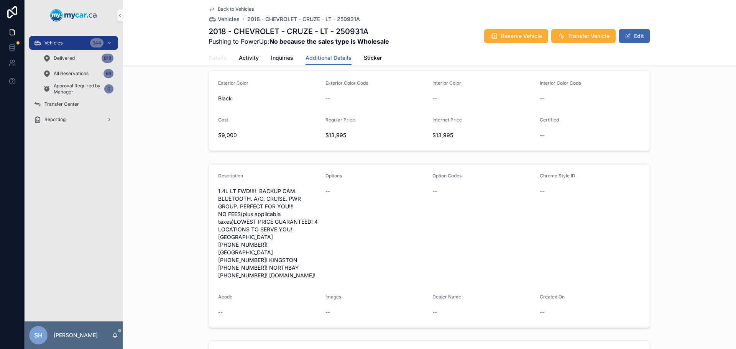
click at [216, 53] on link "Details" at bounding box center [217, 58] width 18 height 15
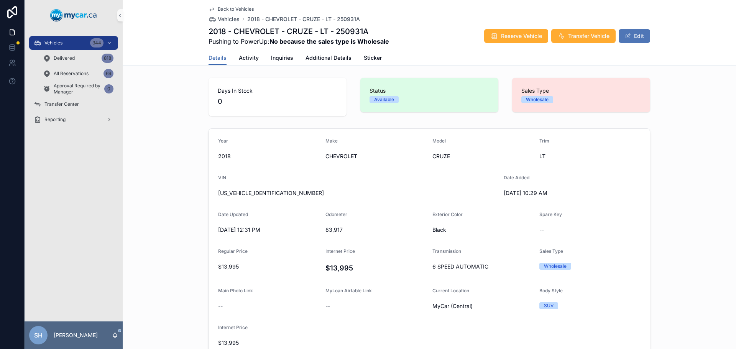
click at [636, 34] on button "Edit" at bounding box center [633, 36] width 31 height 14
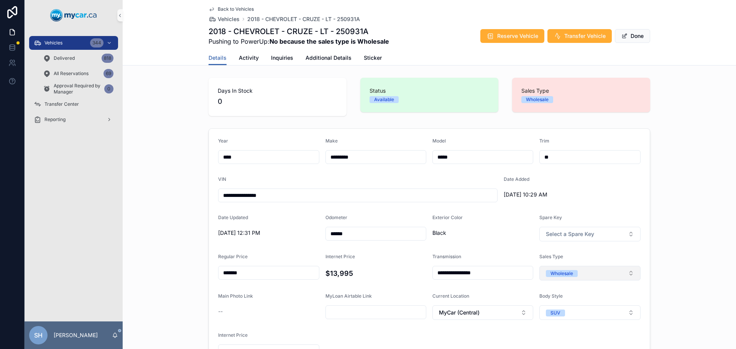
click at [586, 273] on button "Wholesale" at bounding box center [589, 273] width 101 height 15
click at [559, 326] on span "Retail" at bounding box center [551, 326] width 21 height 7
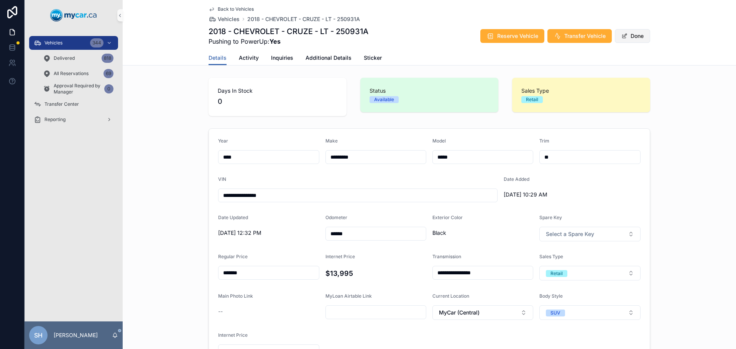
click at [625, 37] on button "Done" at bounding box center [631, 36] width 35 height 14
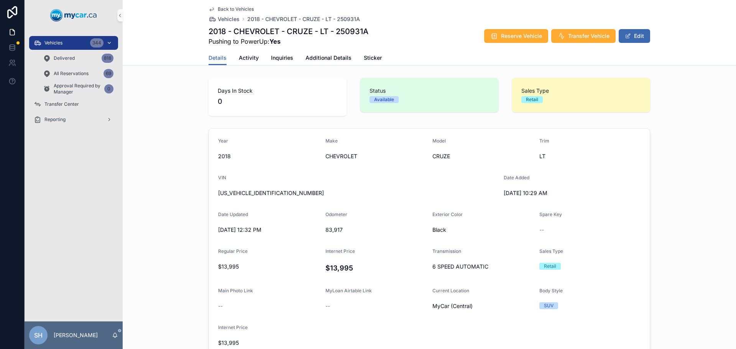
click at [54, 38] on div "Vehicles 344" at bounding box center [74, 43] width 80 height 12
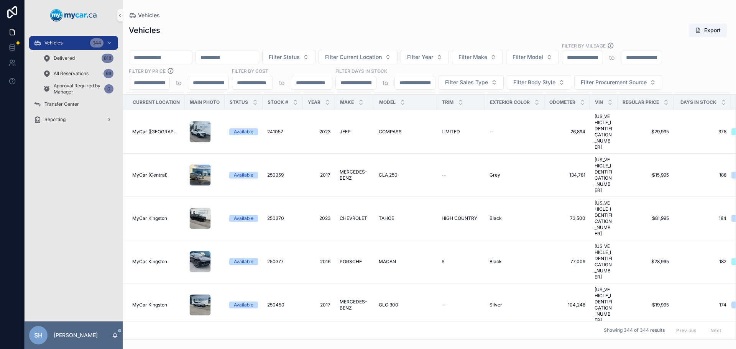
click at [147, 60] on input "scrollable content" at bounding box center [160, 57] width 63 height 11
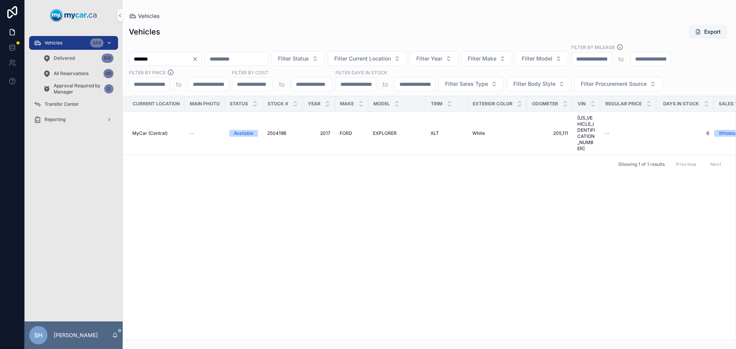
click at [72, 43] on div "Vehicles 344" at bounding box center [74, 43] width 80 height 12
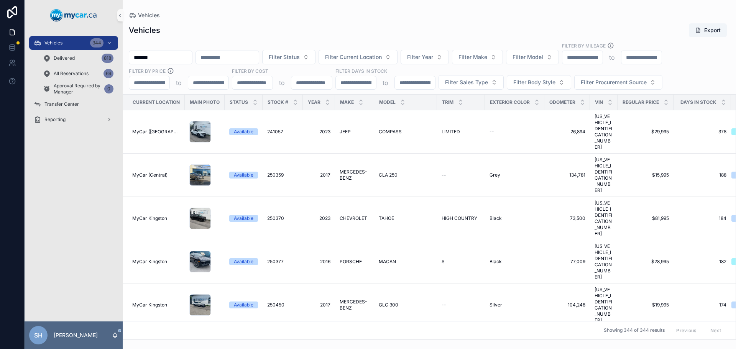
click at [155, 57] on input "*******" at bounding box center [160, 57] width 63 height 11
click at [116, 62] on div "Vehicles 344 Delivered 818 All Reservations 69 Approval Required by Manager 0 T…" at bounding box center [380, 174] width 711 height 349
type input "*******"
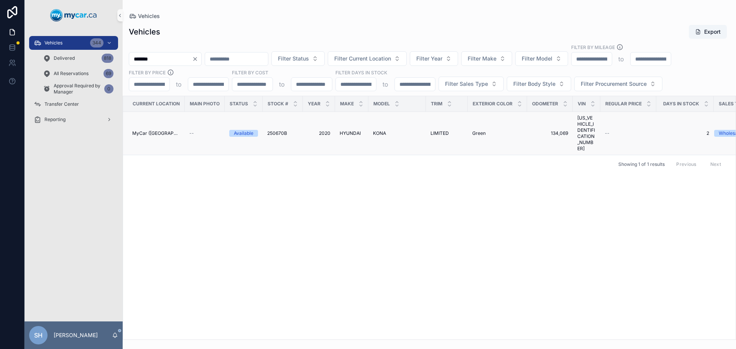
click at [348, 130] on span "HYUNDAI" at bounding box center [349, 133] width 21 height 6
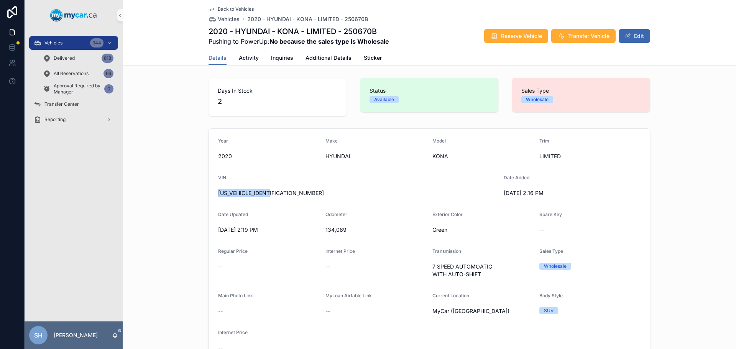
drag, startPoint x: 277, startPoint y: 193, endPoint x: 206, endPoint y: 200, distance: 71.3
click at [209, 200] on form "Year [DATE] Make HYUNDAI Model KONA Trim LIMITED VIN [US_VEHICLE_IDENTIFICATION…" at bounding box center [429, 246] width 441 height 234
copy span "[US_VEHICLE_IDENTIFICATION_NUMBER]"
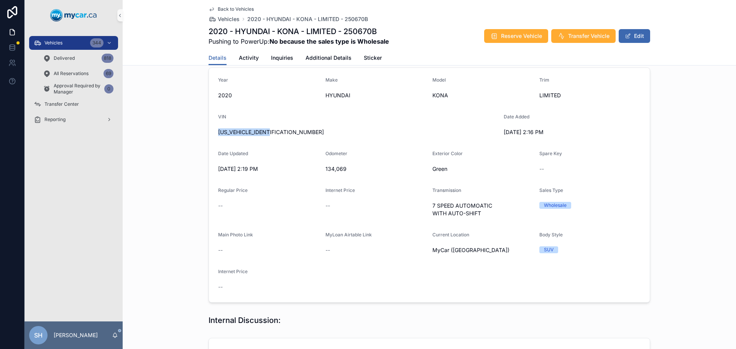
scroll to position [192, 0]
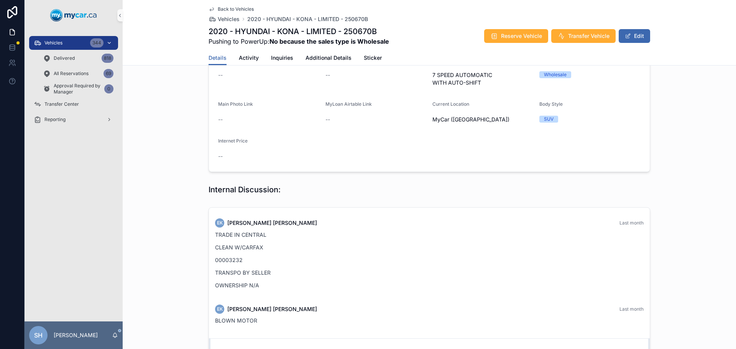
click at [76, 45] on div "Vehicles 344" at bounding box center [74, 43] width 80 height 12
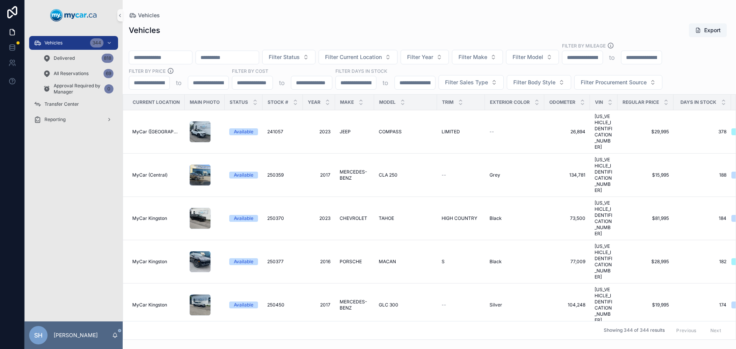
click at [158, 59] on input "scrollable content" at bounding box center [160, 57] width 63 height 11
type input "*******"
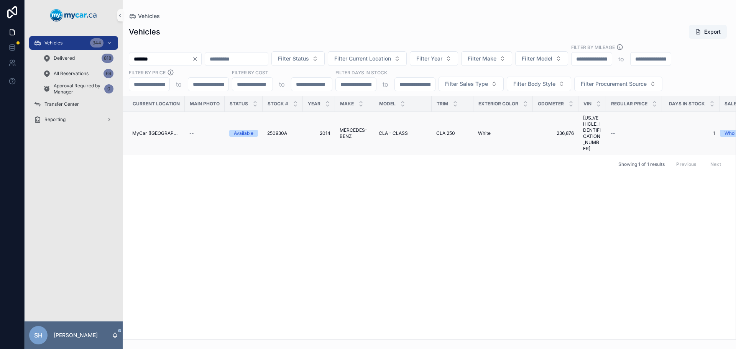
click at [346, 127] on span "MERCEDES-BENZ" at bounding box center [354, 133] width 30 height 12
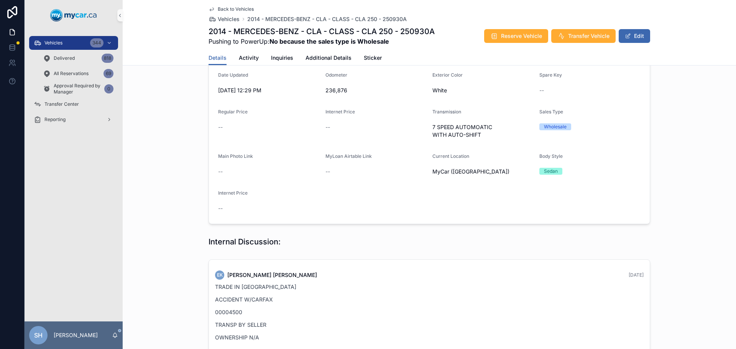
scroll to position [153, 0]
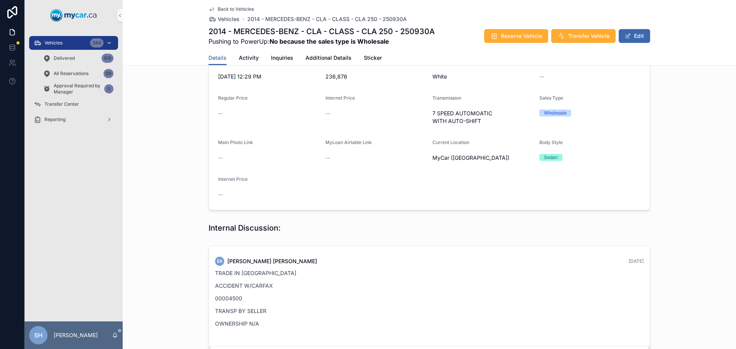
click at [56, 43] on span "Vehicles" at bounding box center [53, 43] width 18 height 6
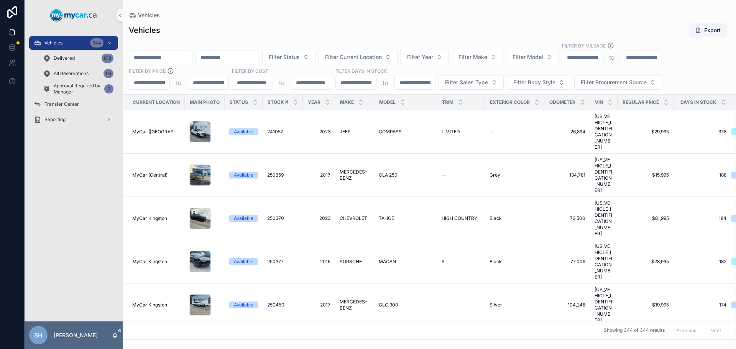
click at [172, 59] on input "scrollable content" at bounding box center [160, 57] width 63 height 11
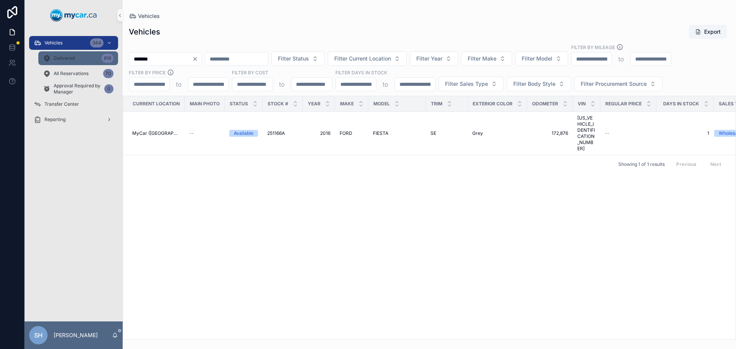
drag, startPoint x: 145, startPoint y: 61, endPoint x: 114, endPoint y: 64, distance: 31.6
click at [113, 64] on div "Vehicles 344 Delivered 818 All Reservations 70 Approval Required by Manager 0 T…" at bounding box center [380, 174] width 711 height 349
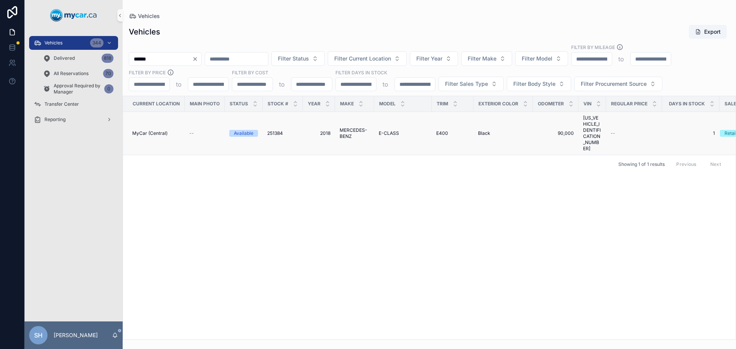
type input "******"
click at [348, 127] on span "MERCEDES-BENZ" at bounding box center [354, 133] width 30 height 12
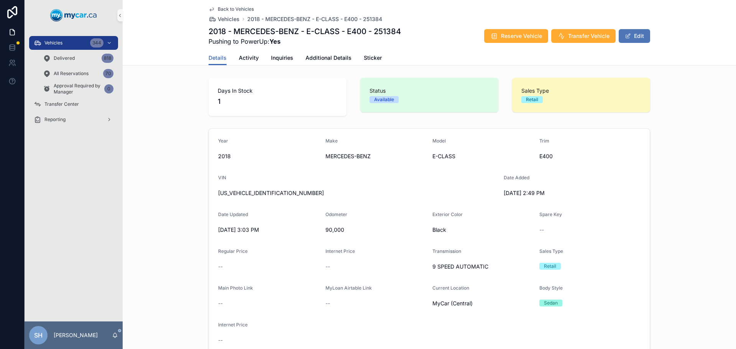
click at [626, 38] on span "scrollable content" at bounding box center [627, 36] width 6 height 6
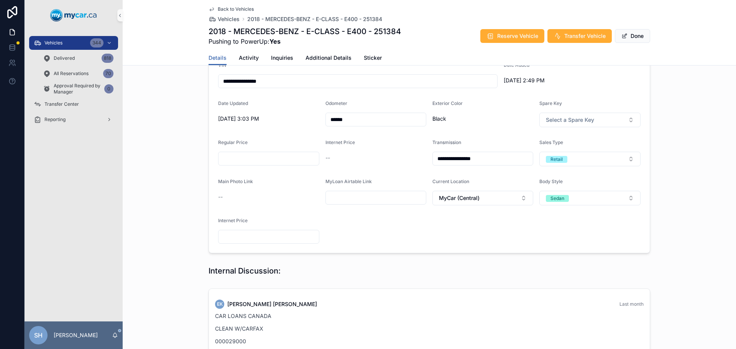
scroll to position [115, 0]
click at [571, 161] on button "Retail" at bounding box center [589, 158] width 101 height 15
click at [554, 197] on div "Wholesale" at bounding box center [557, 200] width 23 height 7
click at [647, 153] on div "**********" at bounding box center [429, 132] width 613 height 245
click at [630, 38] on button "Done" at bounding box center [631, 36] width 35 height 14
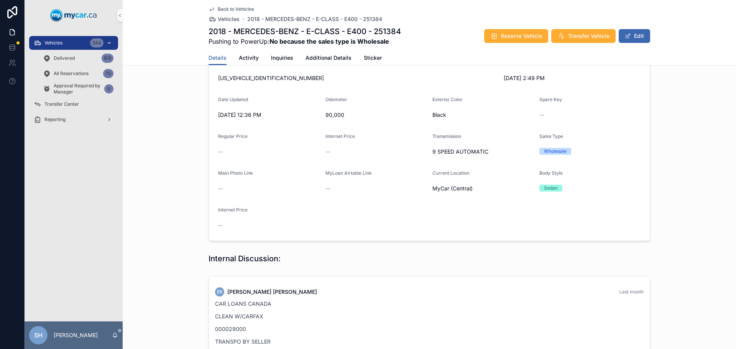
click at [47, 41] on span "Vehicles" at bounding box center [53, 43] width 18 height 6
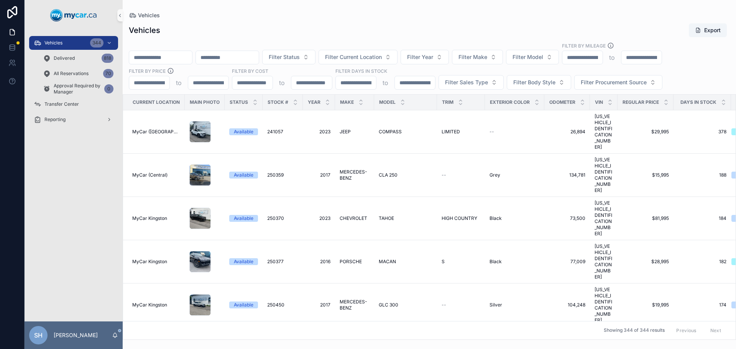
click at [170, 61] on input "scrollable content" at bounding box center [160, 57] width 63 height 11
type input "*******"
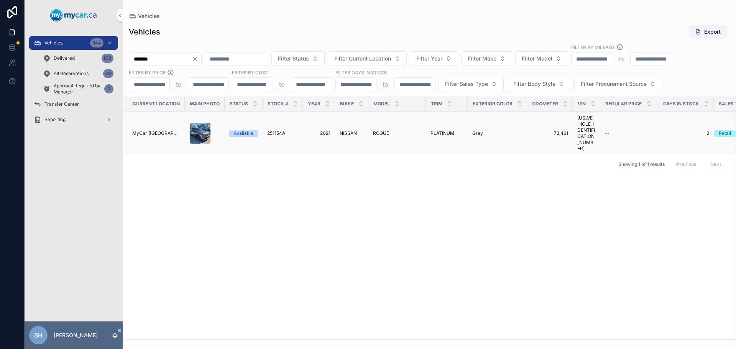
click at [380, 130] on span "ROGUE" at bounding box center [381, 133] width 16 height 6
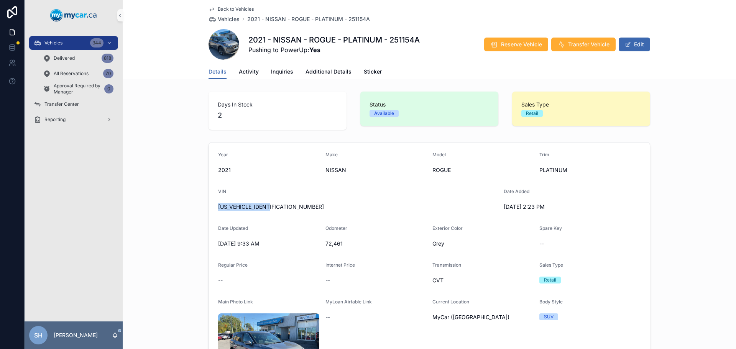
drag, startPoint x: 283, startPoint y: 206, endPoint x: 212, endPoint y: 206, distance: 70.9
click at [212, 206] on form "Year [DATE] Make NISSAN Model ROGUE Trim PLATINUM VIN [US_VEHICLE_IDENTIFICATIO…" at bounding box center [429, 290] width 441 height 295
copy span "[US_VEHICLE_IDENTIFICATION_NUMBER]"
click at [57, 41] on span "Vehicles" at bounding box center [53, 43] width 18 height 6
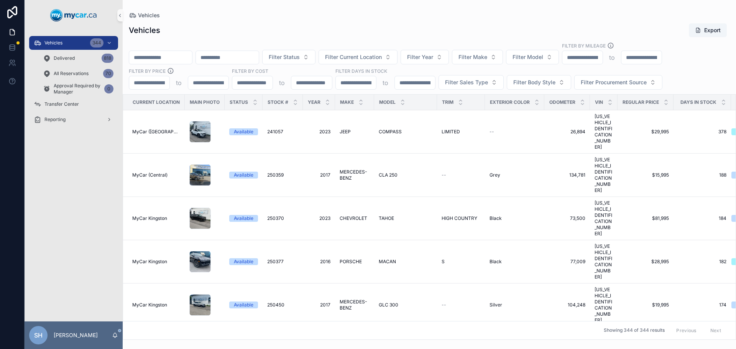
click at [156, 55] on input "scrollable content" at bounding box center [160, 57] width 63 height 11
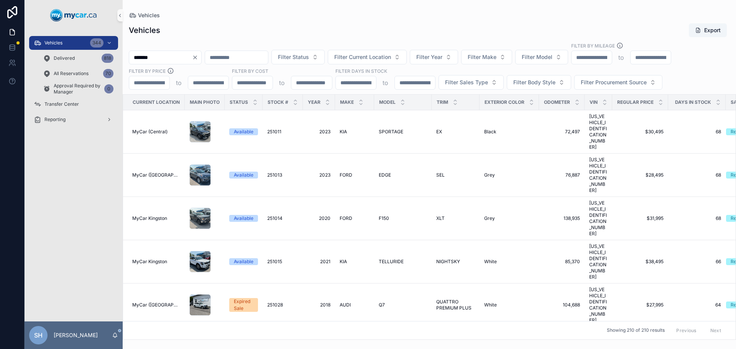
type input "*******"
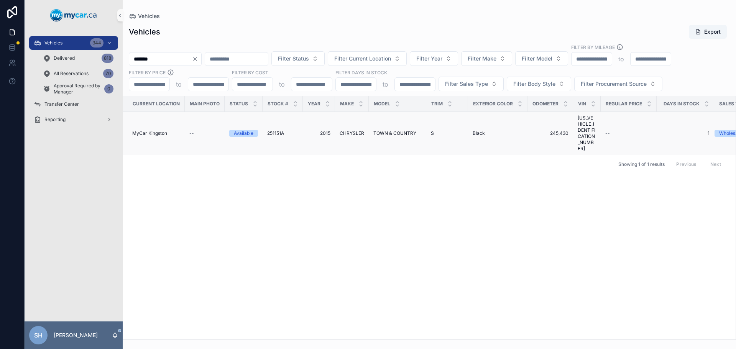
click at [388, 127] on td "TOWN & COUNTRY TOWN & COUNTRY" at bounding box center [397, 133] width 57 height 43
click at [388, 130] on span "TOWN & COUNTRY" at bounding box center [394, 133] width 43 height 6
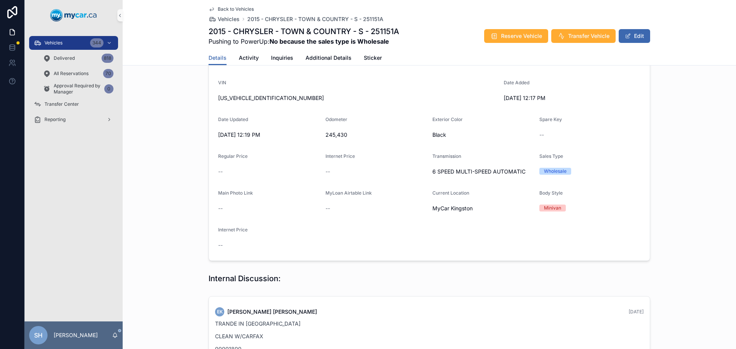
scroll to position [153, 0]
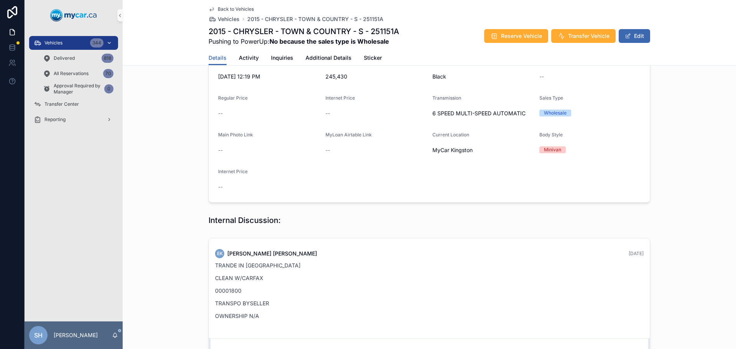
click at [66, 40] on div "Vehicles 344" at bounding box center [74, 43] width 80 height 12
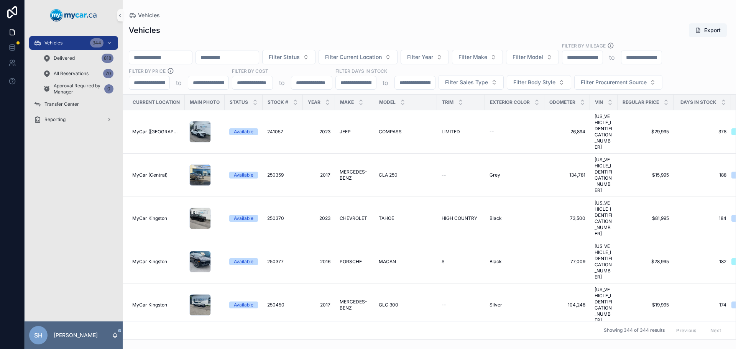
click at [153, 57] on input "scrollable content" at bounding box center [160, 57] width 63 height 11
type input "*******"
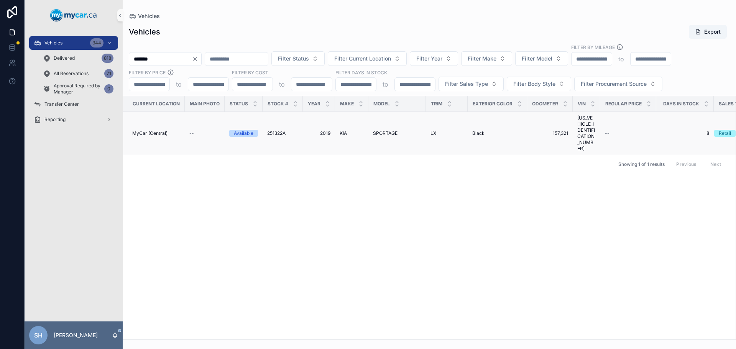
click at [382, 130] on span "SPORTAGE" at bounding box center [385, 133] width 25 height 6
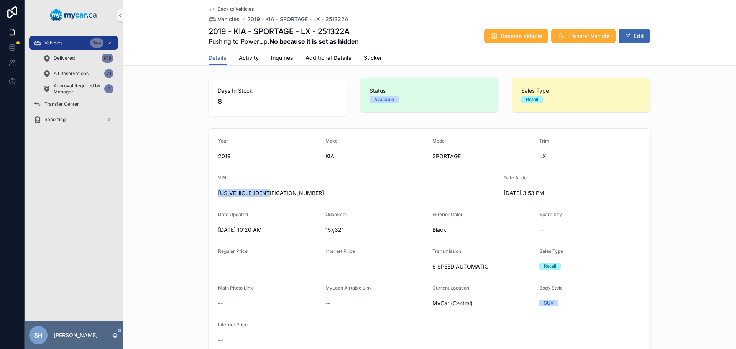
drag, startPoint x: 278, startPoint y: 195, endPoint x: 216, endPoint y: 199, distance: 62.2
click at [218, 199] on div "VIN [US_VEHICLE_IDENTIFICATION_NUMBER]" at bounding box center [357, 187] width 279 height 25
copy span "[US_VEHICLE_IDENTIFICATION_NUMBER]"
click at [636, 36] on button "Edit" at bounding box center [633, 36] width 31 height 14
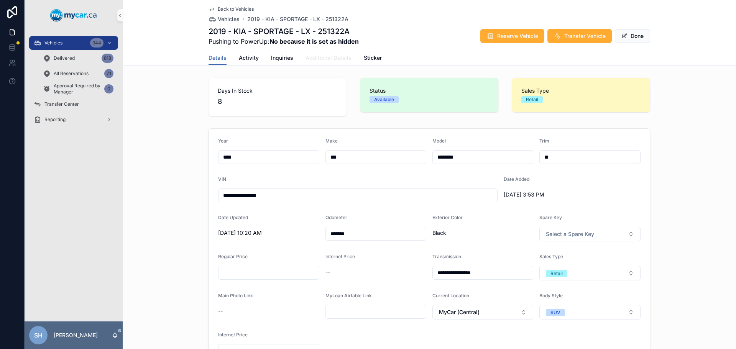
click at [335, 57] on span "Additional Details" at bounding box center [328, 58] width 46 height 8
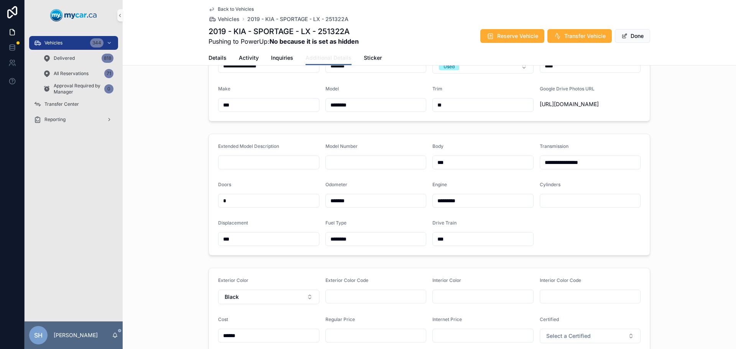
scroll to position [153, 0]
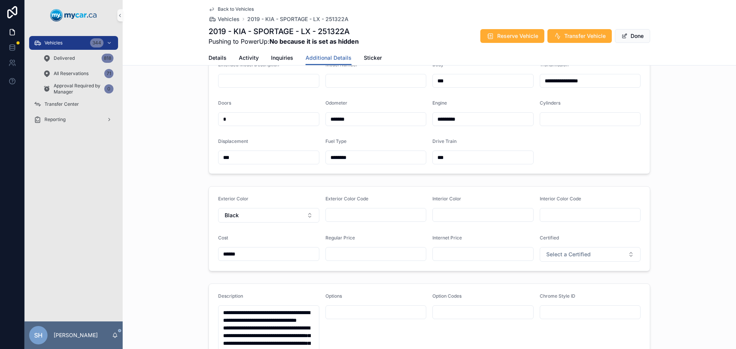
click at [326, 259] on input "scrollable content" at bounding box center [376, 254] width 100 height 11
type input "*******"
click at [673, 84] on div "**********" at bounding box center [429, 113] width 613 height 128
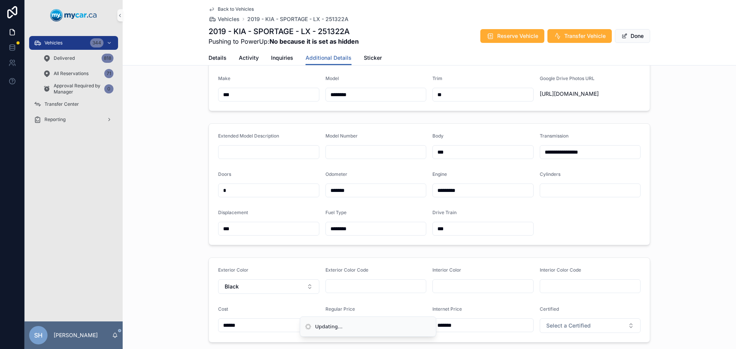
scroll to position [77, 0]
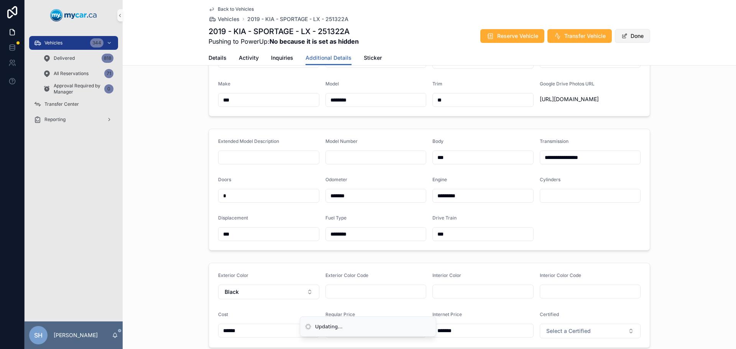
click at [641, 33] on button "Done" at bounding box center [631, 36] width 35 height 14
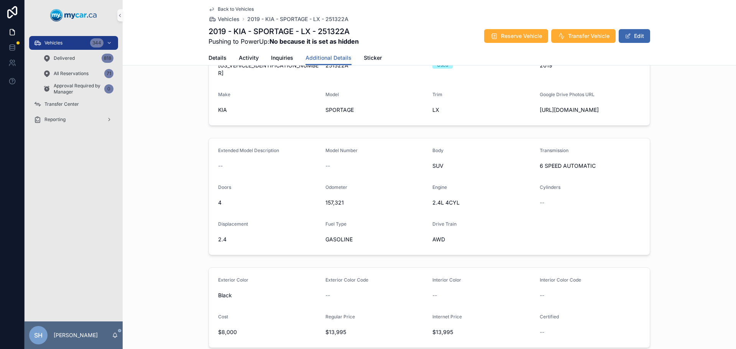
scroll to position [0, 0]
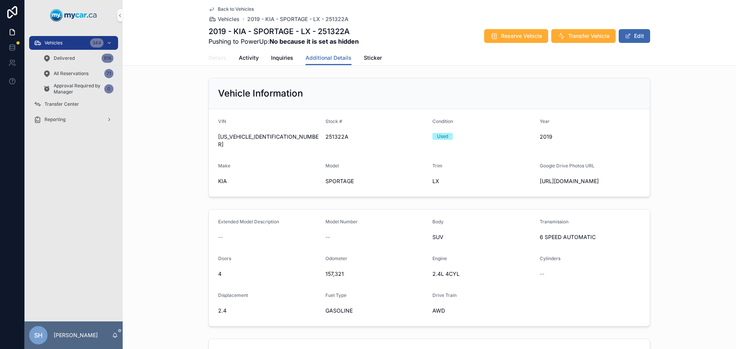
click at [218, 63] on link "Details" at bounding box center [217, 58] width 18 height 15
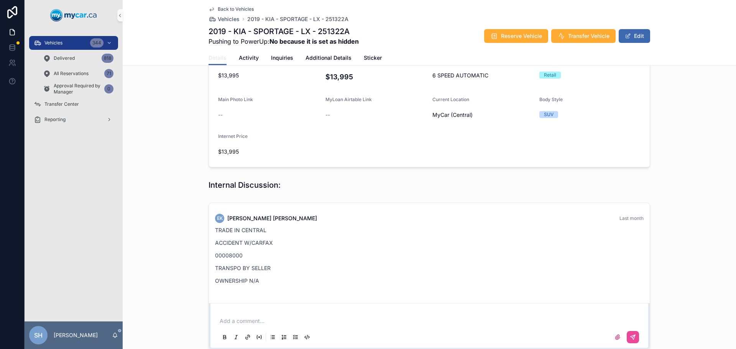
scroll to position [192, 0]
click at [70, 44] on div "Vehicles 344" at bounding box center [74, 43] width 80 height 12
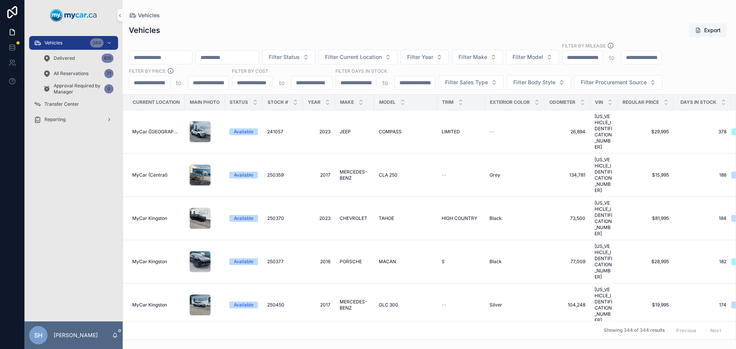
click at [151, 55] on input "scrollable content" at bounding box center [160, 57] width 63 height 11
type input "******"
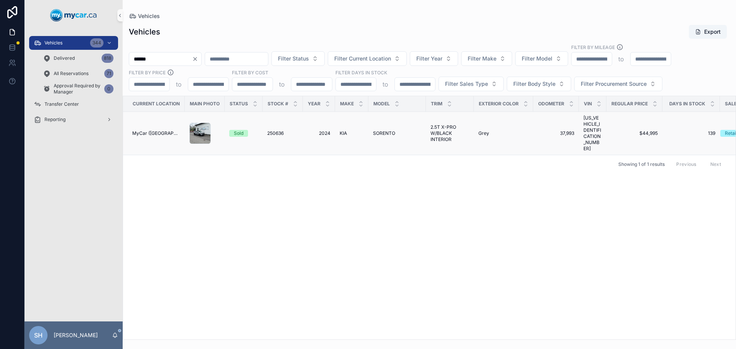
click at [378, 130] on span "SORENTO" at bounding box center [384, 133] width 22 height 6
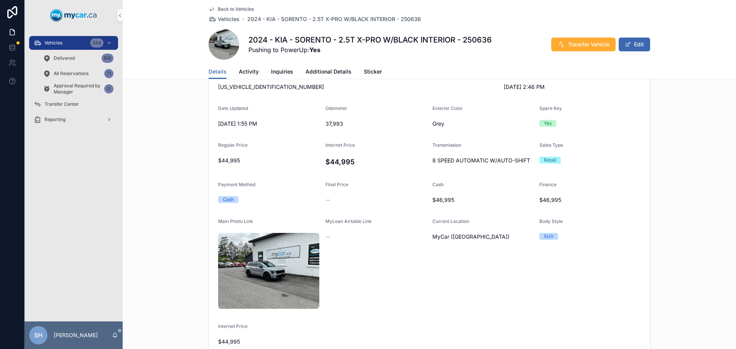
scroll to position [268, 0]
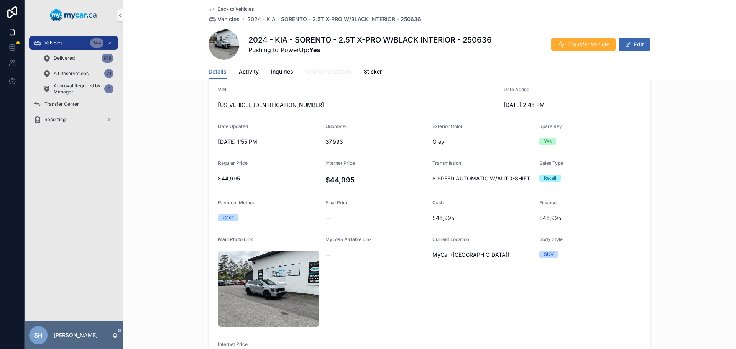
click at [322, 69] on span "Additional Details" at bounding box center [328, 72] width 46 height 8
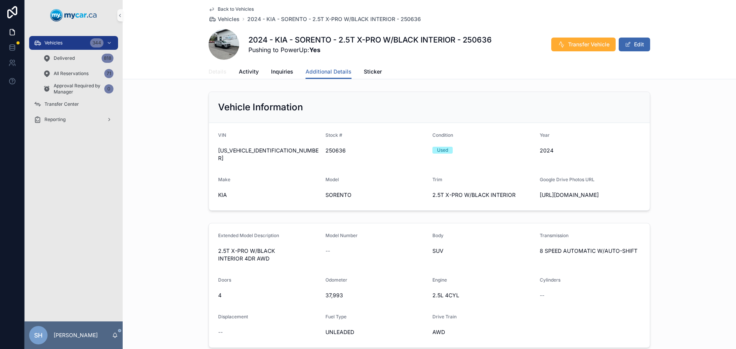
click at [214, 70] on span "Details" at bounding box center [217, 72] width 18 height 8
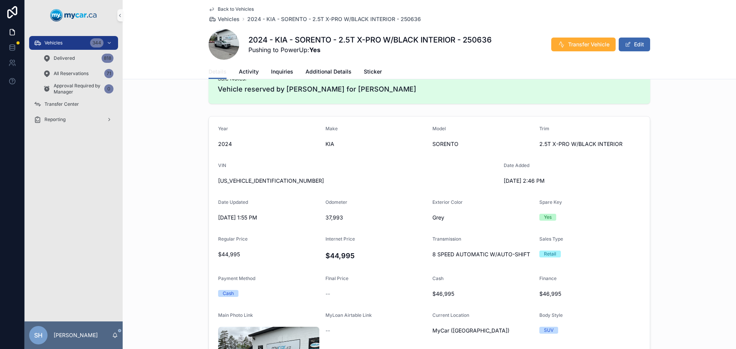
scroll to position [230, 0]
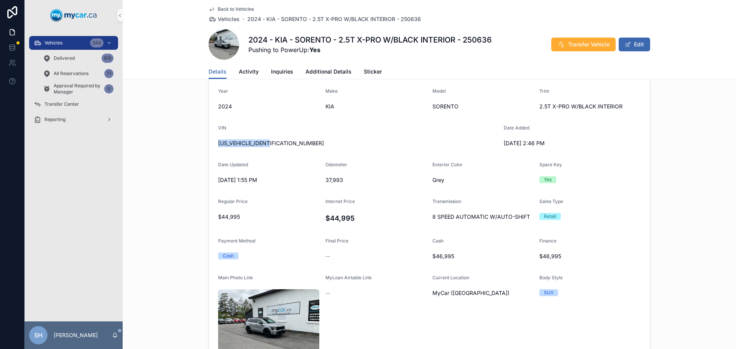
drag, startPoint x: 273, startPoint y: 143, endPoint x: 214, endPoint y: 144, distance: 59.0
click at [214, 144] on form "Year [DATE] Make KIA Model SORENTO Trim 2.5T X-PRO W/BLACK INTERIOR VIN [US_VEH…" at bounding box center [429, 246] width 441 height 334
copy span "[US_VEHICLE_IDENTIFICATION_NUMBER]"
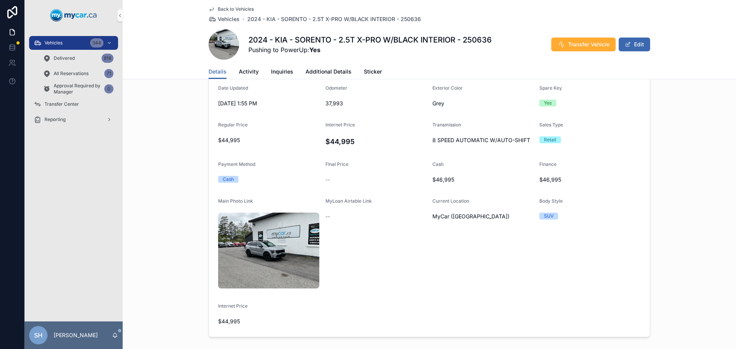
scroll to position [268, 0]
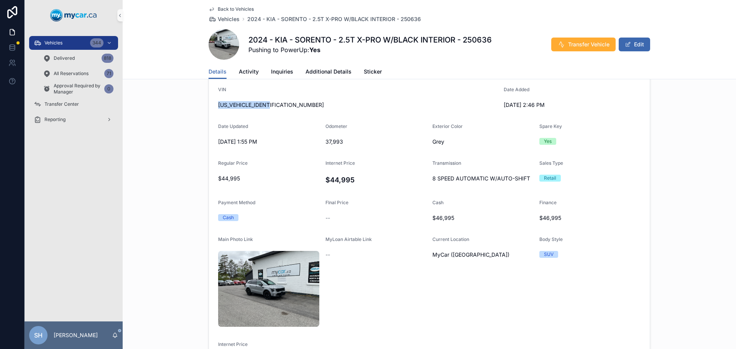
copy span "[US_VEHICLE_IDENTIFICATION_NUMBER]"
click at [664, 115] on div "Year [DATE] Make KIA Model SORENTO Trim 2.5T X-PRO W/BLACK INTERIOR VIN [US_VEH…" at bounding box center [429, 207] width 613 height 341
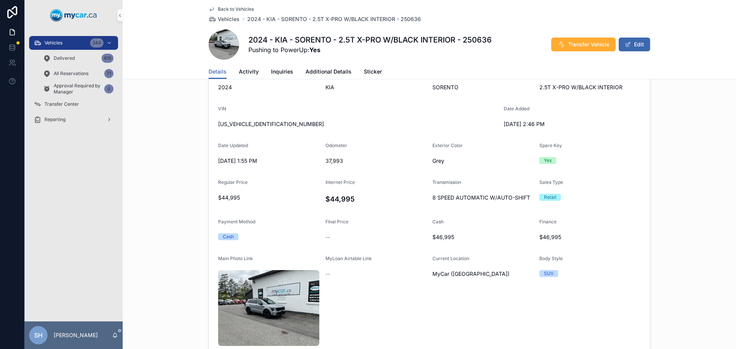
scroll to position [230, 0]
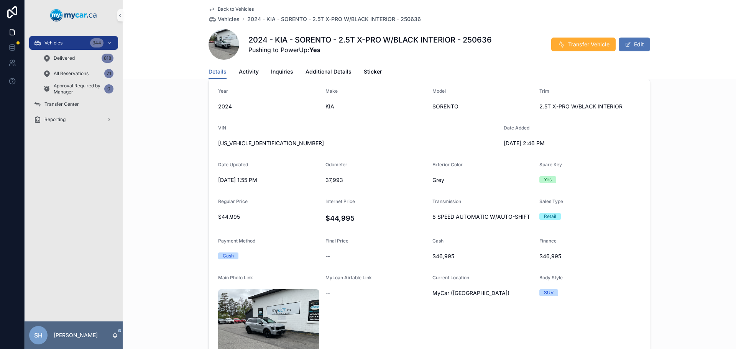
click at [638, 44] on button "Edit" at bounding box center [633, 45] width 31 height 14
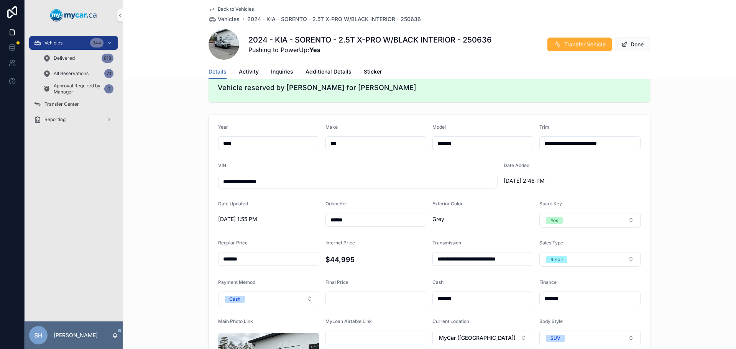
scroll to position [153, 0]
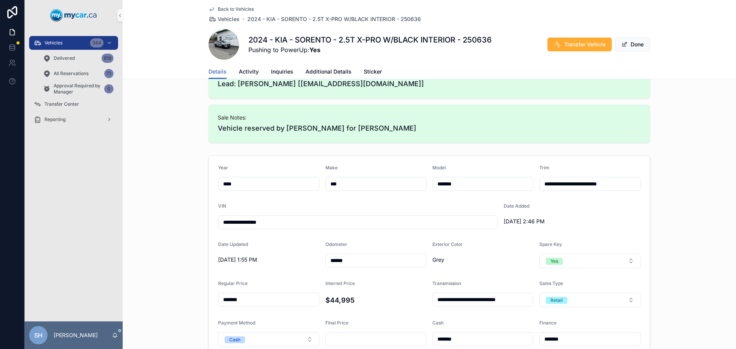
drag, startPoint x: 629, startPoint y: 187, endPoint x: 556, endPoint y: 192, distance: 73.4
click at [556, 192] on form "**********" at bounding box center [429, 328] width 441 height 344
type input "**********"
click at [696, 170] on div "**********" at bounding box center [429, 327] width 613 height 351
click at [627, 45] on button "Done" at bounding box center [631, 45] width 35 height 14
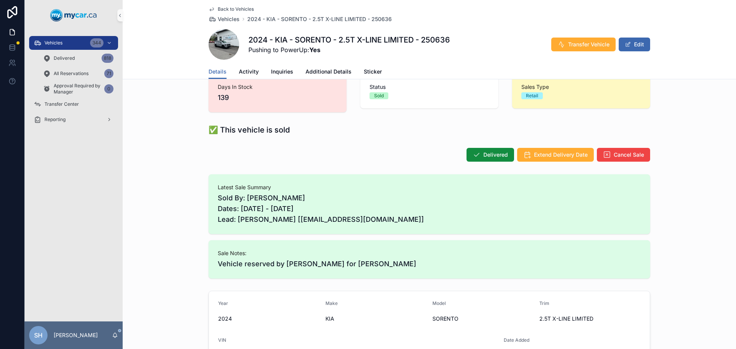
scroll to position [0, 0]
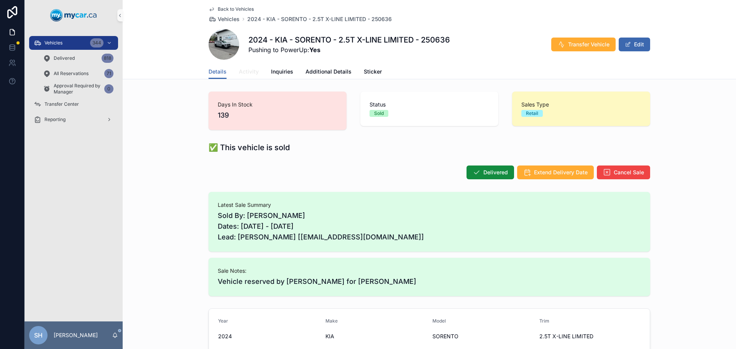
click at [244, 73] on span "Activity" at bounding box center [249, 72] width 20 height 8
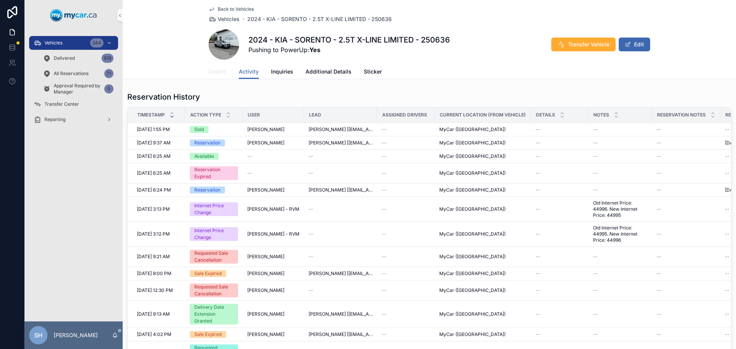
click at [210, 72] on span "Details" at bounding box center [217, 72] width 18 height 8
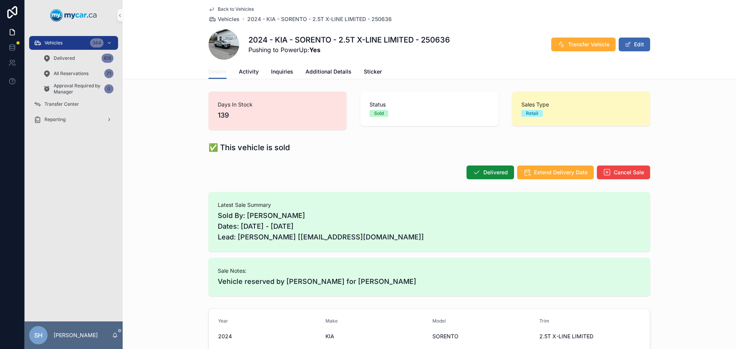
scroll to position [28, 0]
click at [148, 144] on div "✅ This vehicle is sold" at bounding box center [429, 147] width 613 height 17
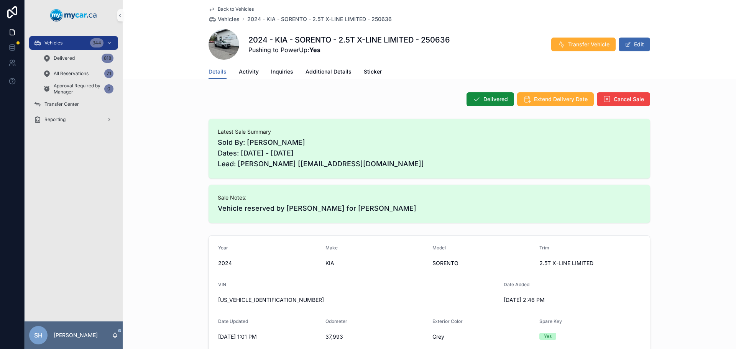
scroll to position [77, 0]
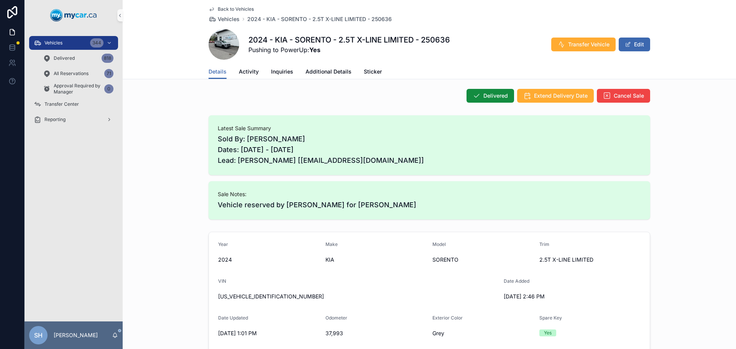
click at [170, 185] on div "Latest Sale Summary Sold By: [PERSON_NAME] Dates: [DATE] - [DATE] Lead: [PERSON…" at bounding box center [429, 167] width 613 height 110
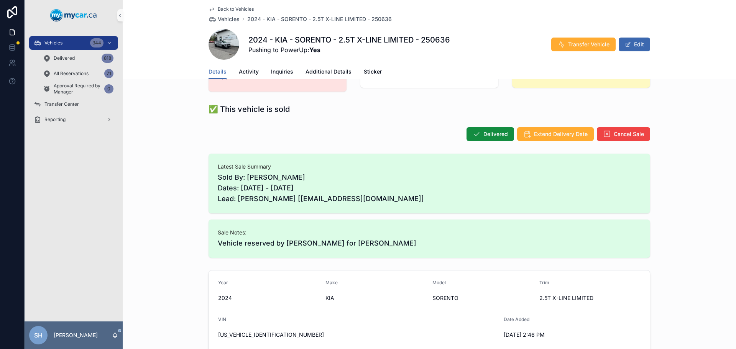
scroll to position [0, 0]
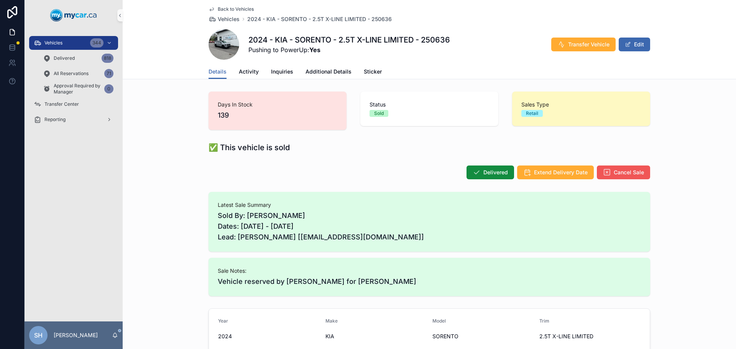
click at [624, 169] on span "Cancel Sale" at bounding box center [628, 173] width 30 height 8
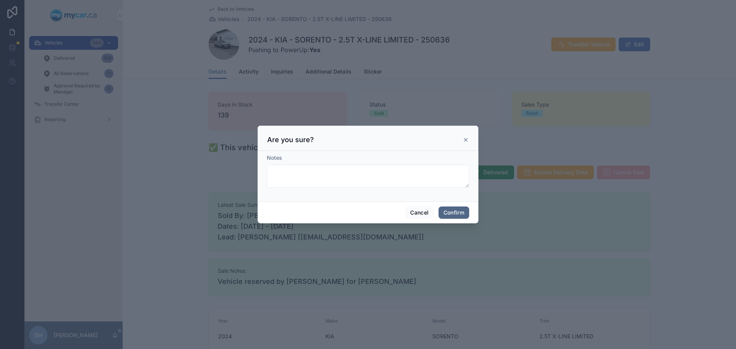
click at [452, 212] on button "Confirm" at bounding box center [453, 212] width 31 height 12
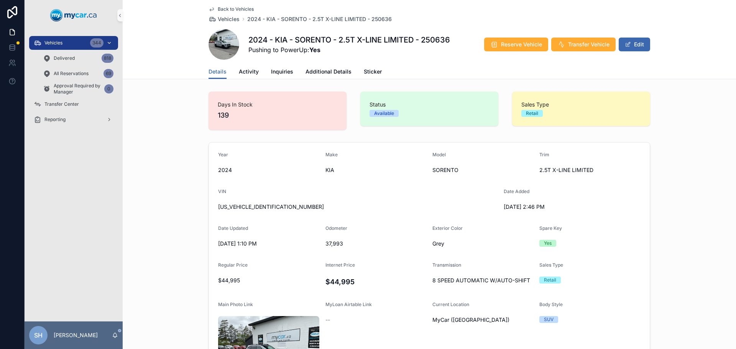
click at [58, 38] on div "Vehicles 344" at bounding box center [74, 43] width 80 height 12
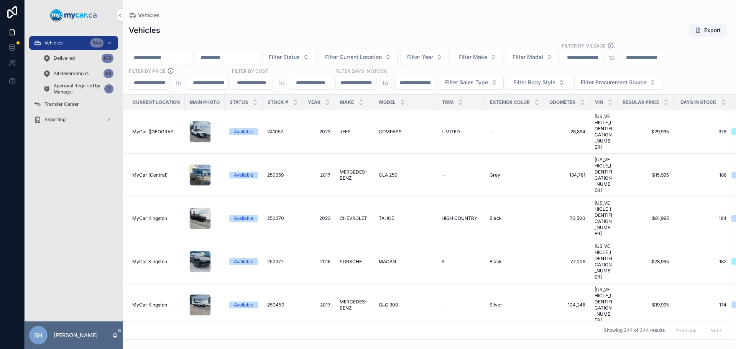
click at [172, 61] on input "scrollable content" at bounding box center [160, 57] width 63 height 11
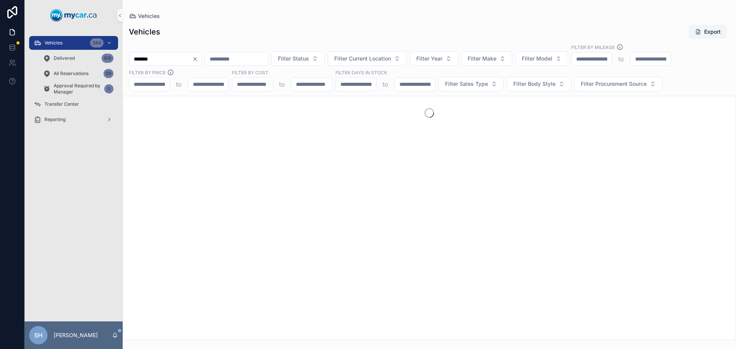
type input "*******"
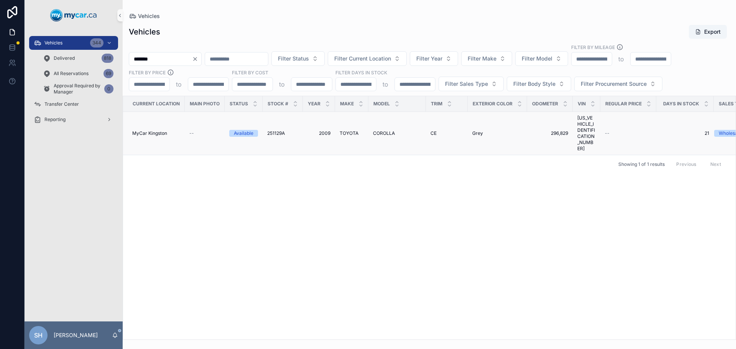
click at [354, 130] on span "TOYOTA" at bounding box center [348, 133] width 19 height 6
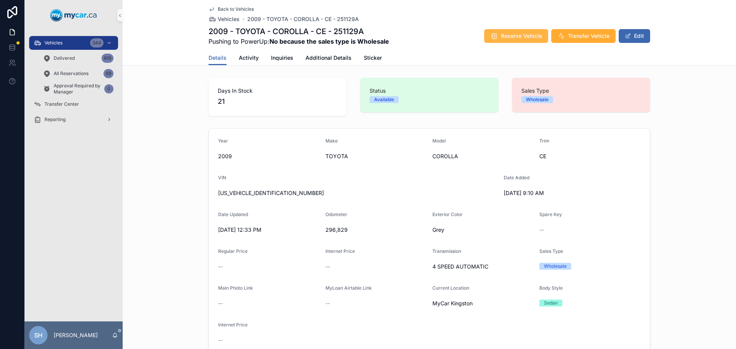
click at [520, 31] on button "Reserve Vehicle" at bounding box center [516, 36] width 64 height 14
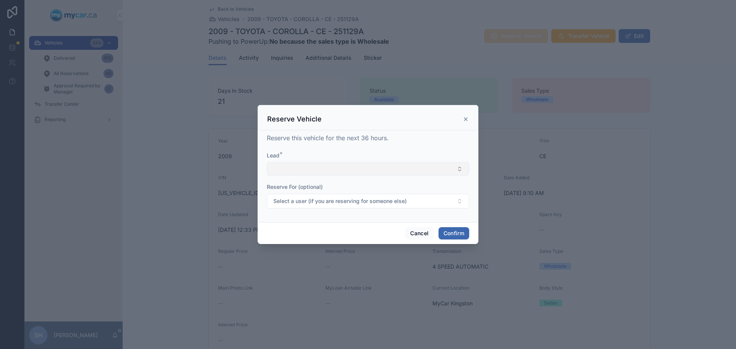
click at [363, 168] on button "Select Button" at bounding box center [368, 168] width 202 height 13
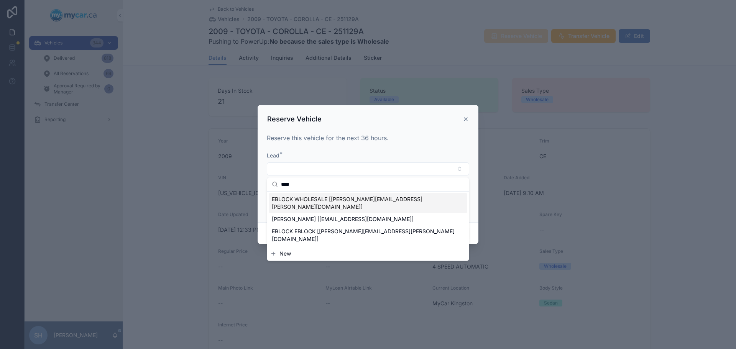
type input "****"
click at [317, 198] on span "EBLOCK WHOLESALE [[PERSON_NAME][EMAIL_ADDRESS][PERSON_NAME][DOMAIN_NAME]]" at bounding box center [363, 202] width 183 height 15
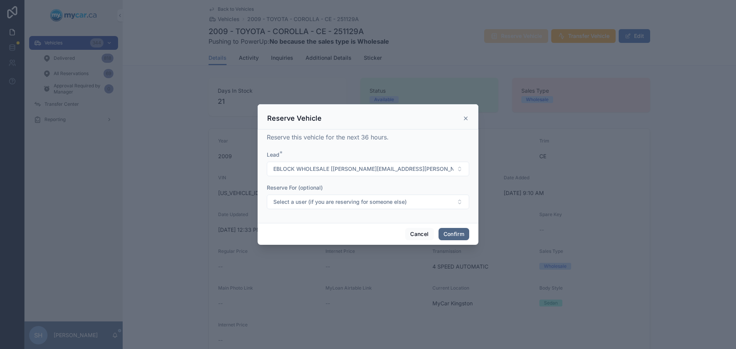
click at [451, 234] on button "Confirm" at bounding box center [453, 234] width 31 height 12
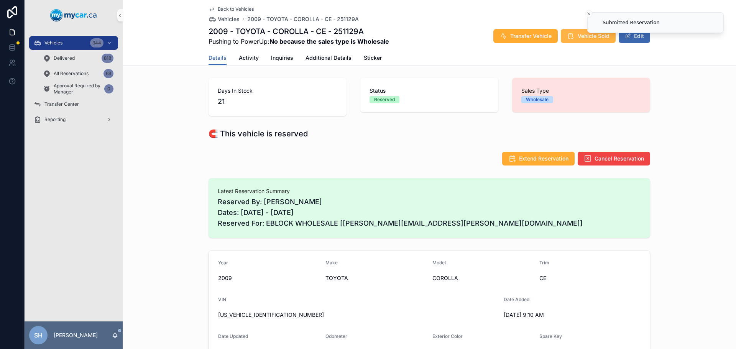
click at [572, 36] on icon "scrollable content" at bounding box center [571, 36] width 8 height 8
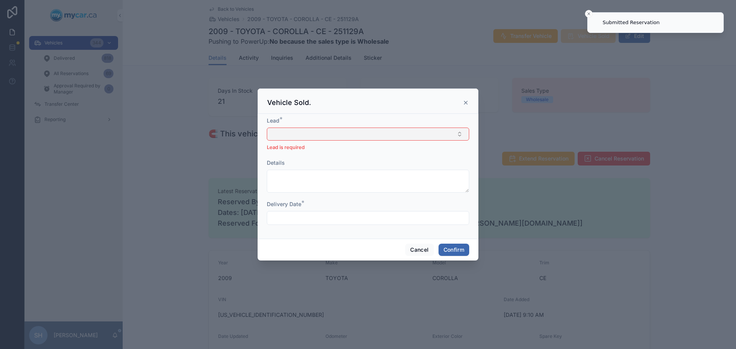
click at [301, 132] on button "Select Button" at bounding box center [368, 134] width 202 height 13
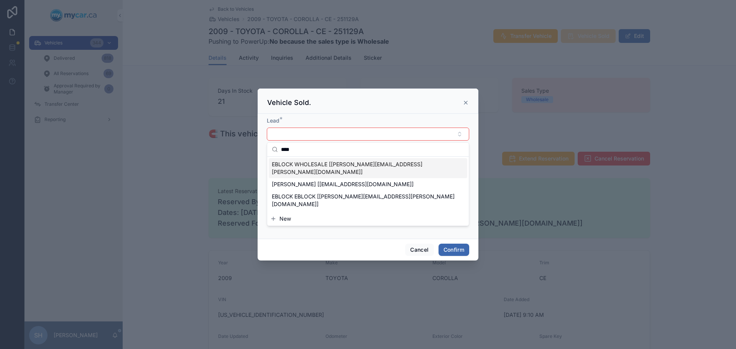
type input "****"
click at [295, 166] on span "EBLOCK WHOLESALE [[PERSON_NAME][EMAIL_ADDRESS][PERSON_NAME][DOMAIN_NAME]]" at bounding box center [363, 168] width 183 height 15
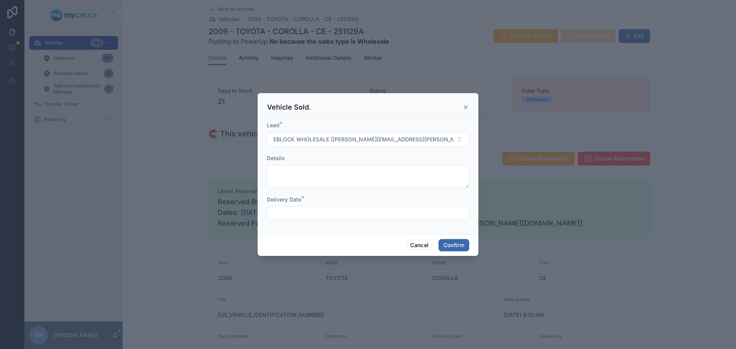
click at [298, 215] on input "text" at bounding box center [368, 213] width 202 height 11
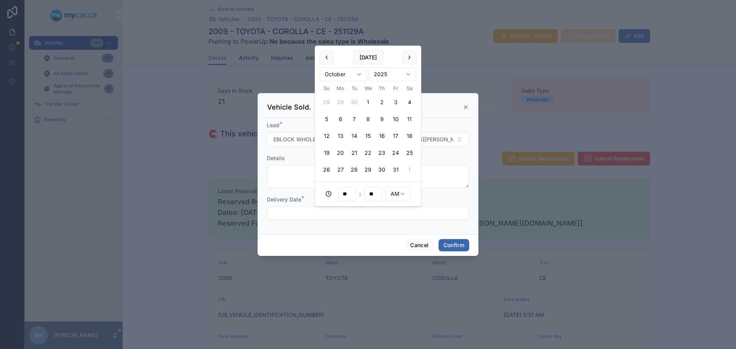
click at [395, 102] on button "3" at bounding box center [395, 102] width 14 height 14
type input "**********"
click at [452, 244] on button "Confirm" at bounding box center [453, 245] width 31 height 12
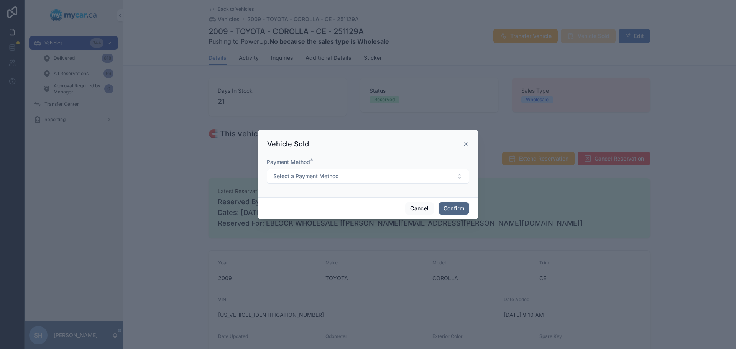
click at [449, 210] on button "Confirm" at bounding box center [453, 208] width 31 height 12
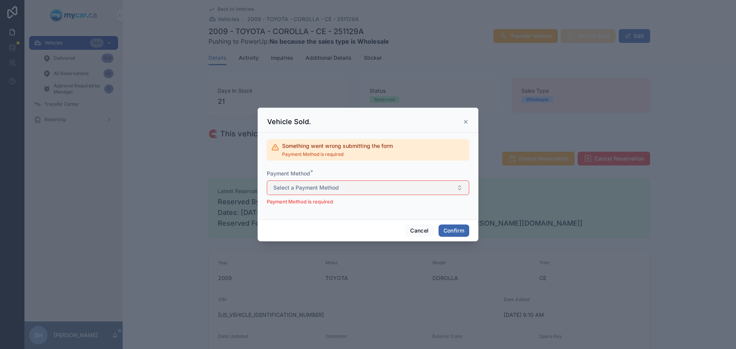
click at [395, 188] on button "Select a Payment Method" at bounding box center [368, 187] width 202 height 15
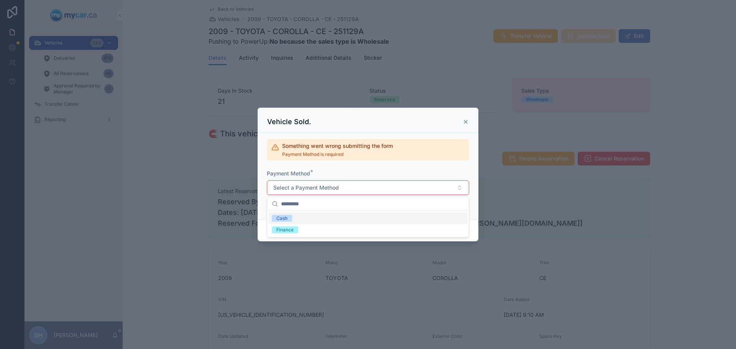
click at [314, 213] on div "Cash" at bounding box center [368, 218] width 198 height 11
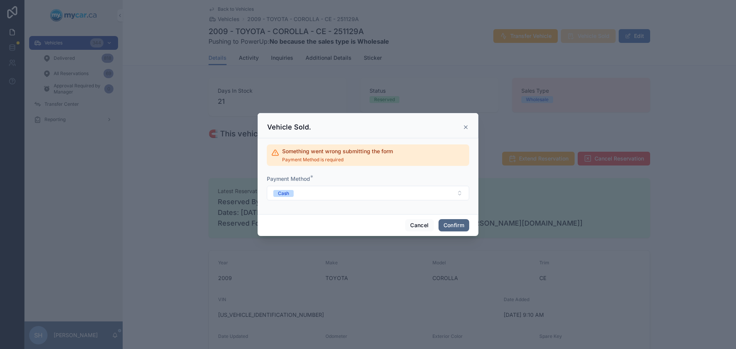
click at [456, 226] on button "Confirm" at bounding box center [453, 225] width 31 height 12
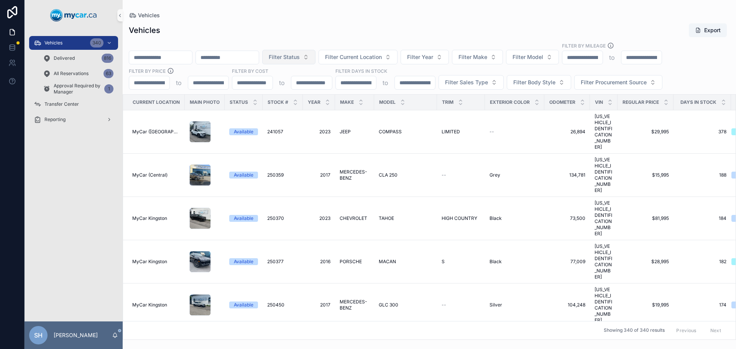
click at [300, 58] on span "Filter Status" at bounding box center [284, 57] width 31 height 8
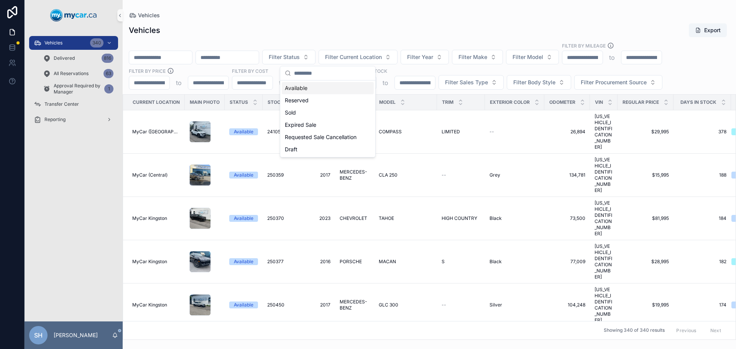
click at [309, 86] on div "Available" at bounding box center [328, 88] width 92 height 12
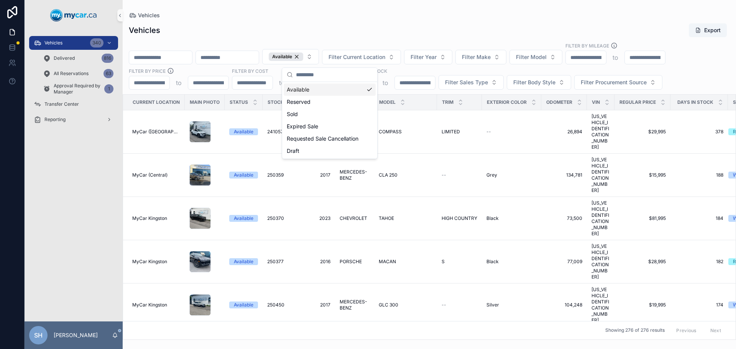
click at [331, 21] on div "Vehicles Export Available Filter Current Location Filter Year Filter Make Filte…" at bounding box center [429, 178] width 613 height 321
drag, startPoint x: 460, startPoint y: 21, endPoint x: 467, endPoint y: 21, distance: 6.5
click at [460, 21] on div "Vehicles Export Available Filter Current Location Filter Year Filter Make Filte…" at bounding box center [429, 178] width 613 height 321
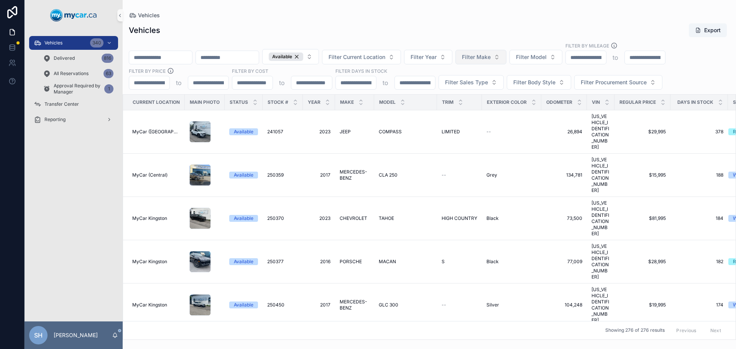
click at [490, 58] on span "Filter Make" at bounding box center [476, 57] width 29 height 8
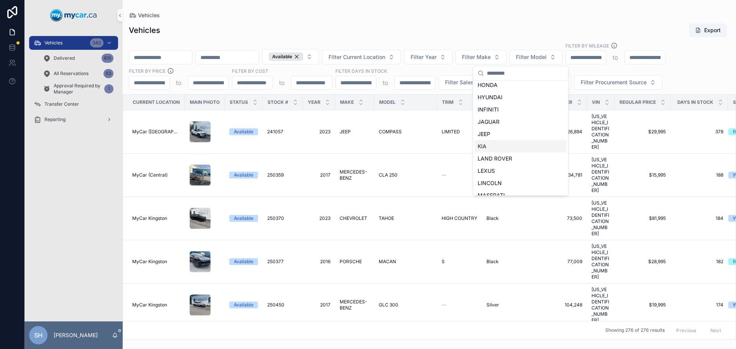
click at [501, 146] on div "KIA" at bounding box center [520, 146] width 92 height 12
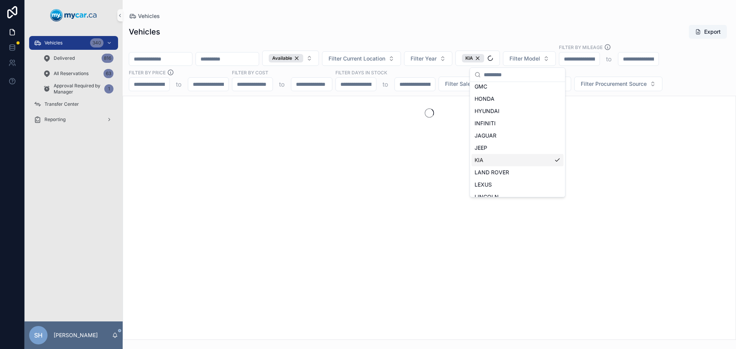
scroll to position [175, 0]
drag, startPoint x: 490, startPoint y: 23, endPoint x: 509, endPoint y: 31, distance: 20.6
click at [490, 23] on div "Vehicles Export Available Filter Current Location Filter Year KIA Filter Model …" at bounding box center [429, 180] width 613 height 320
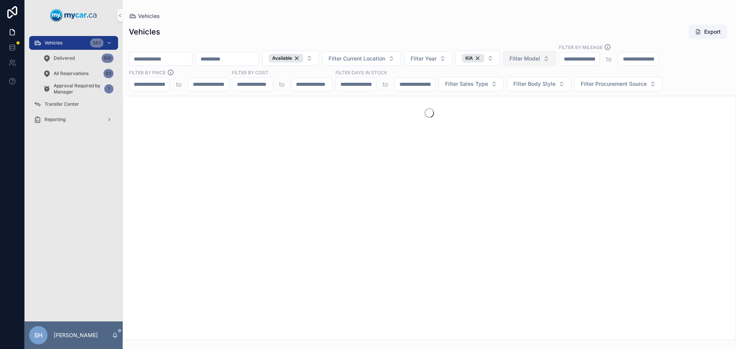
click at [540, 57] on span "Filter Model" at bounding box center [524, 59] width 31 height 8
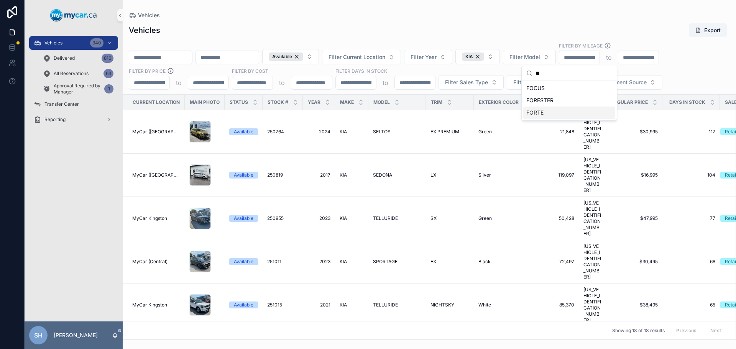
type input "**"
click at [544, 112] on div "FORTE" at bounding box center [569, 112] width 92 height 12
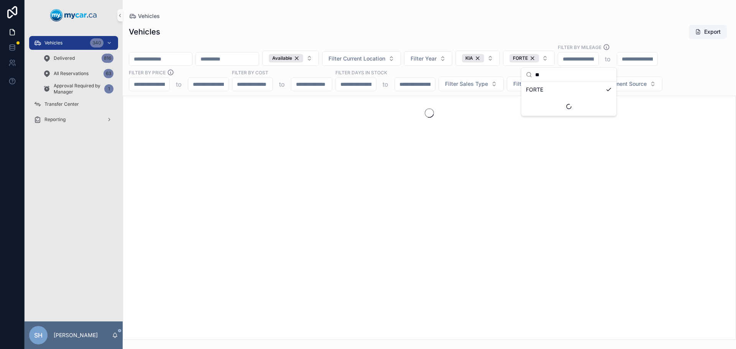
click at [469, 24] on div "Vehicles Export Available Filter Current Location Filter Year KIA FORTE Filter …" at bounding box center [429, 180] width 613 height 320
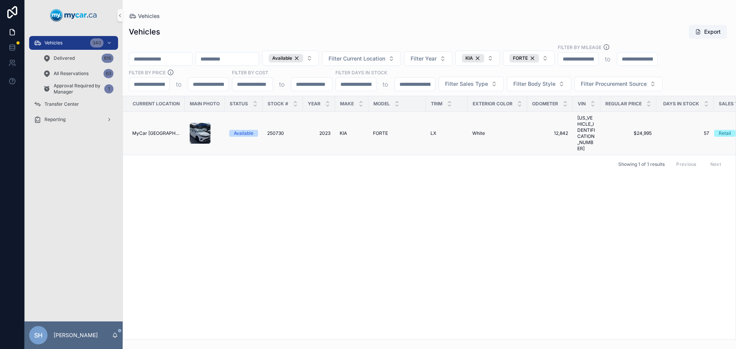
click at [382, 130] on span "FORTE" at bounding box center [380, 133] width 15 height 6
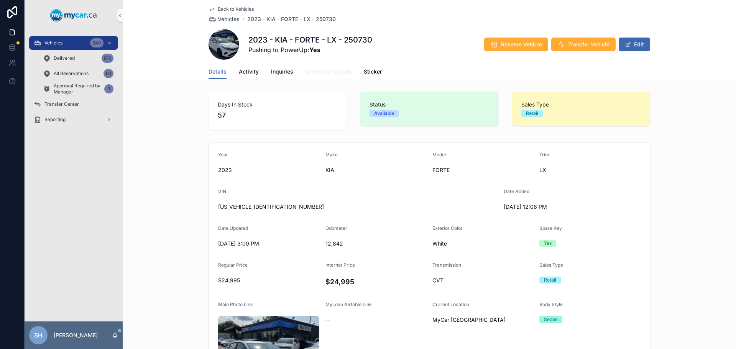
click at [310, 71] on span "Additional Details" at bounding box center [328, 72] width 46 height 8
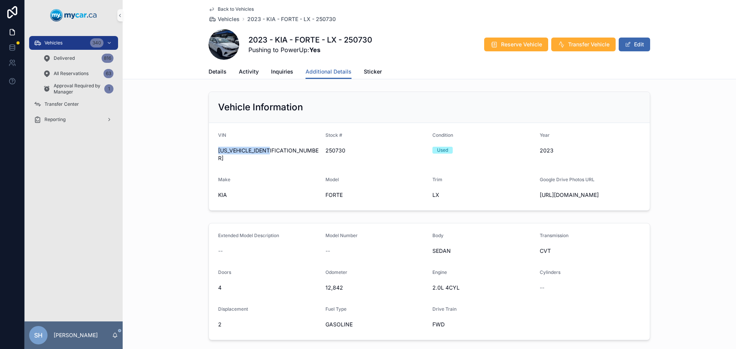
drag, startPoint x: 275, startPoint y: 150, endPoint x: 212, endPoint y: 152, distance: 63.6
click at [209, 154] on form "VIN 3KPF24AD8PE624062 Stock # 250730 Condition Used Year 2023 Make KIA Model FO…" at bounding box center [429, 166] width 441 height 87
copy span "[US_VEHICLE_IDENTIFICATION_NUMBER]"
click at [69, 46] on div "Vehicles 340" at bounding box center [74, 43] width 80 height 12
